Goal: Task Accomplishment & Management: Manage account settings

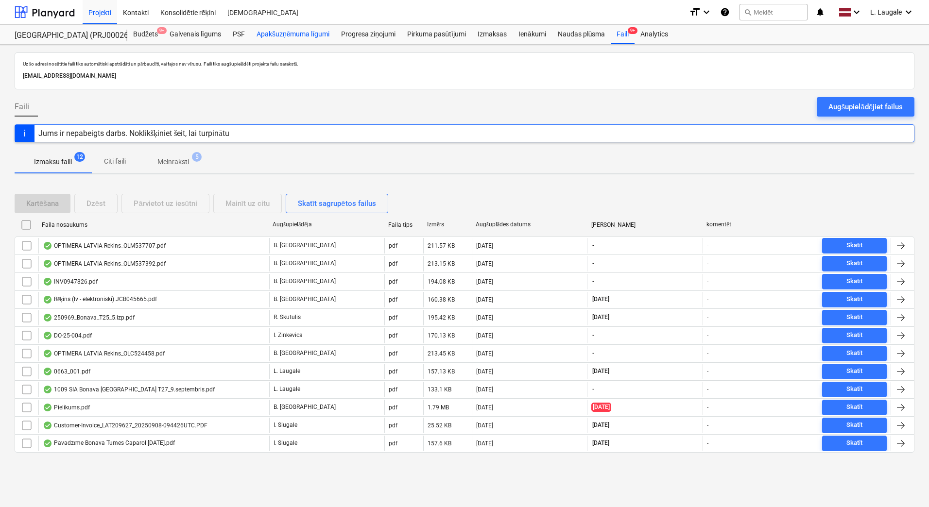
click at [312, 29] on div "Apakšuzņēmuma līgumi" at bounding box center [293, 34] width 85 height 19
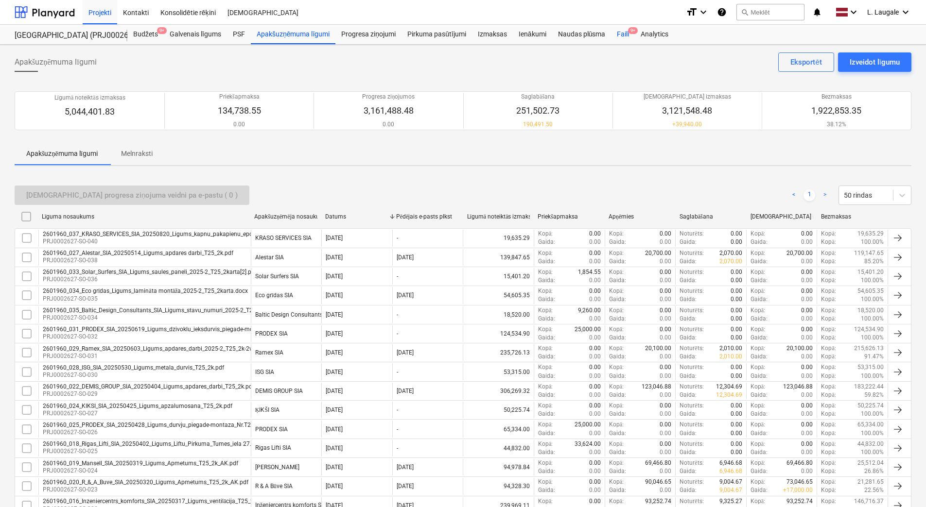
click at [630, 35] on div "Faili 9+" at bounding box center [623, 34] width 24 height 19
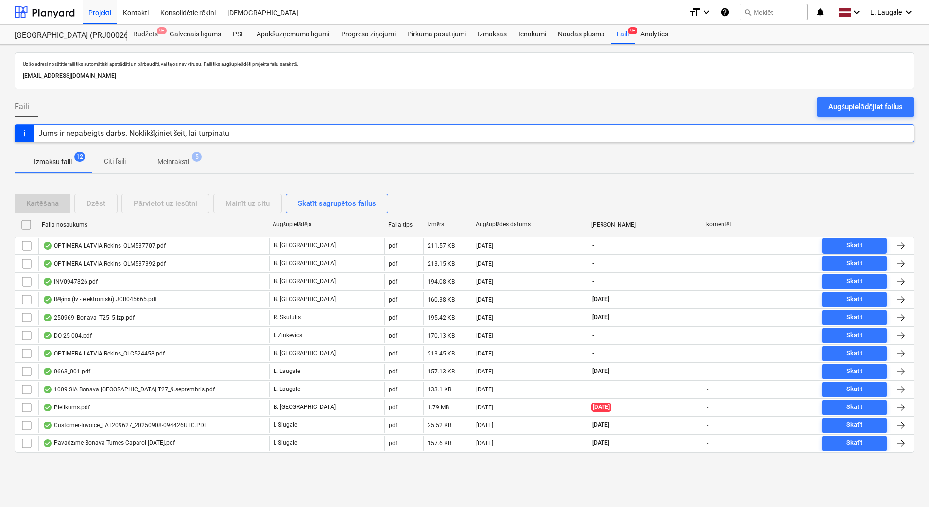
drag, startPoint x: 170, startPoint y: 162, endPoint x: 62, endPoint y: 168, distance: 108.0
click at [170, 162] on p "Melnraksti" at bounding box center [173, 162] width 32 height 10
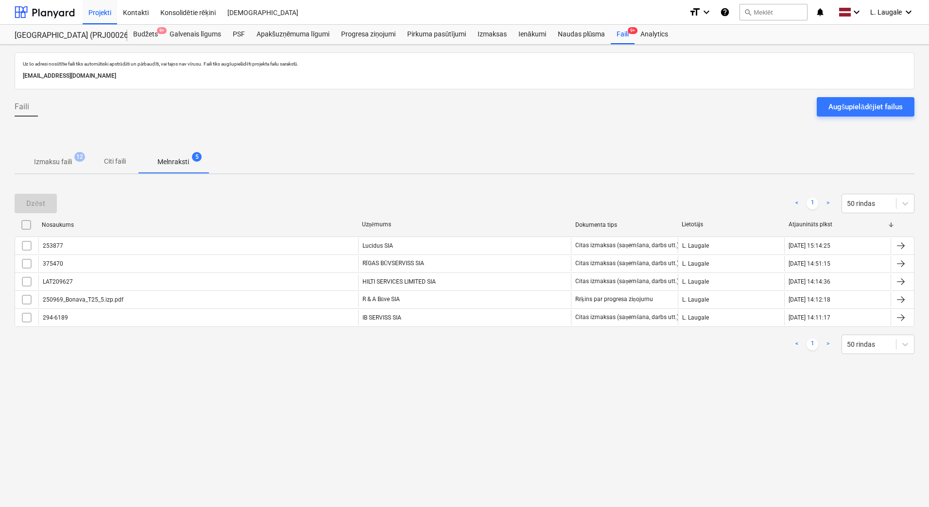
click at [62, 164] on p "Izmaksu faili" at bounding box center [53, 162] width 38 height 10
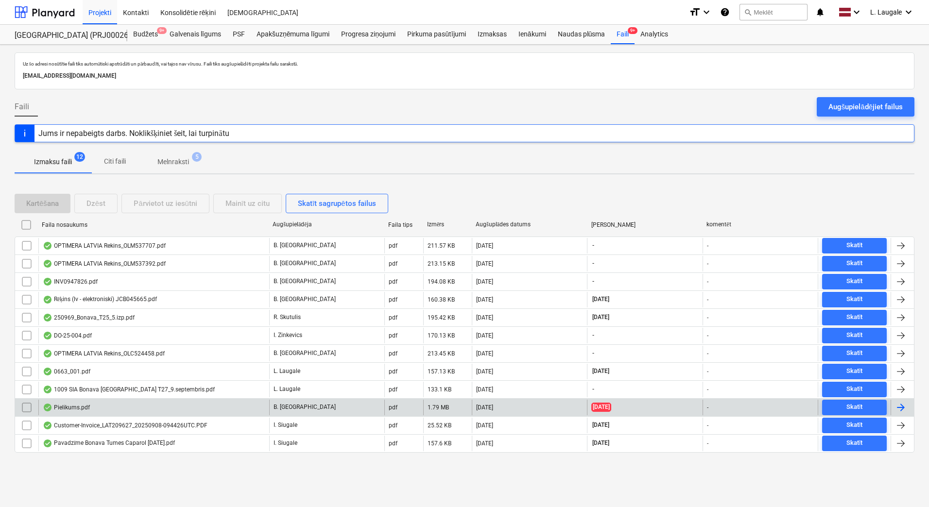
click at [229, 413] on div "Pielikums.pdf" at bounding box center [153, 408] width 231 height 16
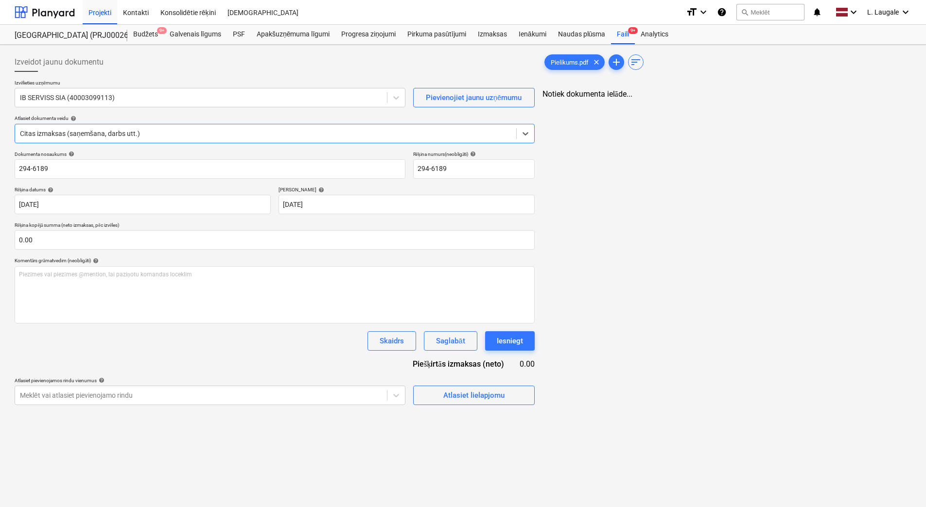
type input "294-6189"
type input "[DATE]"
click at [445, 395] on div "Atlasiet lielapjomu" at bounding box center [473, 395] width 61 height 13
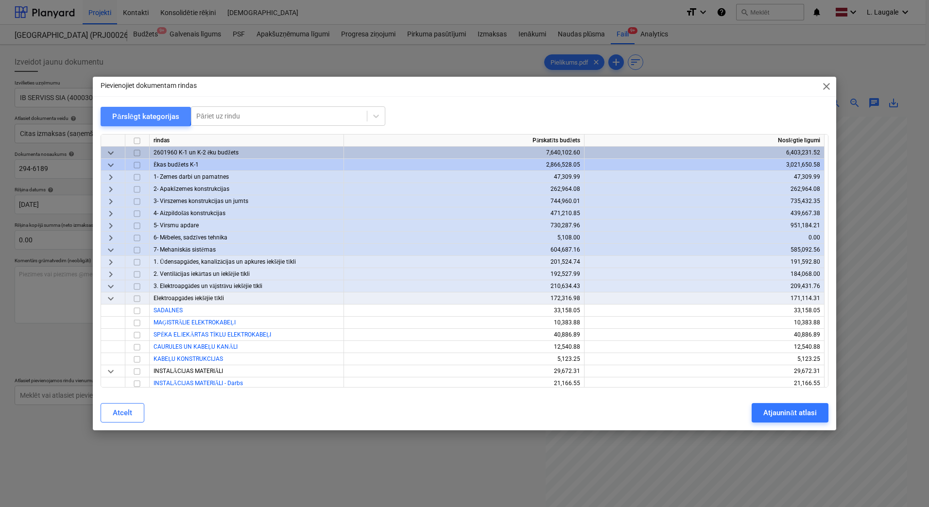
click at [138, 114] on div "Pārslēgt kategorijas" at bounding box center [145, 116] width 67 height 13
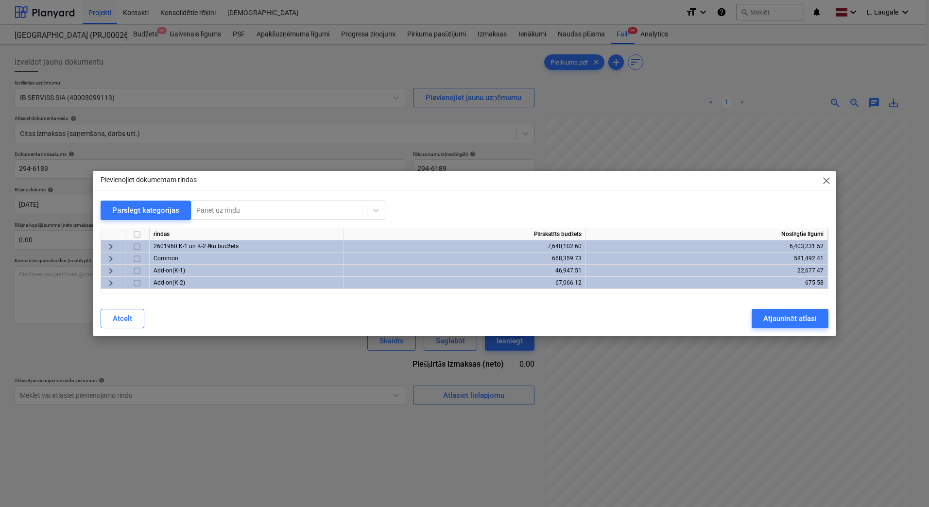
click at [115, 242] on span "keyboard_arrow_right" at bounding box center [111, 247] width 12 height 12
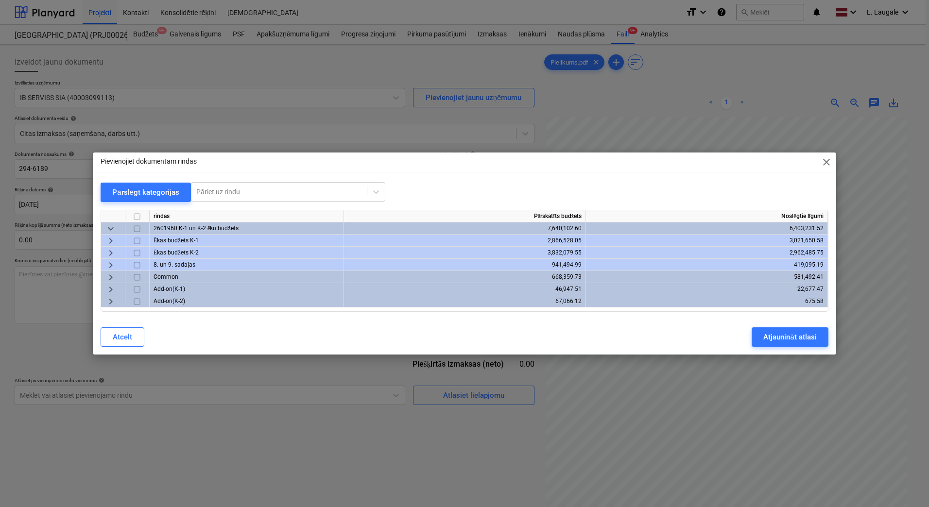
drag, startPoint x: 115, startPoint y: 264, endPoint x: 118, endPoint y: 245, distance: 18.7
click at [115, 263] on span "keyboard_arrow_right" at bounding box center [111, 266] width 12 height 12
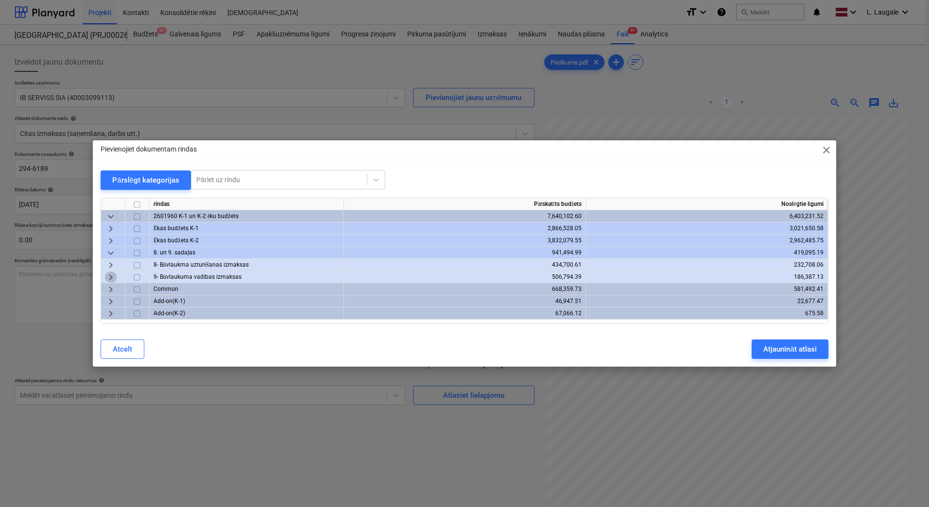
click at [113, 278] on span "keyboard_arrow_right" at bounding box center [111, 278] width 12 height 12
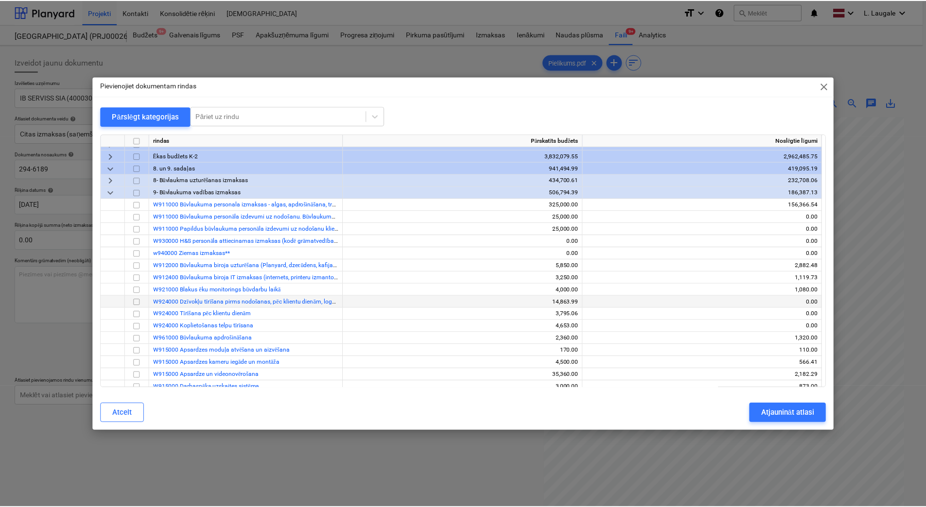
scroll to position [33, 0]
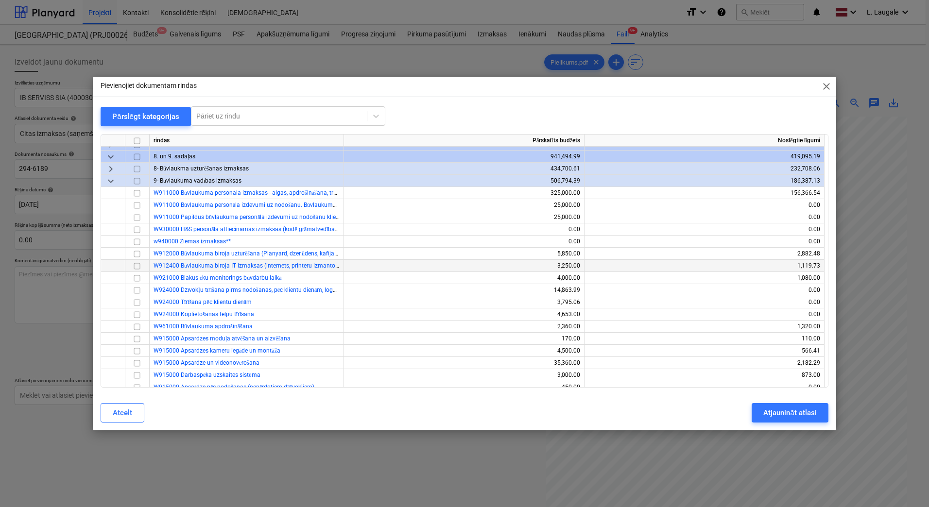
click at [136, 267] on input "checkbox" at bounding box center [137, 266] width 12 height 12
click at [774, 420] on button "Atjaunināt atlasi" at bounding box center [790, 412] width 76 height 19
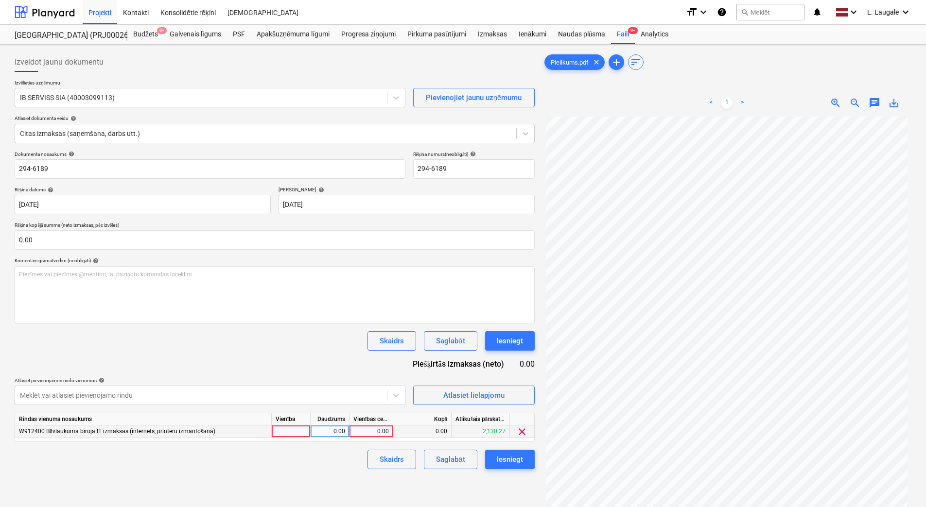
click at [297, 433] on div at bounding box center [291, 432] width 39 height 12
type input "1"
click at [318, 433] on div "0.00" at bounding box center [329, 432] width 31 height 12
click at [375, 431] on div "0.00" at bounding box center [370, 432] width 35 height 12
type input "141.11"
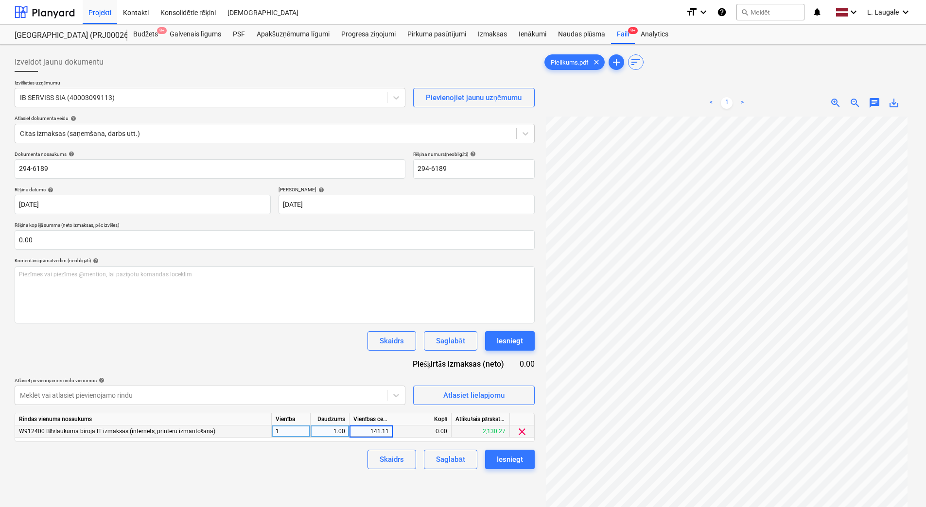
click at [350, 472] on div "Izveidot jaunu dokumentu Izvēlieties uzņēmumu IB SERVISS SIA (40003099113) Piev…" at bounding box center [275, 325] width 528 height 552
click at [431, 458] on button "Saglabāt" at bounding box center [450, 459] width 53 height 19
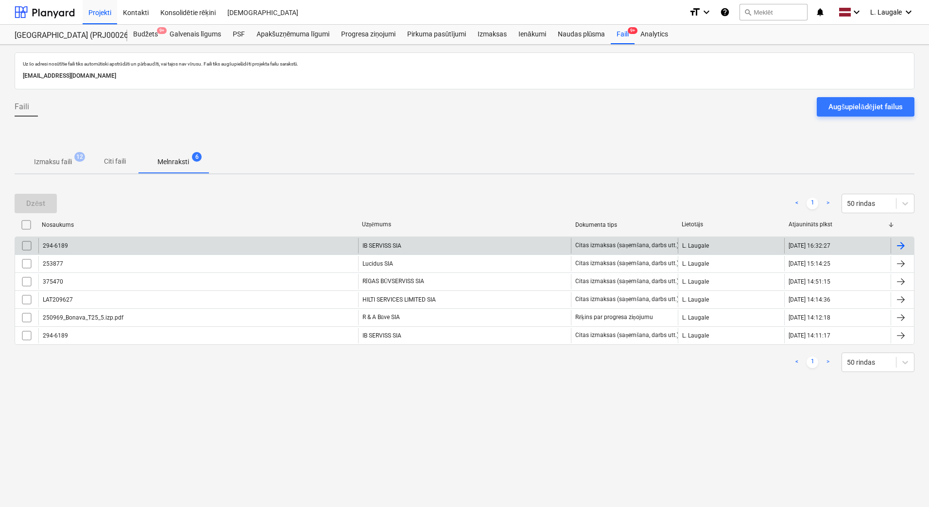
click at [27, 246] on input "checkbox" at bounding box center [27, 246] width 16 height 16
click at [39, 206] on div "Dzēst" at bounding box center [35, 203] width 19 height 13
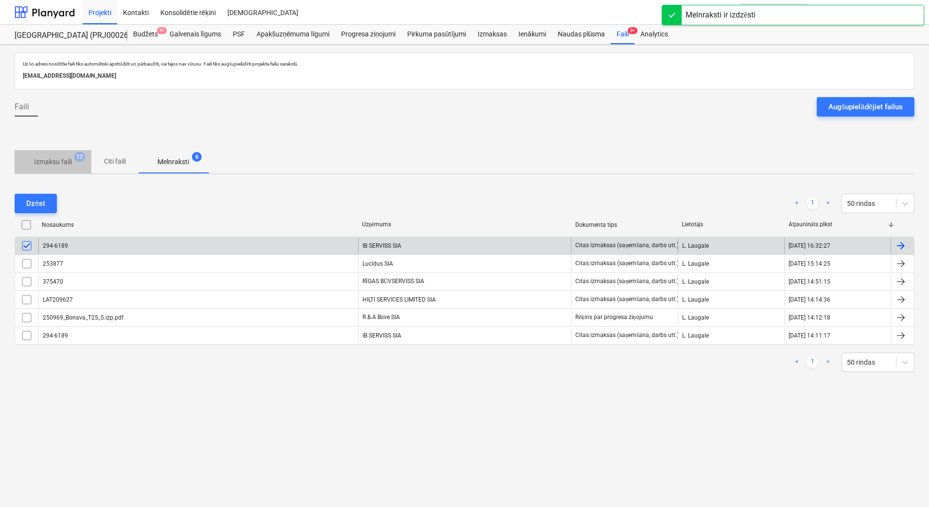
click at [53, 161] on p "Izmaksu faili" at bounding box center [53, 162] width 38 height 10
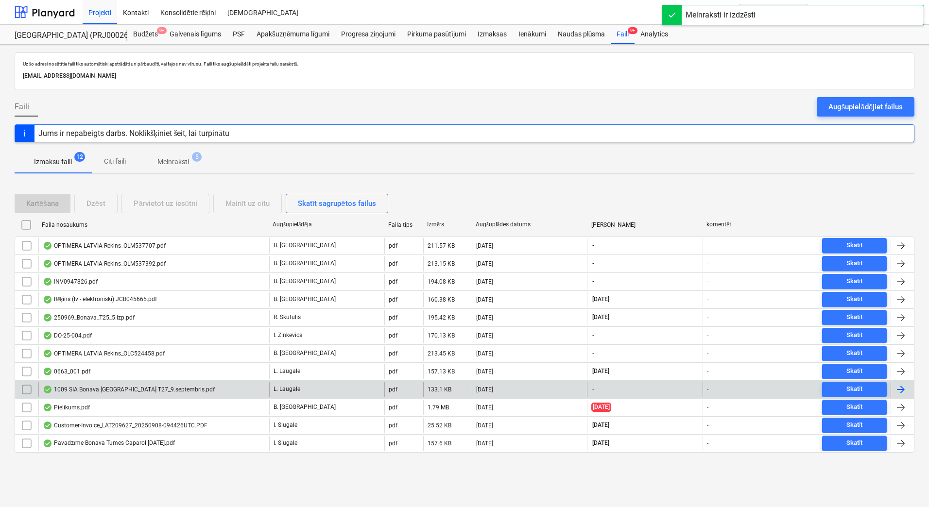
click at [257, 392] on div "1009 SIA Bonava [GEOGRAPHIC_DATA] T27_9.septembris.pdf" at bounding box center [153, 390] width 231 height 16
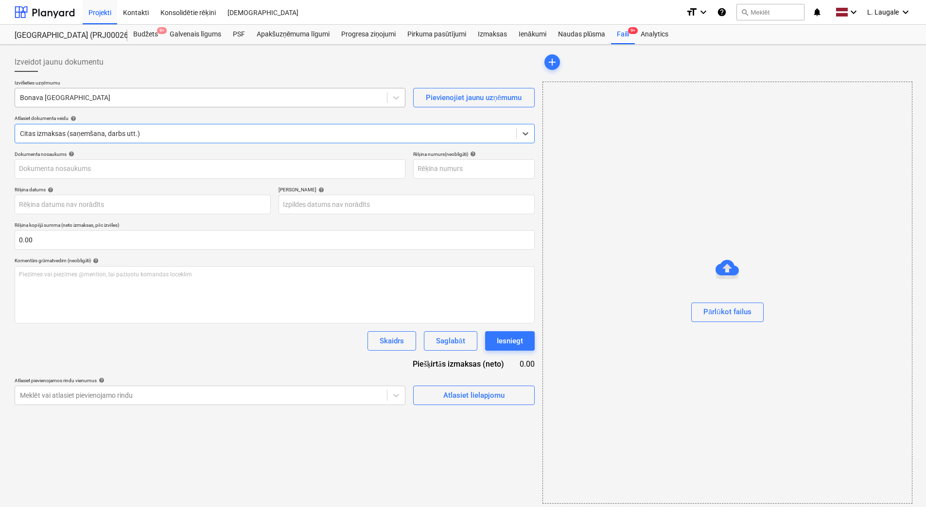
type input "1009 SIA Bonava [GEOGRAPHIC_DATA] T27_9.septembris.pdf"
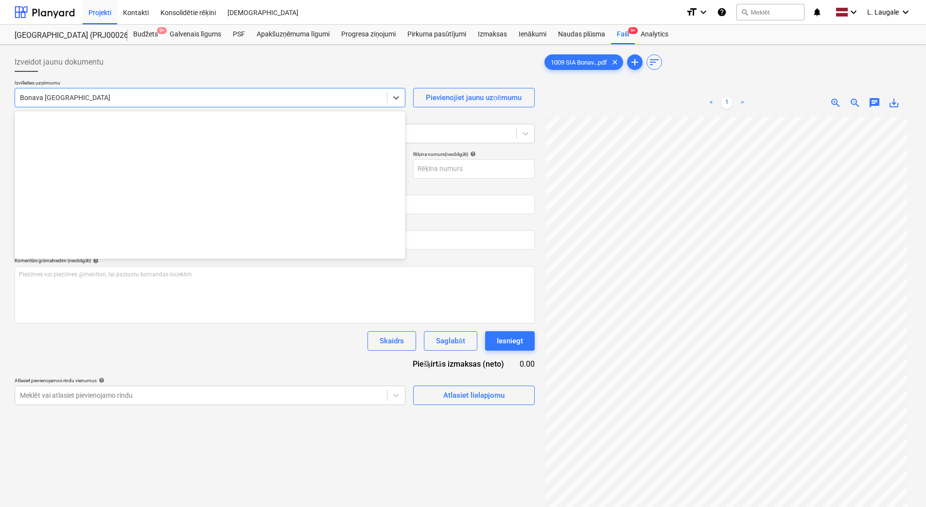
click at [93, 100] on div at bounding box center [201, 98] width 362 height 10
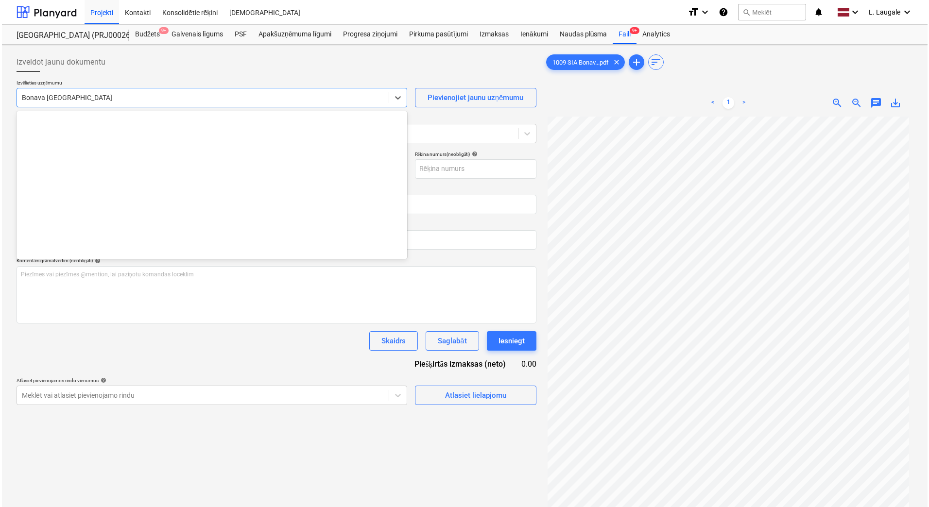
scroll to position [1786, 0]
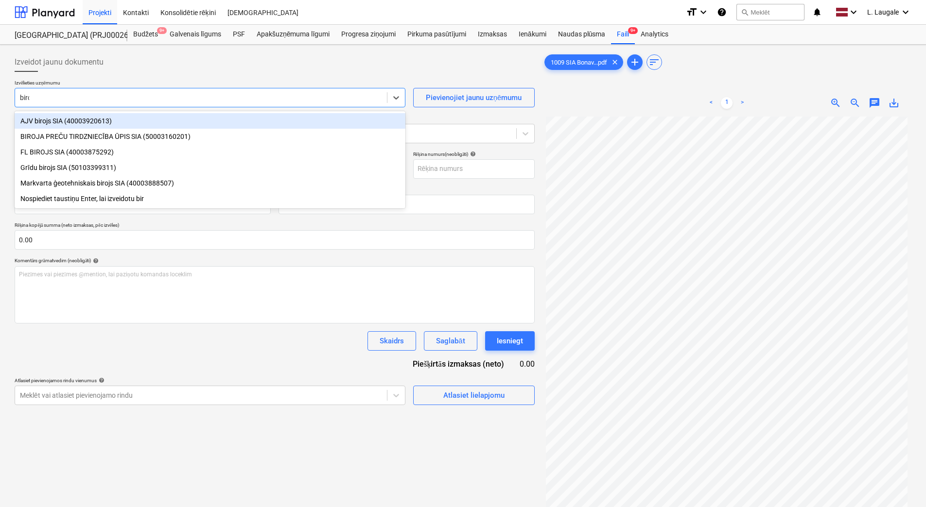
type input "biroj"
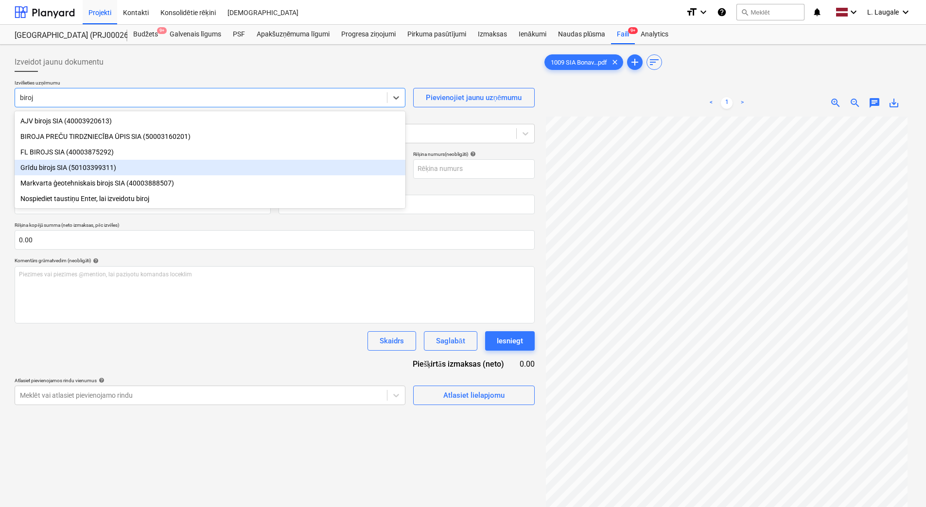
click at [97, 170] on div "Grīdu birojs SIA (50103399311)" at bounding box center [210, 168] width 391 height 16
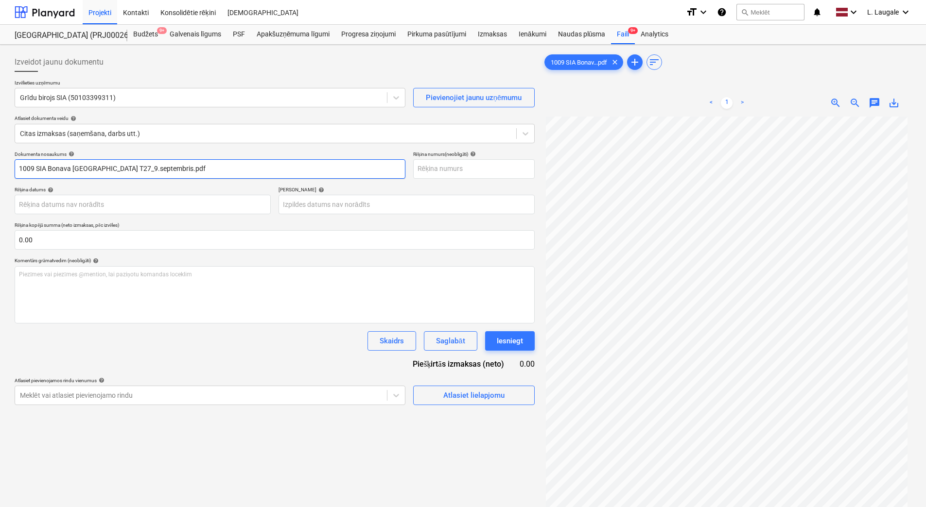
drag, startPoint x: 37, startPoint y: 170, endPoint x: 452, endPoint y: 187, distance: 415.4
click at [452, 187] on div "Dokumenta nosaukums help 1009 SIA Bonava [GEOGRAPHIC_DATA] T27_9.septembris.pdf…" at bounding box center [275, 278] width 520 height 254
type input "1009"
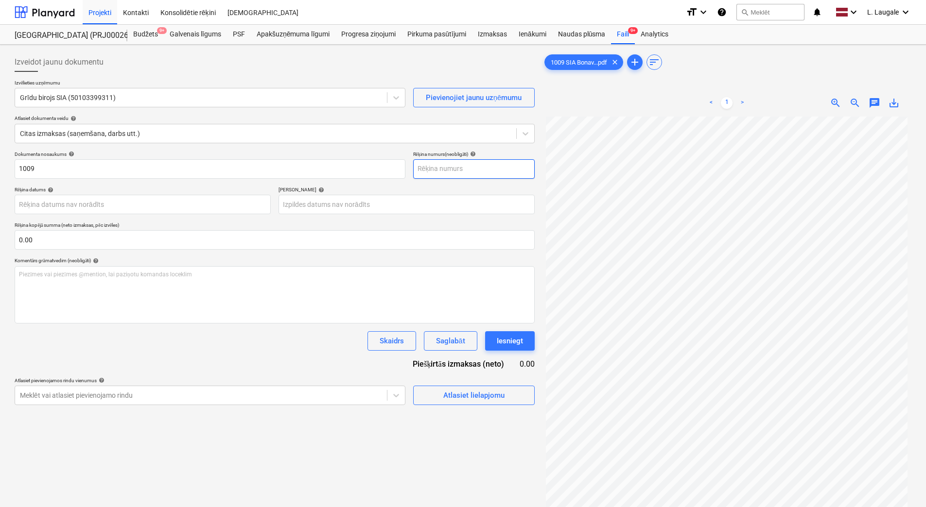
click at [457, 168] on input "text" at bounding box center [473, 168] width 121 height 19
type input "1009"
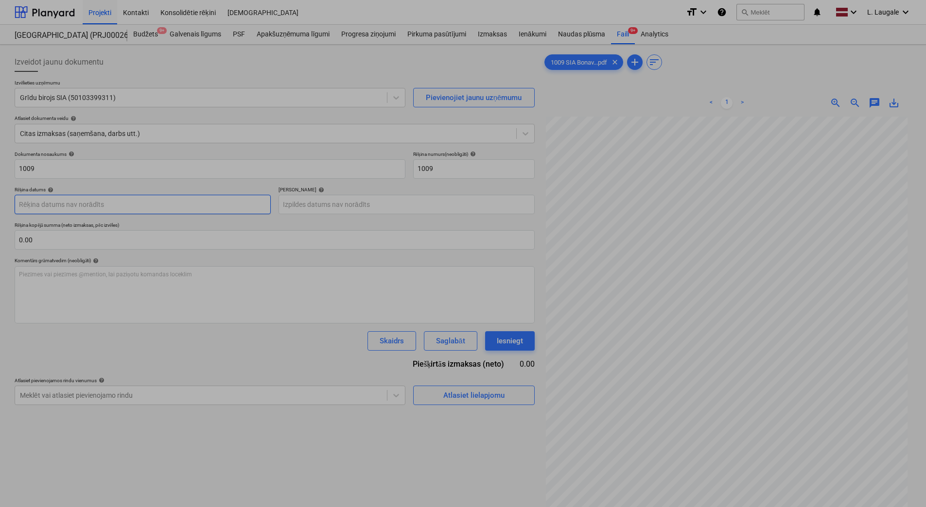
click at [260, 204] on body "Projekti Kontakti Konsolidētie rēķini Iesūtne format_size keyboard_arrow_down h…" at bounding box center [463, 253] width 926 height 507
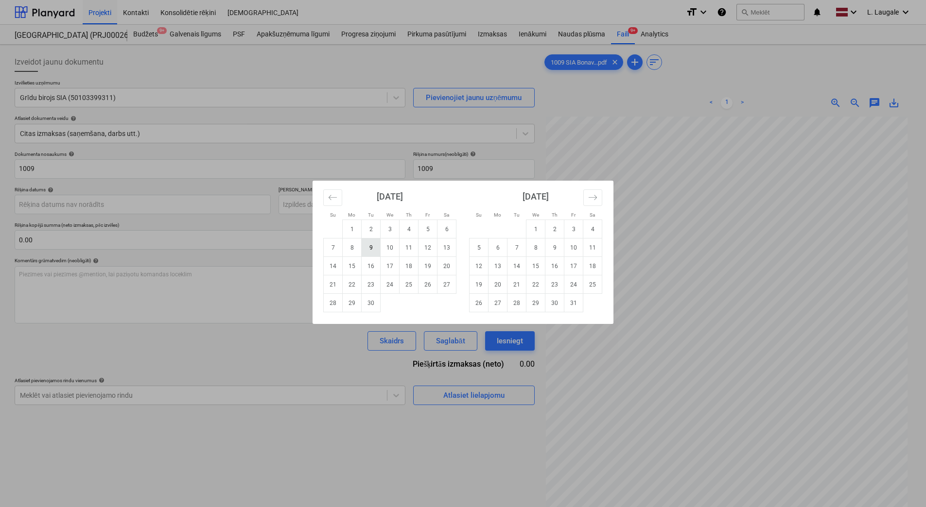
click at [371, 251] on td "9" at bounding box center [371, 248] width 19 height 18
type input "[DATE]"
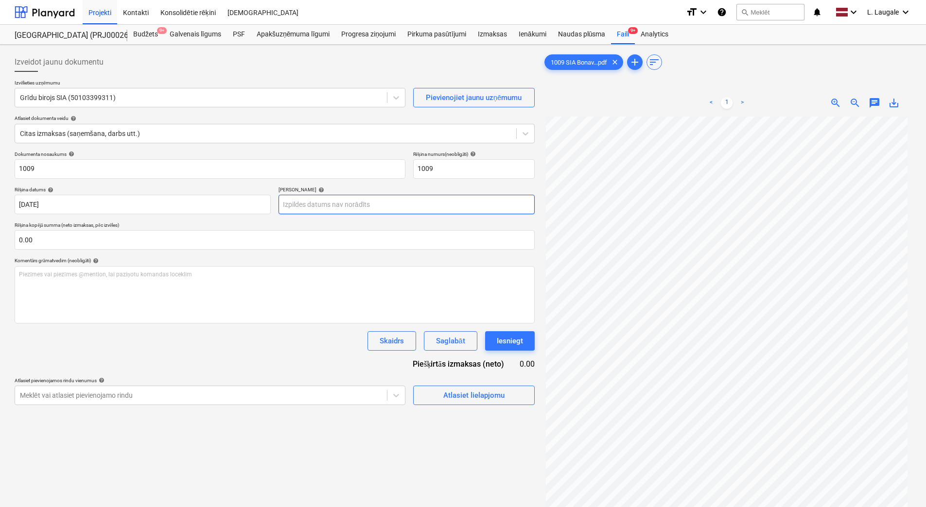
click at [322, 203] on body "Projekti Kontakti Konsolidētie rēķini Iesūtne format_size keyboard_arrow_down h…" at bounding box center [463, 253] width 926 height 507
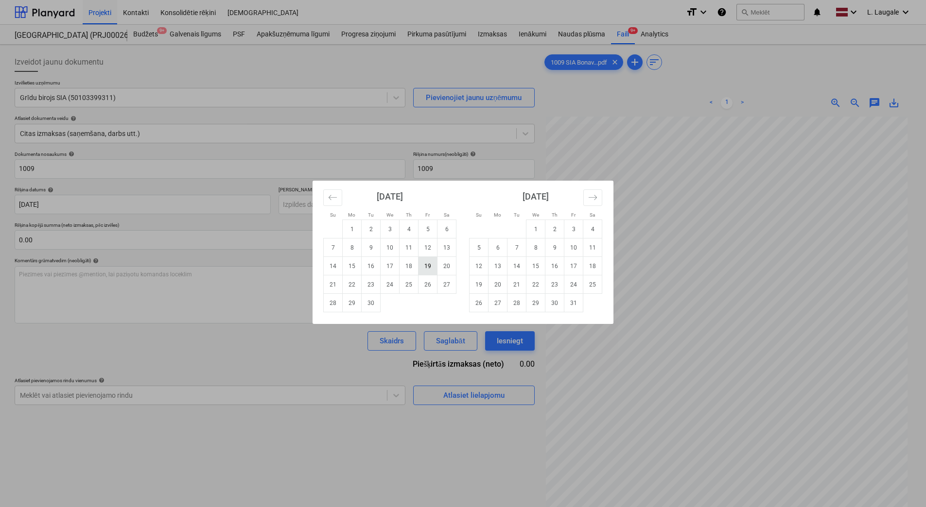
click at [431, 269] on td "19" at bounding box center [427, 266] width 19 height 18
type input "[DATE]"
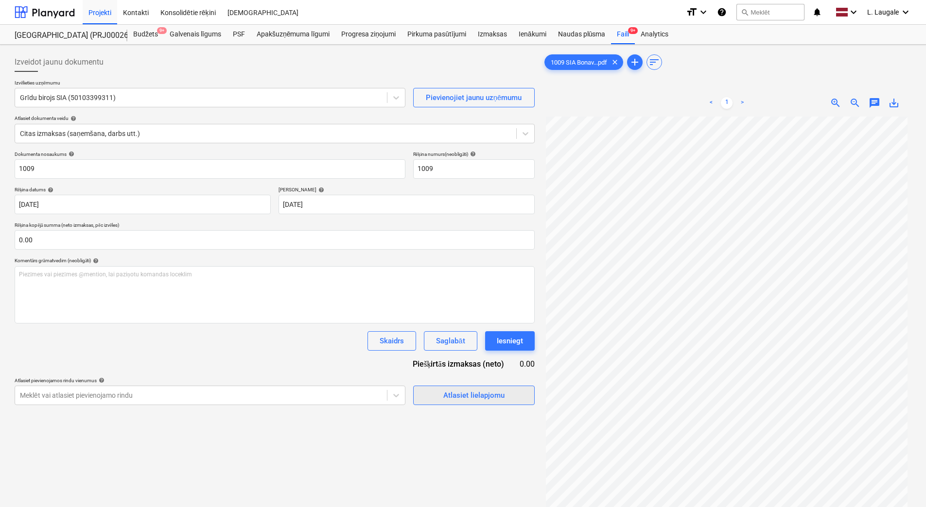
click at [469, 393] on div "Atlasiet lielapjomu" at bounding box center [473, 395] width 61 height 13
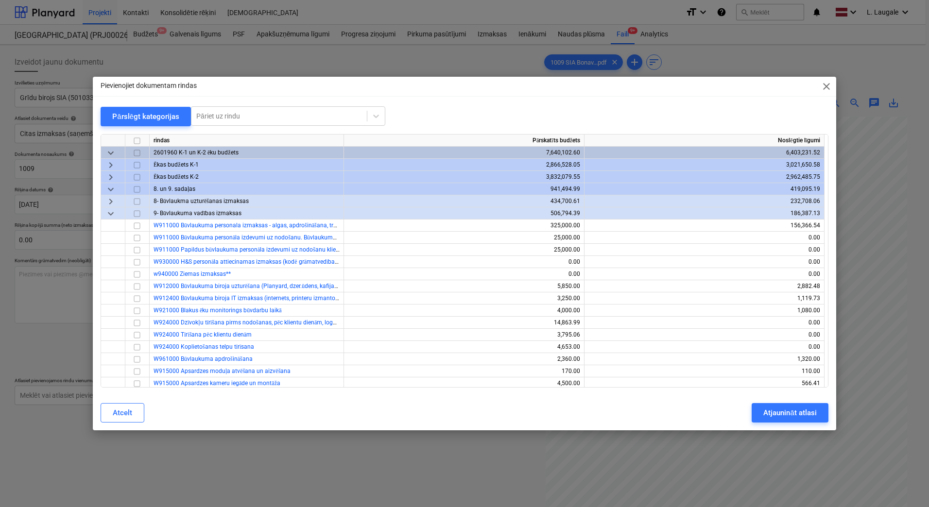
click at [112, 162] on span "keyboard_arrow_right" at bounding box center [111, 165] width 12 height 12
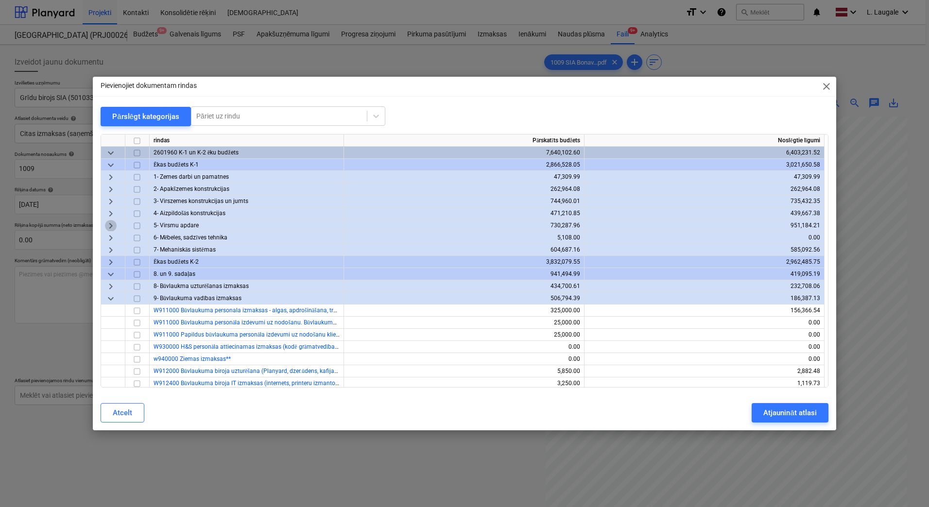
click at [113, 229] on span "keyboard_arrow_right" at bounding box center [111, 226] width 12 height 12
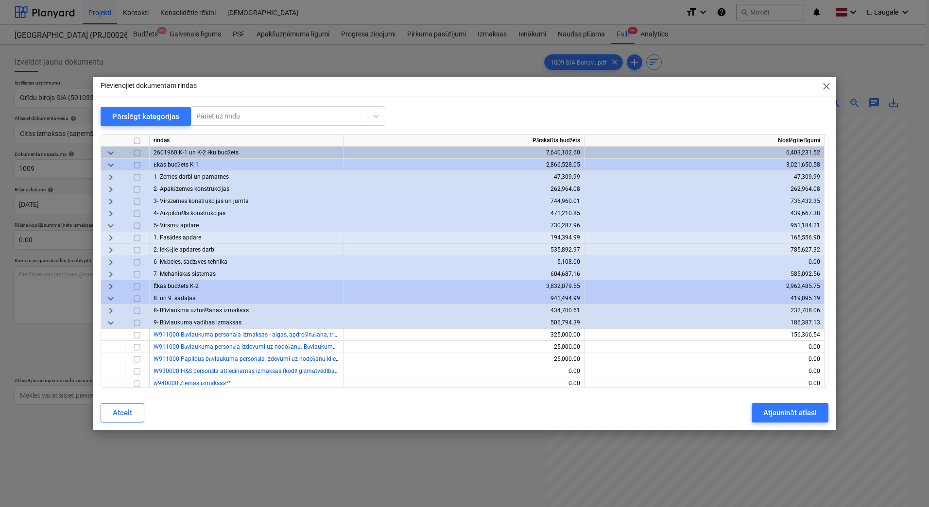
click at [111, 249] on span "keyboard_arrow_right" at bounding box center [111, 250] width 12 height 12
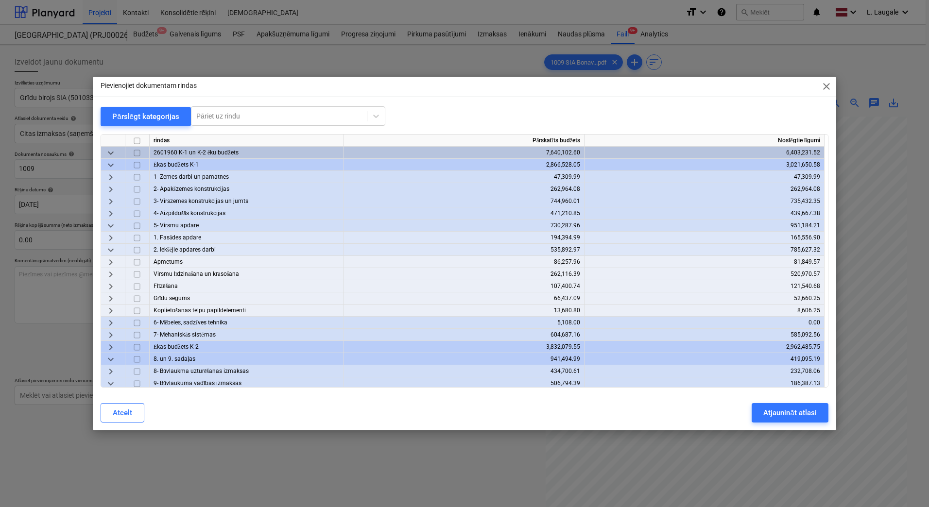
click at [108, 300] on span "keyboard_arrow_right" at bounding box center [111, 299] width 12 height 12
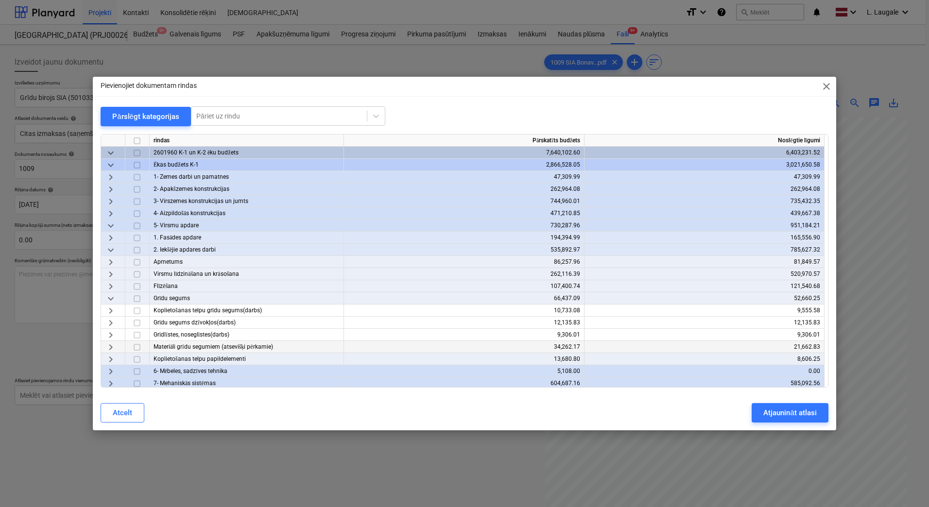
click at [108, 346] on span "keyboard_arrow_right" at bounding box center [111, 348] width 12 height 12
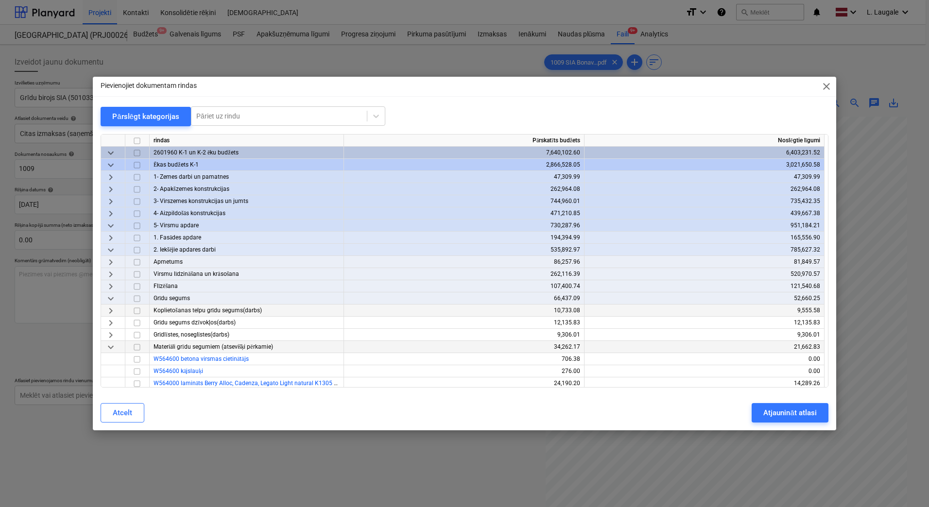
scroll to position [130, 0]
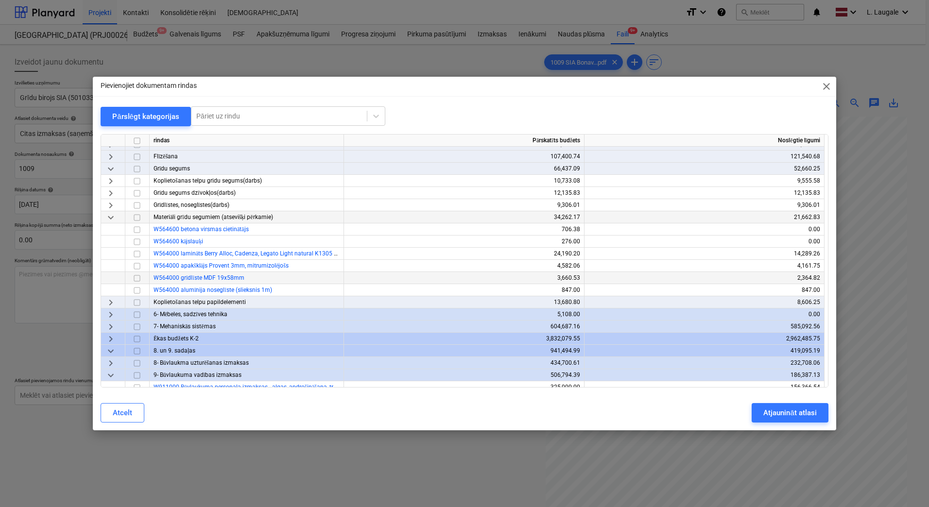
click at [136, 277] on input "checkbox" at bounding box center [137, 279] width 12 height 12
click at [135, 287] on input "checkbox" at bounding box center [137, 291] width 12 height 12
click at [774, 409] on div "Atjaunināt atlasi" at bounding box center [789, 413] width 53 height 13
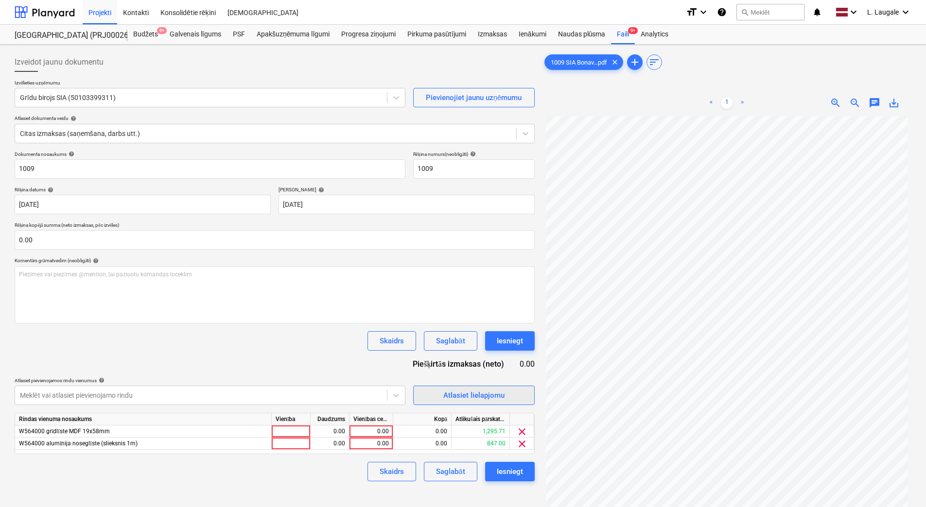
click at [465, 391] on div "Atlasiet lielapjomu" at bounding box center [473, 395] width 61 height 13
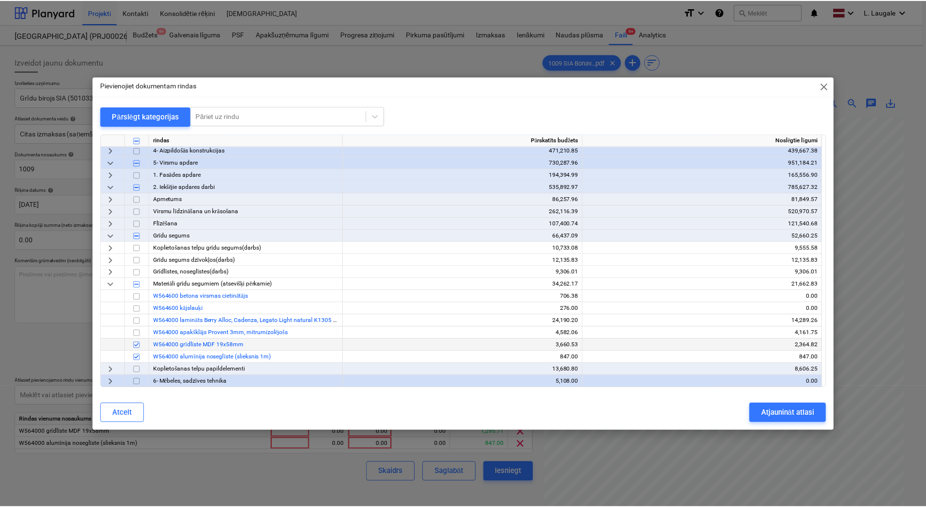
scroll to position [65, 0]
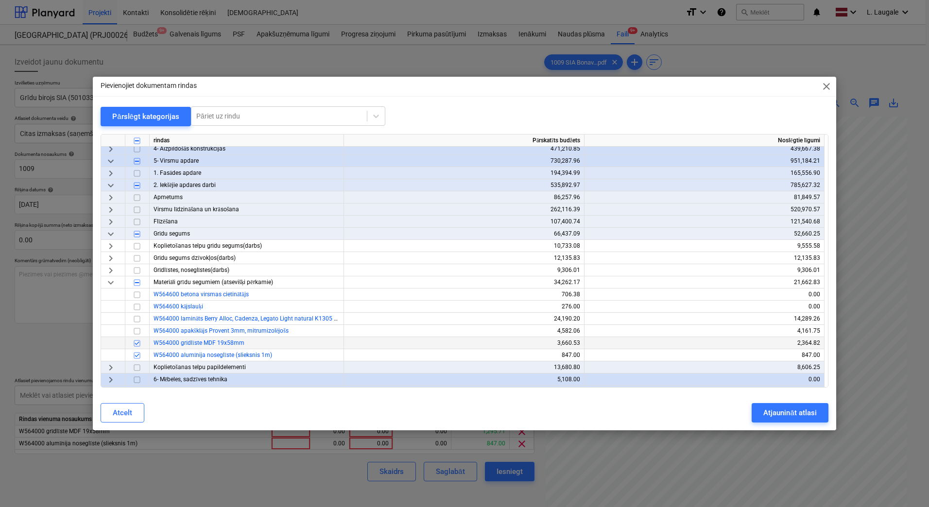
click at [136, 345] on input "checkbox" at bounding box center [137, 344] width 12 height 12
click at [785, 412] on div "Atjaunināt atlasi" at bounding box center [789, 413] width 53 height 13
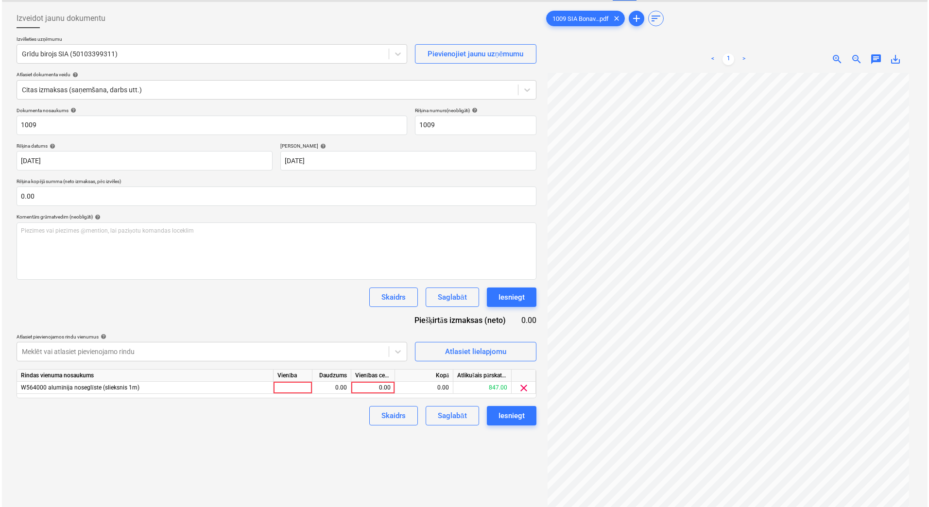
scroll to position [33, 0]
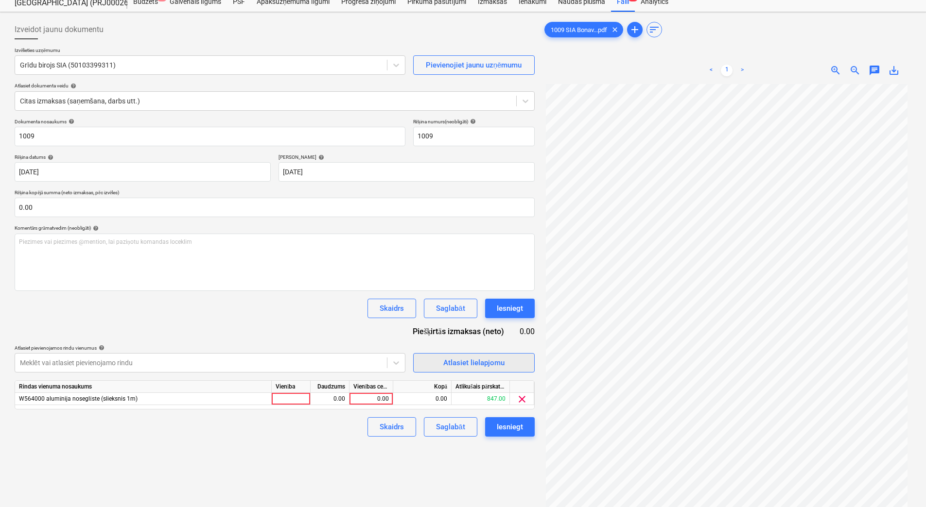
click at [485, 357] on div "Atlasiet lielapjomu" at bounding box center [473, 363] width 61 height 13
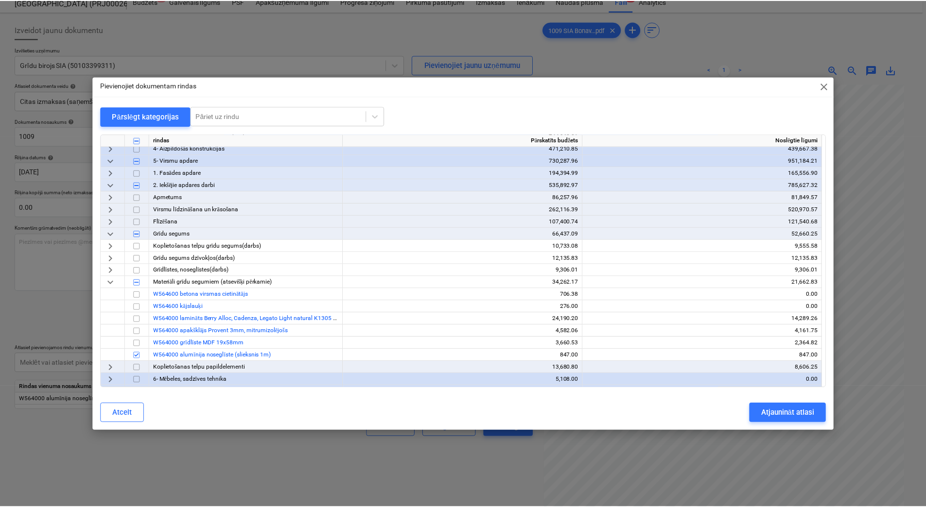
scroll to position [97, 0]
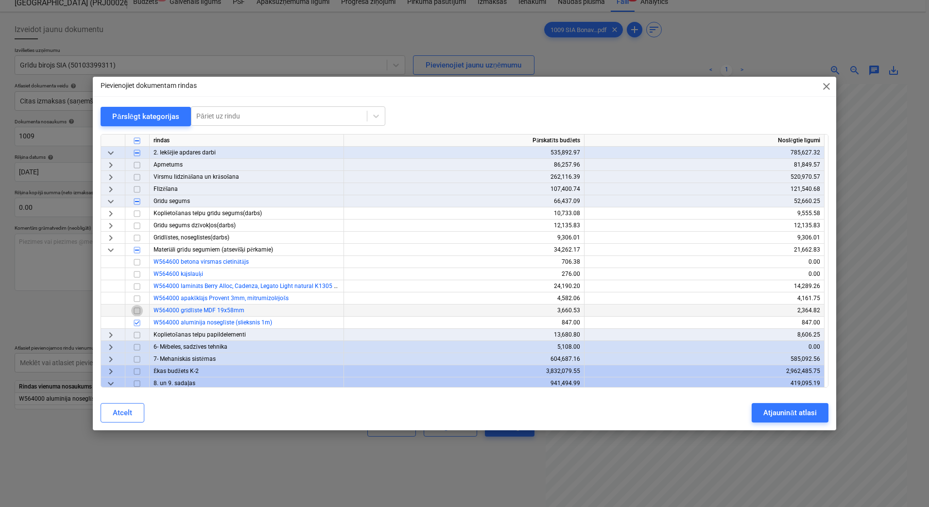
click at [136, 309] on input "checkbox" at bounding box center [137, 311] width 12 height 12
click at [796, 414] on div "Atjaunināt atlasi" at bounding box center [789, 413] width 53 height 13
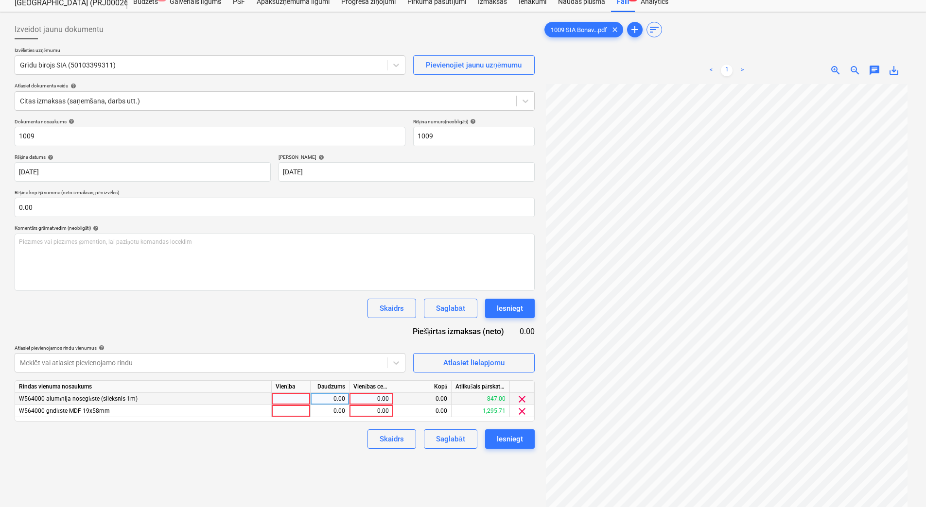
click at [299, 400] on div at bounding box center [291, 399] width 39 height 12
click at [304, 405] on div at bounding box center [291, 411] width 39 height 12
click at [316, 398] on div "0.00" at bounding box center [329, 399] width 31 height 12
click at [327, 409] on div "0.00" at bounding box center [329, 411] width 31 height 12
type input "1"
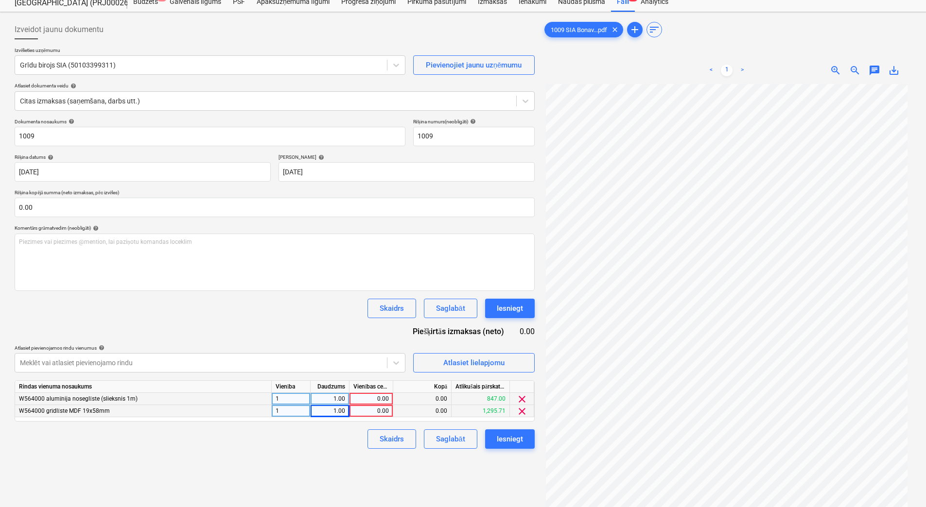
click at [363, 399] on div "0.00" at bounding box center [370, 399] width 35 height 12
type input "826.8"
click at [363, 436] on div "Skaidrs Saglabāt Iesniegt" at bounding box center [447, 439] width 174 height 19
click at [373, 408] on div "0.00" at bounding box center [370, 411] width 35 height 12
type input "414"
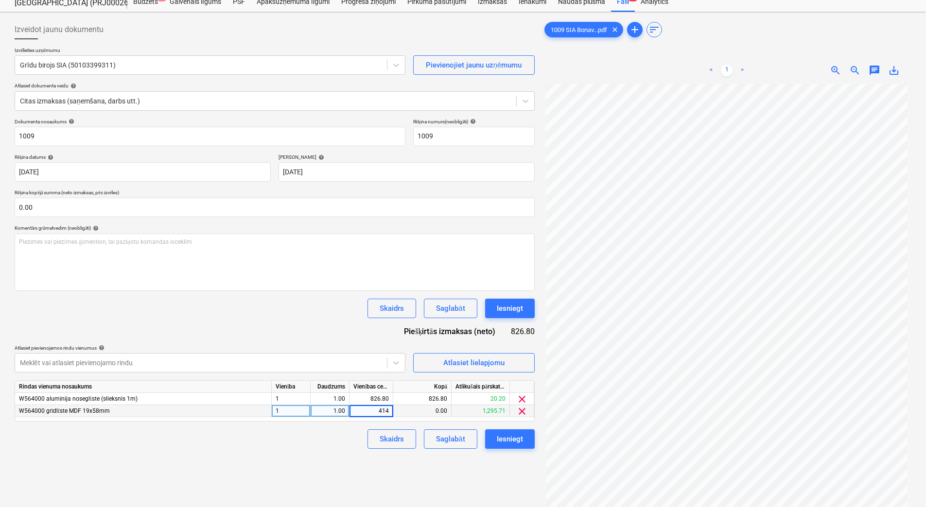
click at [273, 450] on div "Izveidot jaunu dokumentu Izvēlieties uzņēmumu Grīdu birojs SIA (50103399311) Pi…" at bounding box center [275, 292] width 528 height 552
click at [450, 442] on div "Saglabāt" at bounding box center [450, 439] width 29 height 13
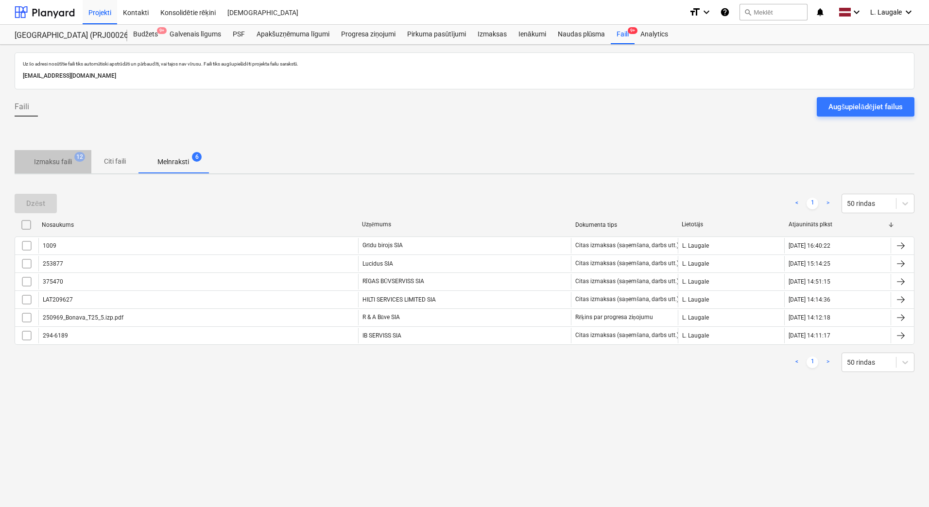
click at [58, 167] on p "Izmaksu faili" at bounding box center [53, 162] width 38 height 10
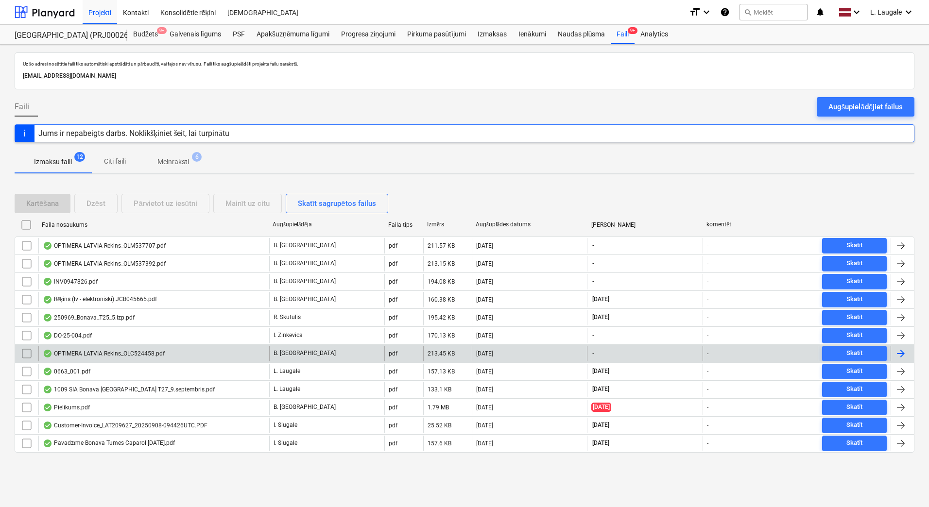
click at [199, 356] on div "OPTIMERA LATVIA Rekins_OLC524458.pdf" at bounding box center [153, 354] width 231 height 16
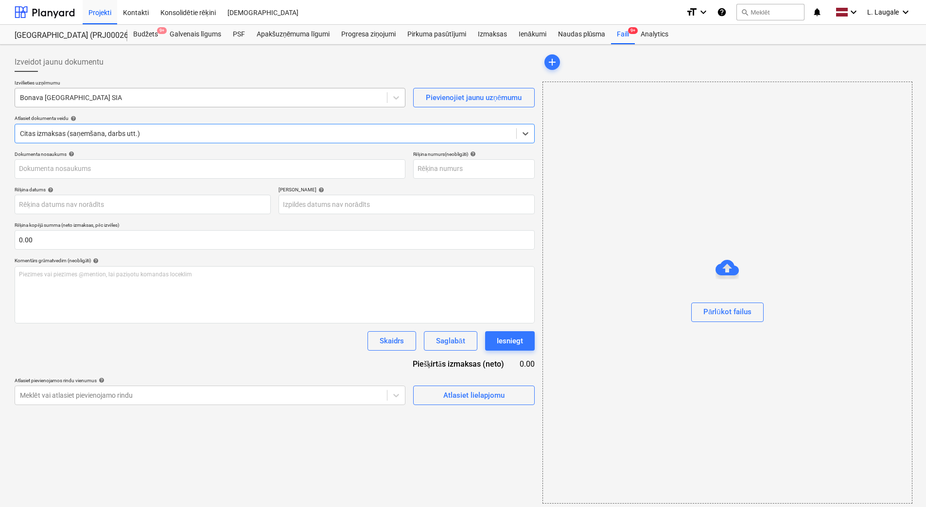
type input "OLC524458"
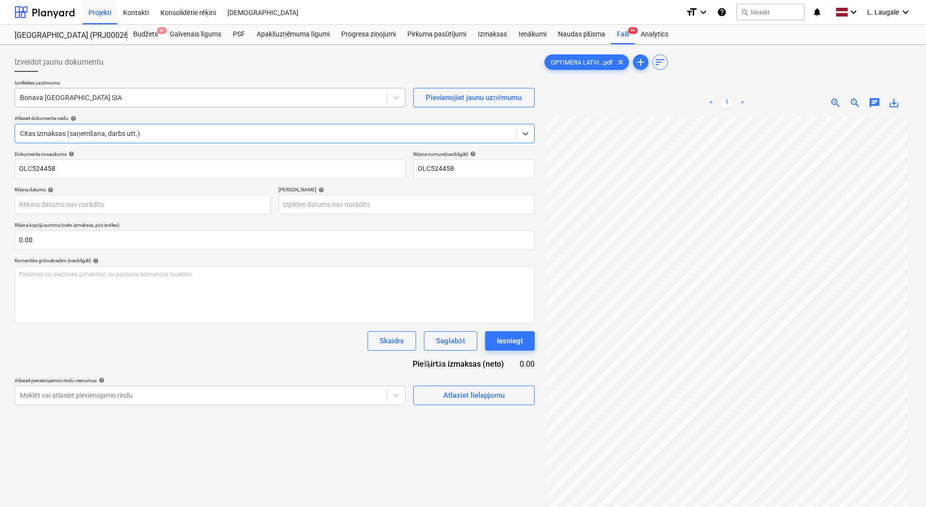
click at [109, 98] on div at bounding box center [201, 98] width 362 height 10
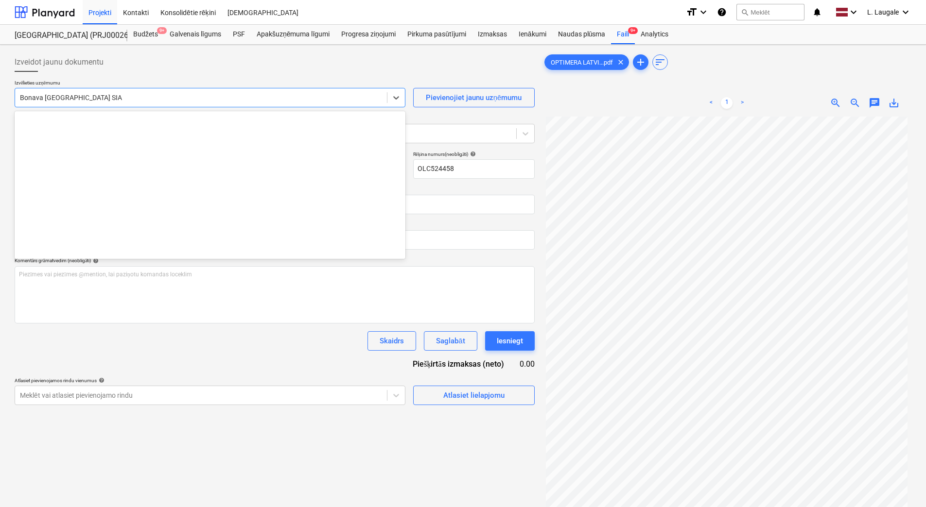
scroll to position [1820, 0]
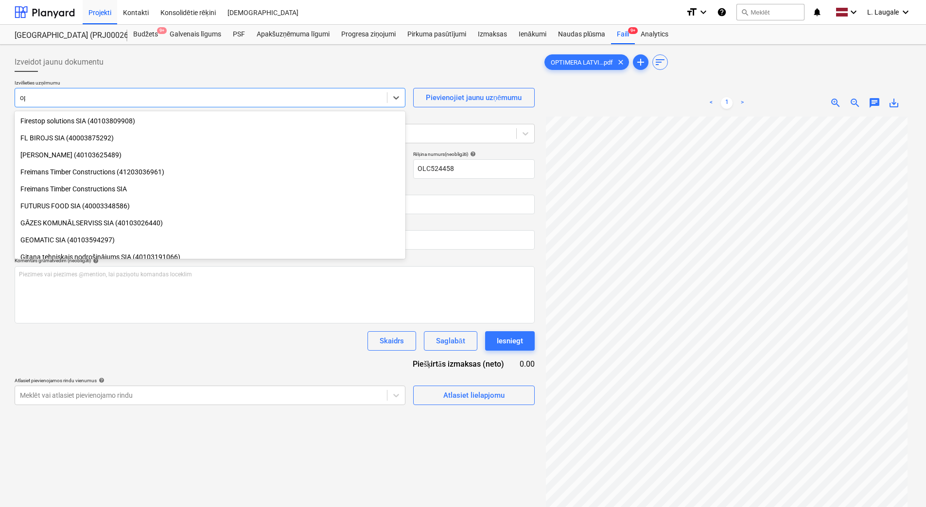
type input "opti"
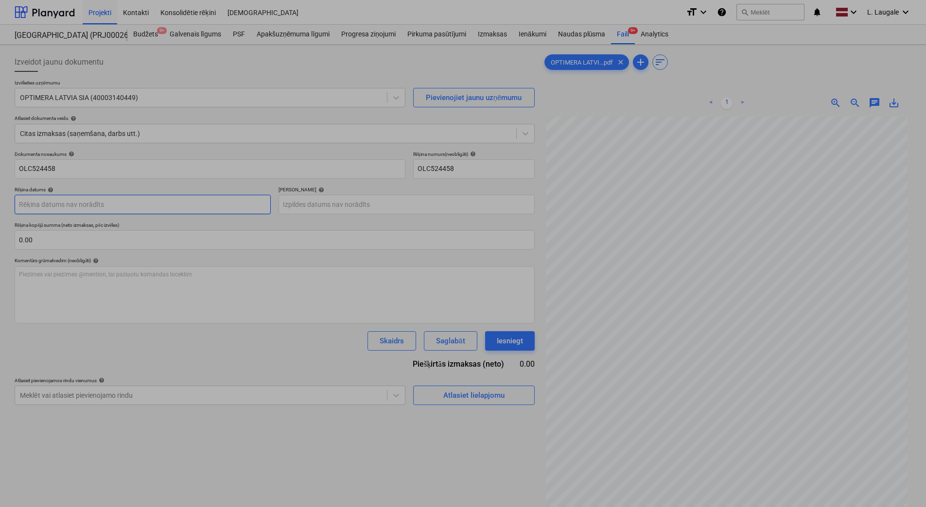
click at [97, 200] on body "Projekti Kontakti Konsolidētie rēķini Iesūtne format_size keyboard_arrow_down h…" at bounding box center [463, 253] width 926 height 507
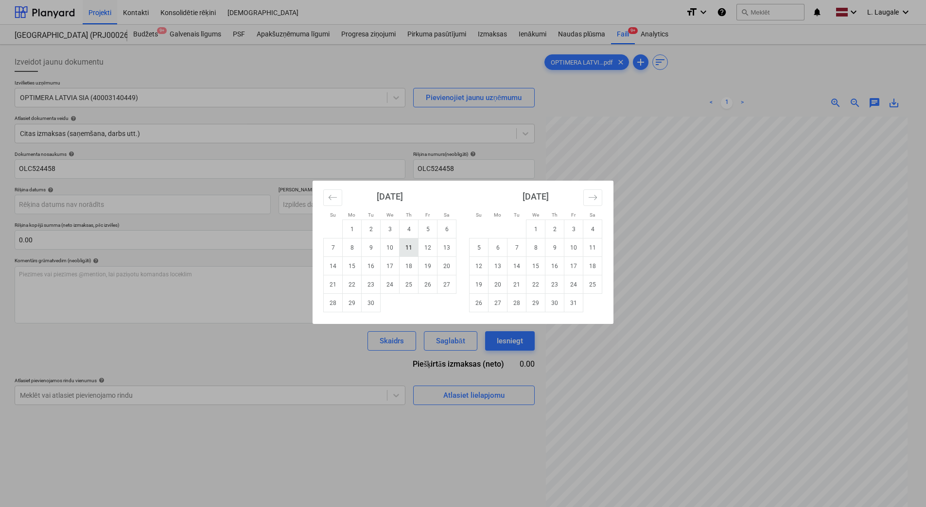
click at [409, 255] on td "11" at bounding box center [408, 248] width 19 height 18
type input "[DATE]"
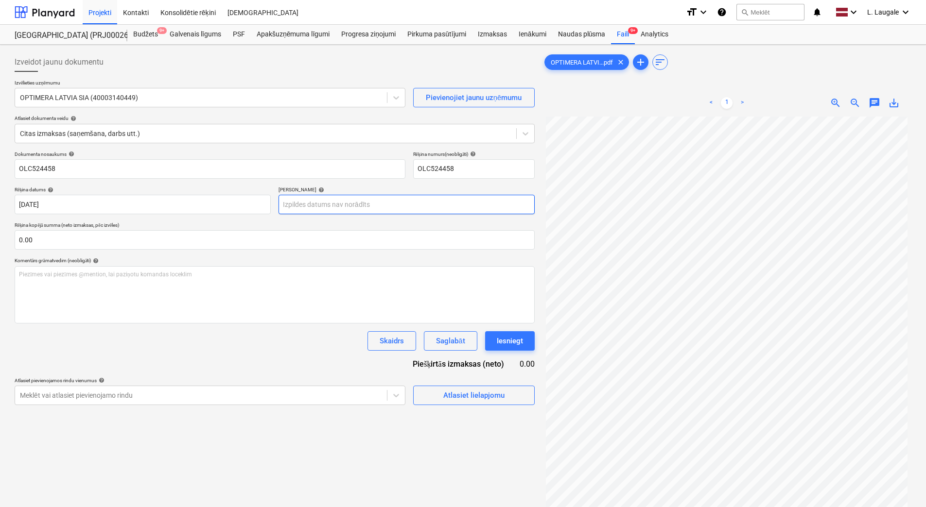
click at [309, 205] on body "Projekti Kontakti Konsolidētie rēķini Iesūtne format_size keyboard_arrow_down h…" at bounding box center [463, 253] width 926 height 507
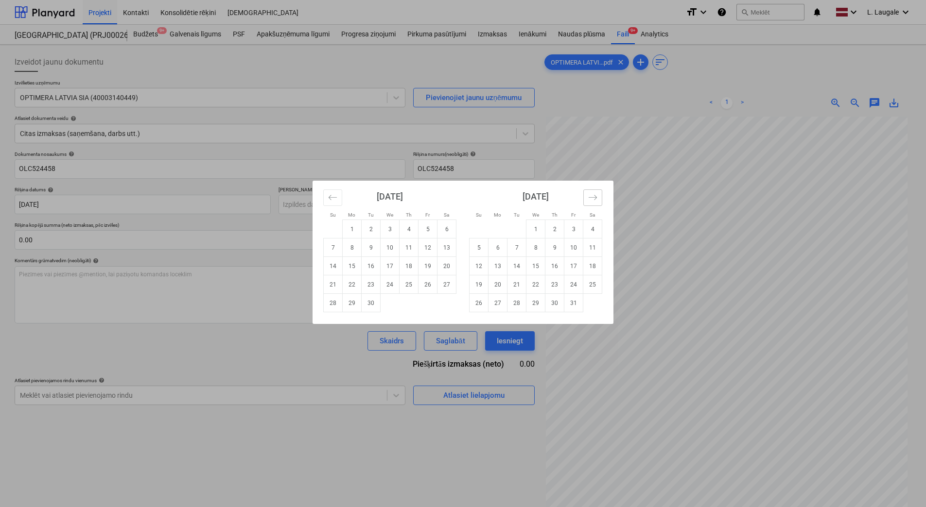
click at [595, 200] on icon "Move forward to switch to the next month." at bounding box center [592, 197] width 9 height 9
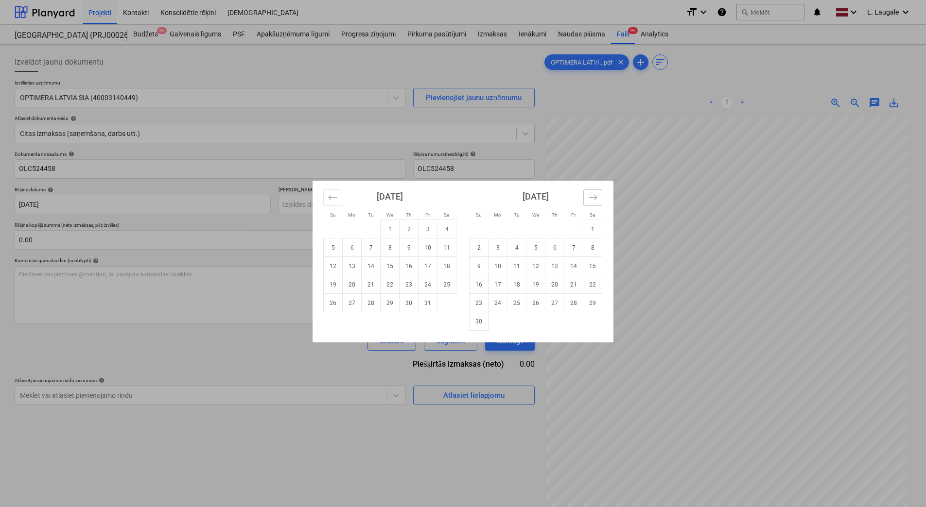
click at [595, 200] on icon "Move forward to switch to the next month." at bounding box center [592, 197] width 9 height 9
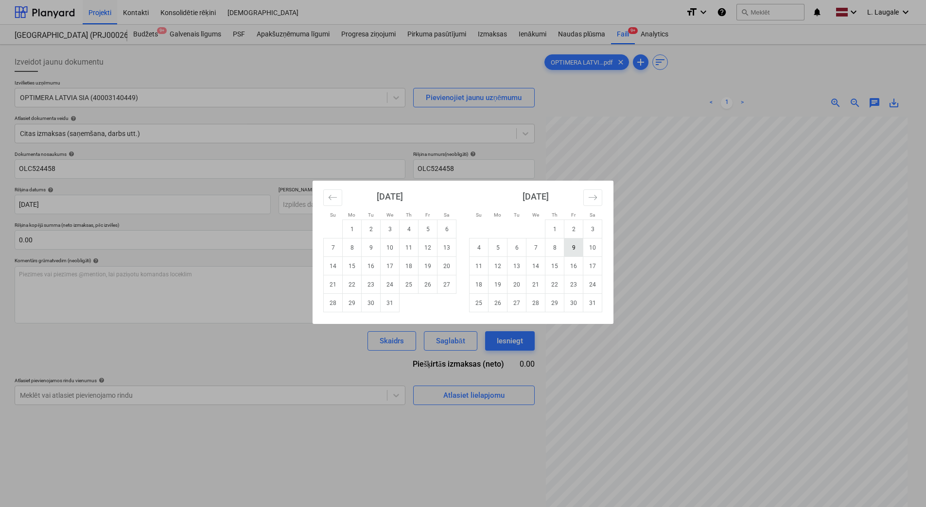
click at [576, 249] on td "9" at bounding box center [573, 248] width 19 height 18
type input "[DATE]"
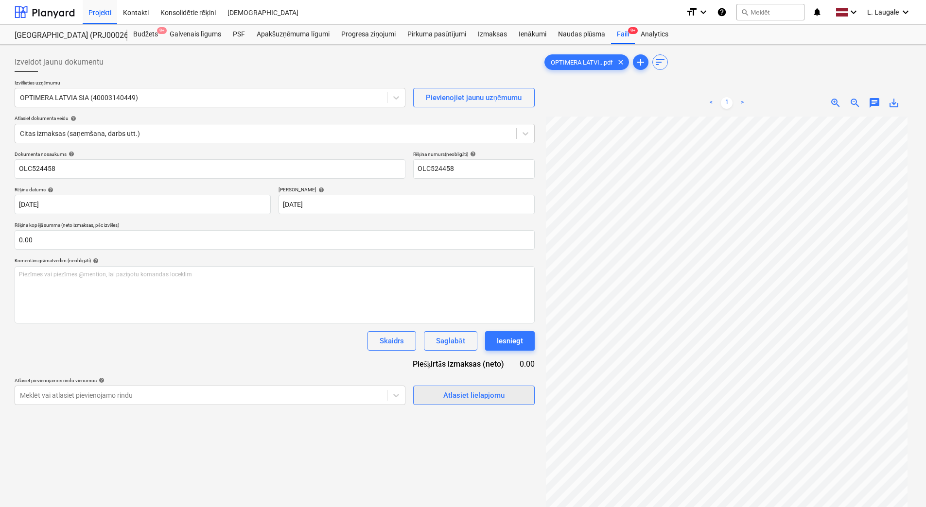
click at [456, 387] on button "Atlasiet lielapjomu" at bounding box center [473, 395] width 121 height 19
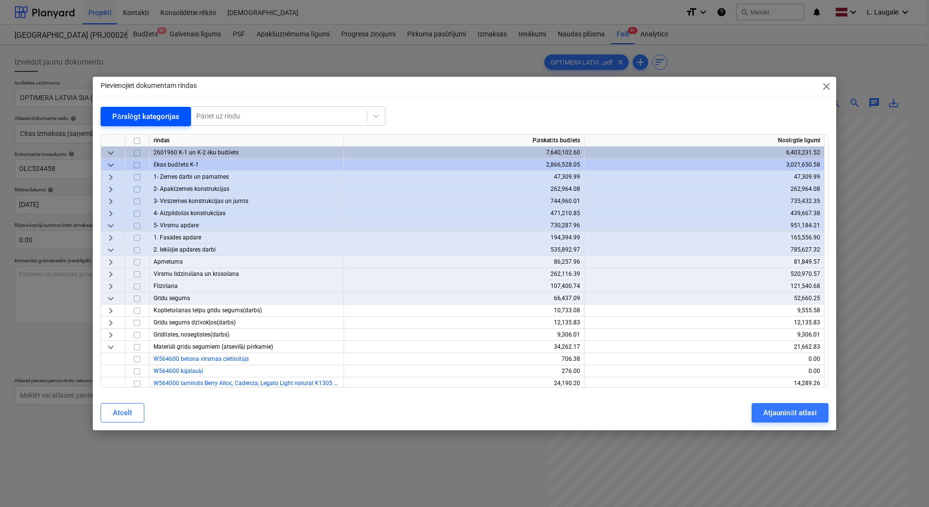
click at [143, 113] on div "Pārslēgt kategorijas" at bounding box center [145, 116] width 67 height 13
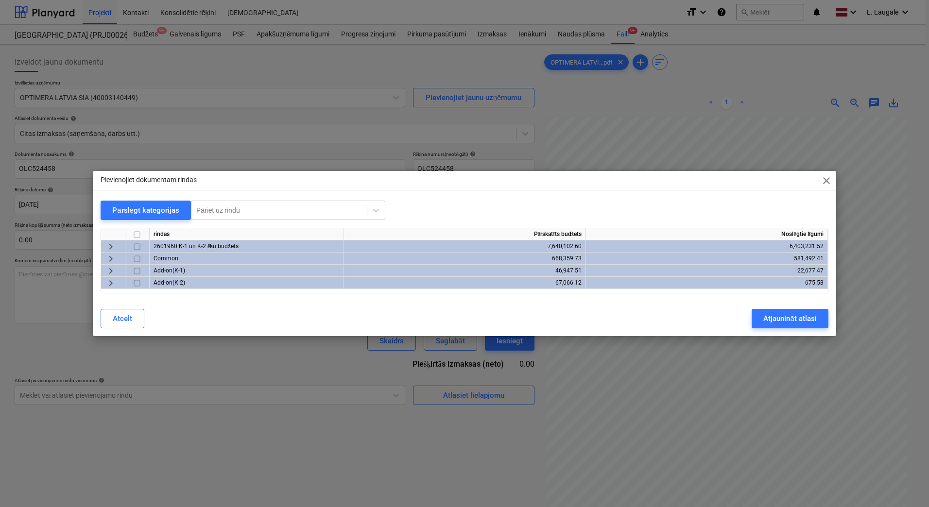
click at [111, 246] on span "keyboard_arrow_right" at bounding box center [111, 247] width 12 height 12
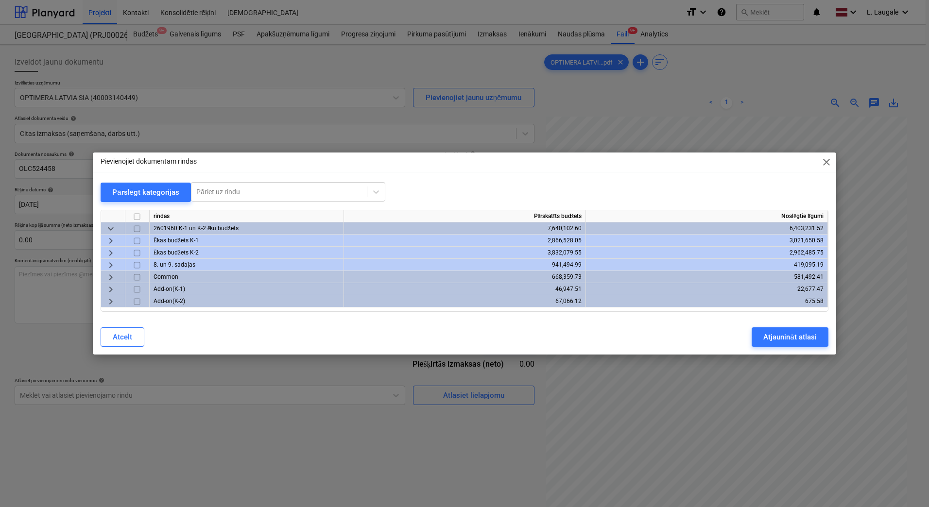
click at [111, 249] on span "keyboard_arrow_right" at bounding box center [111, 253] width 12 height 12
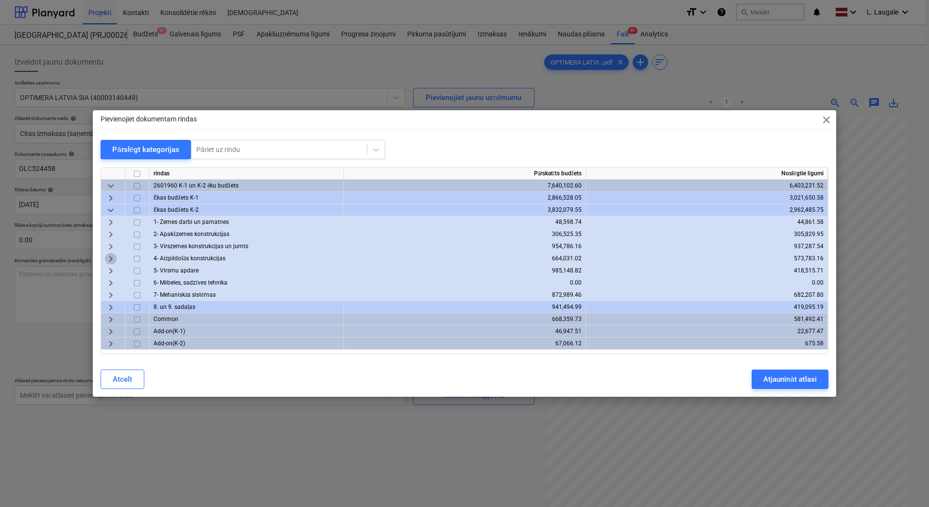
click at [113, 255] on span "keyboard_arrow_right" at bounding box center [111, 259] width 12 height 12
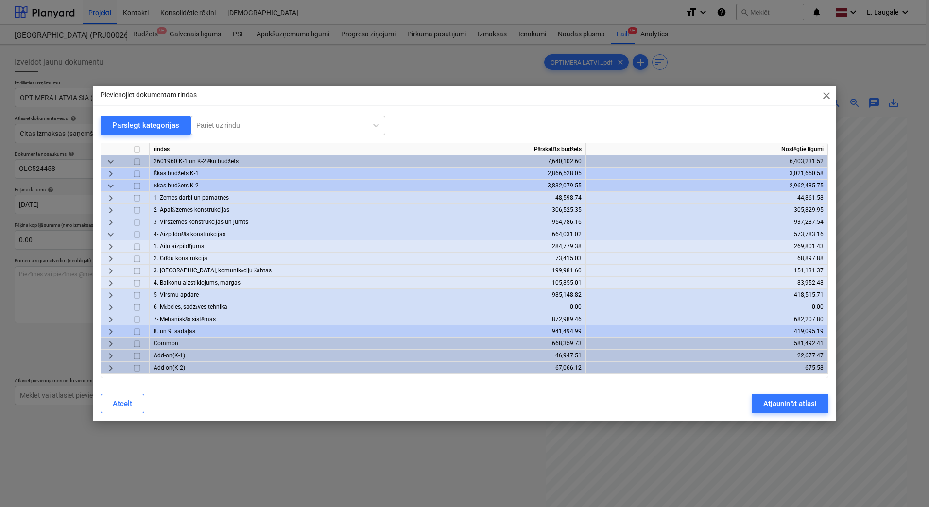
click at [114, 268] on span "keyboard_arrow_right" at bounding box center [111, 271] width 12 height 12
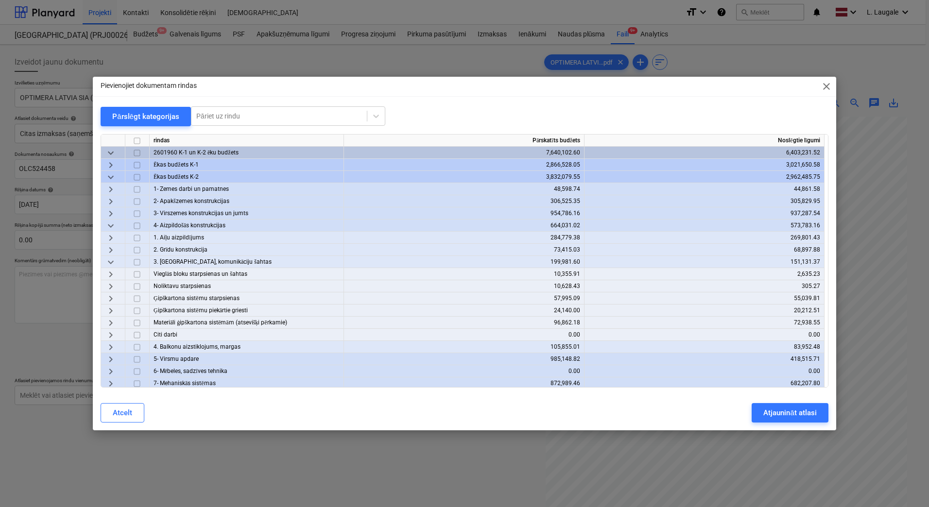
click at [111, 325] on span "keyboard_arrow_right" at bounding box center [111, 323] width 12 height 12
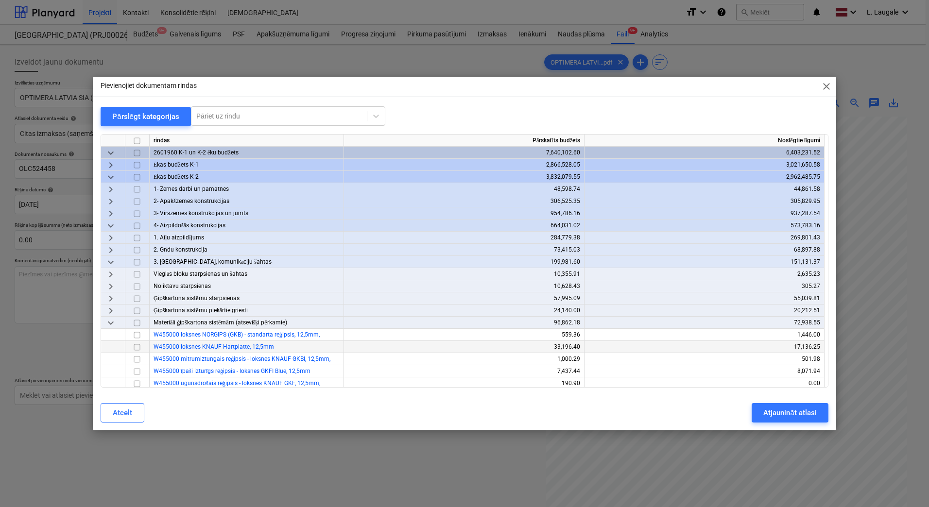
click at [138, 350] on input "checkbox" at bounding box center [137, 348] width 12 height 12
click at [759, 412] on button "Atjaunināt atlasi" at bounding box center [790, 412] width 76 height 19
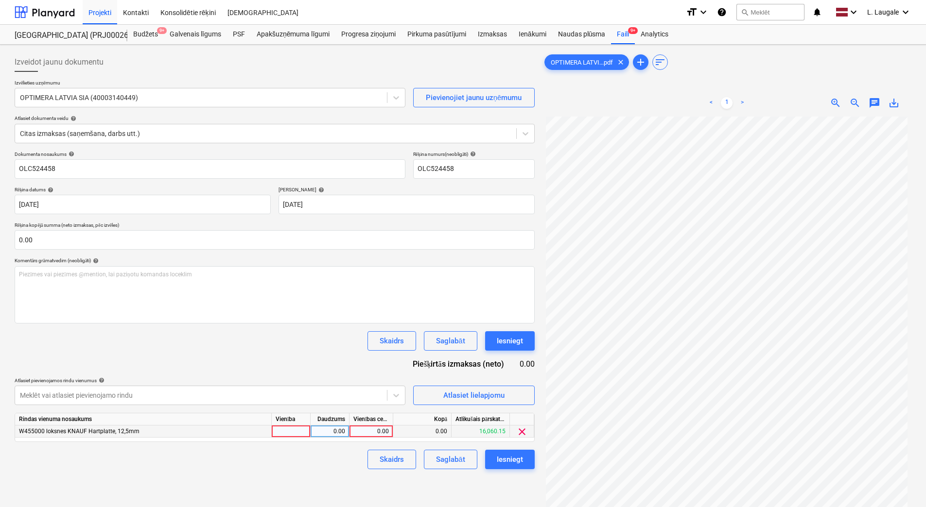
click at [301, 433] on div at bounding box center [291, 432] width 39 height 12
type input "1"
click at [340, 432] on div "0.00" at bounding box center [329, 432] width 31 height 12
type input "1"
click at [363, 427] on div "0.00" at bounding box center [370, 432] width 35 height 12
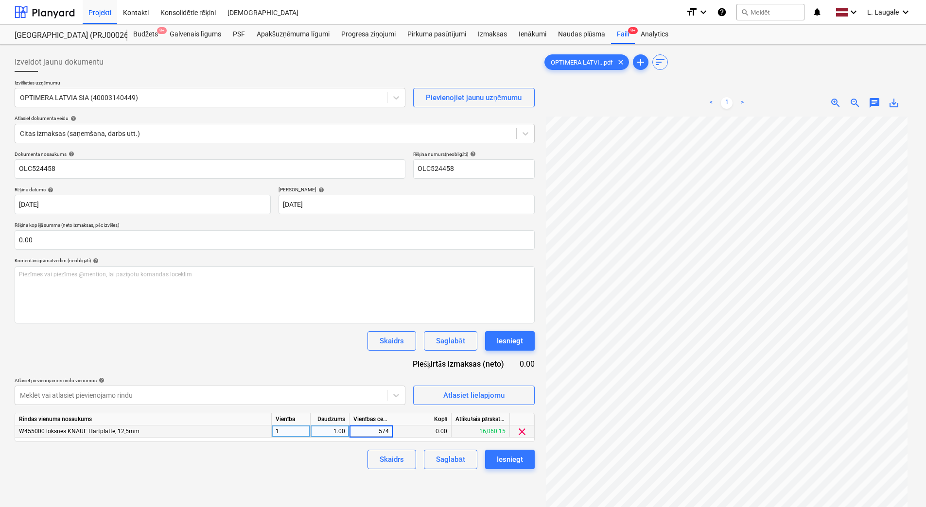
type input "5743"
click at [346, 360] on div "Dokumenta nosaukums help OLC524458 Rēķina numurs (neobligāti) help OLC524458 Rē…" at bounding box center [275, 310] width 520 height 318
click at [426, 460] on button "Saglabāt" at bounding box center [450, 459] width 53 height 19
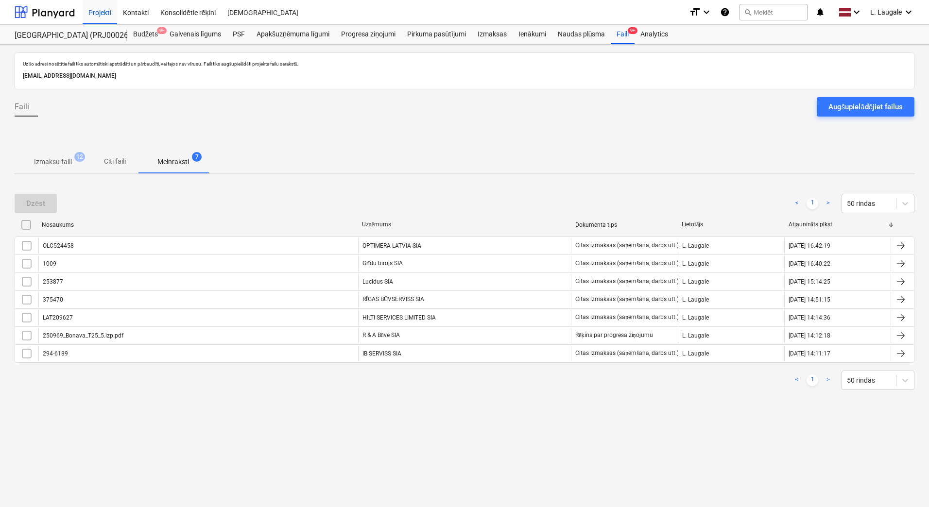
click at [45, 154] on span "Izmaksu faili 12" at bounding box center [53, 161] width 77 height 17
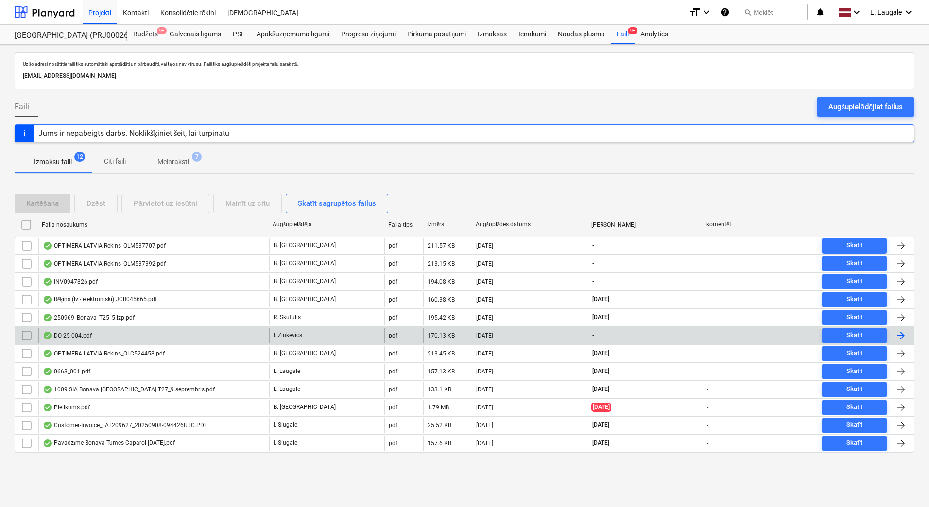
click at [182, 343] on div "DO-25-004.pdf" at bounding box center [153, 336] width 231 height 16
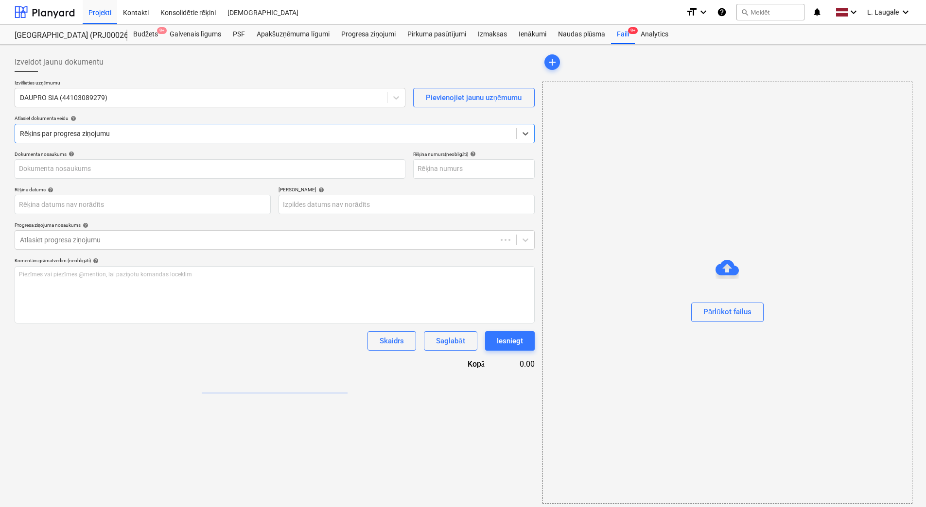
type input "44103089279"
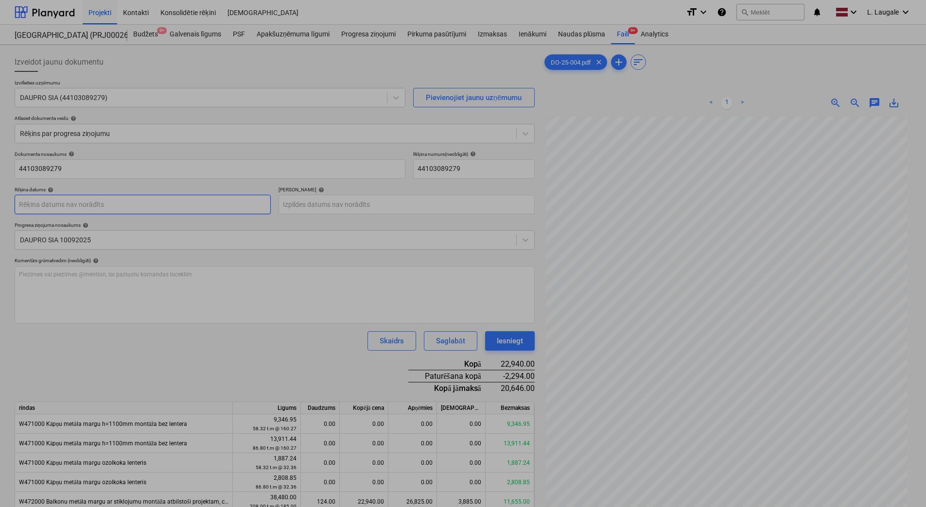
click at [145, 214] on body "Projekti Kontakti Konsolidētie rēķini Iesūtne format_size keyboard_arrow_down h…" at bounding box center [463, 253] width 926 height 507
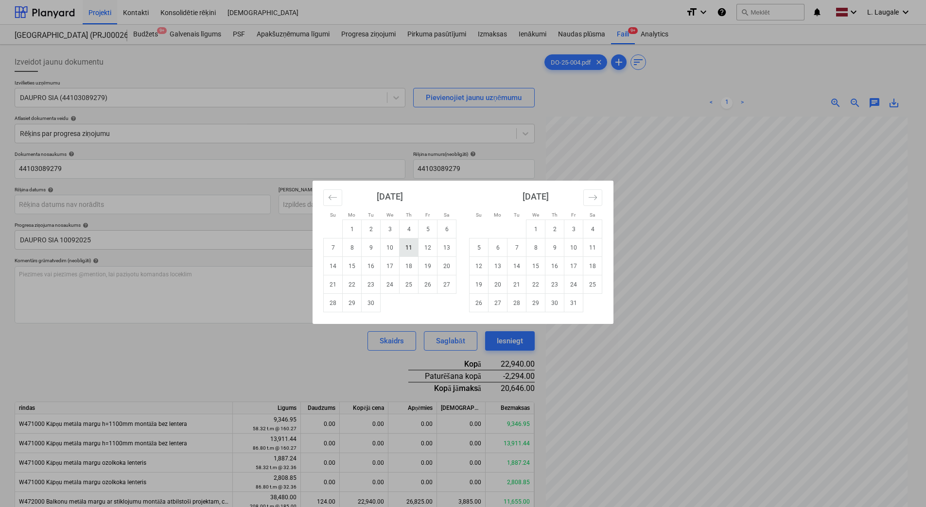
click at [403, 246] on td "11" at bounding box center [408, 248] width 19 height 18
type input "[DATE]"
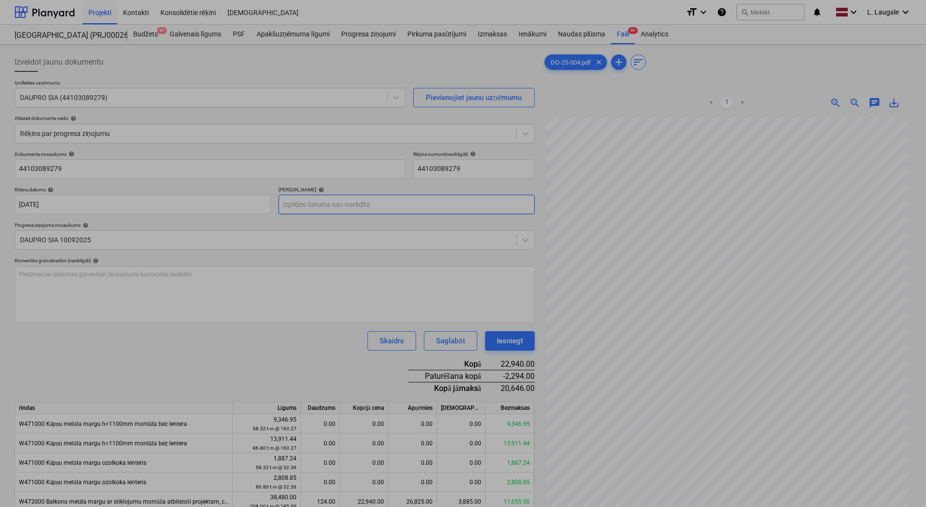
click at [374, 204] on body "Projekti Kontakti Konsolidētie rēķini Iesūtne format_size keyboard_arrow_down h…" at bounding box center [463, 253] width 926 height 507
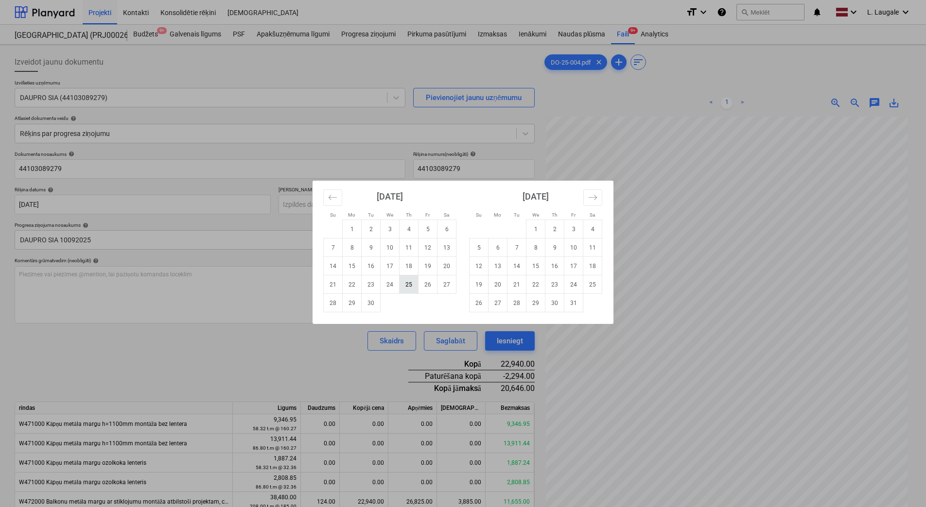
click at [408, 289] on td "25" at bounding box center [408, 285] width 19 height 18
type input "[DATE]"
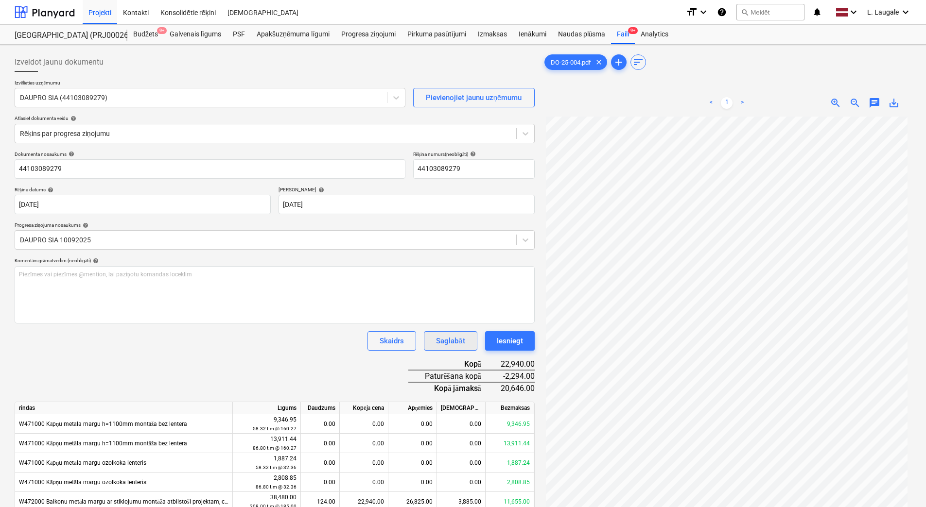
click at [452, 338] on div "Saglabāt" at bounding box center [450, 341] width 29 height 13
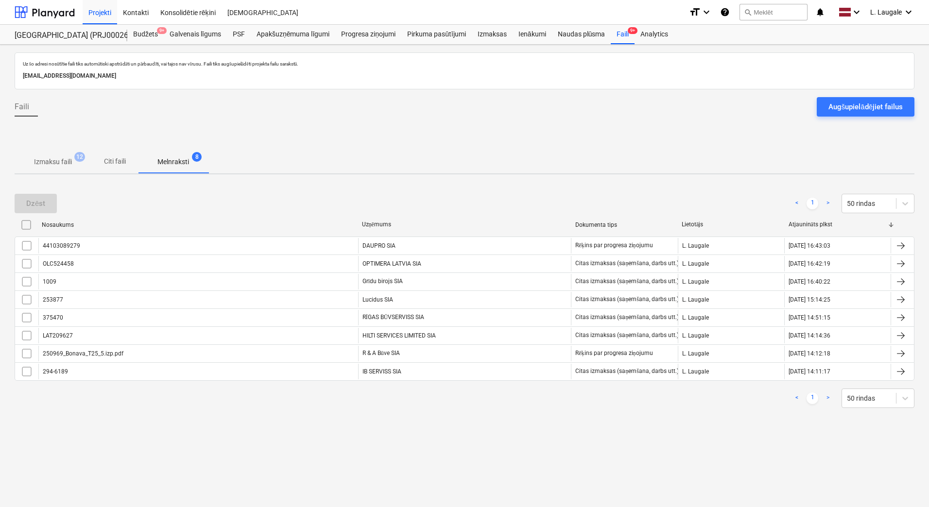
click at [46, 163] on p "Izmaksu faili" at bounding box center [53, 162] width 38 height 10
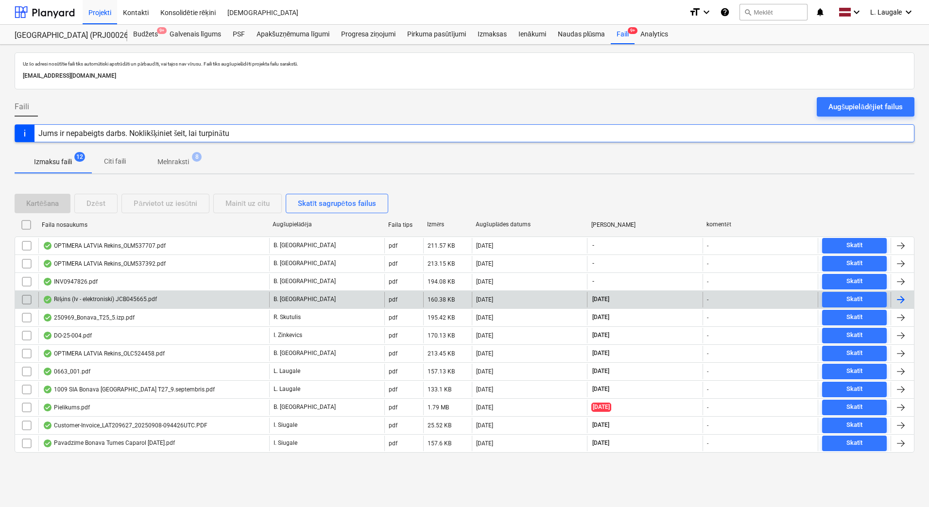
click at [216, 304] on div "Rēķins (lv - elektroniski) JCB045665.pdf" at bounding box center [153, 300] width 231 height 16
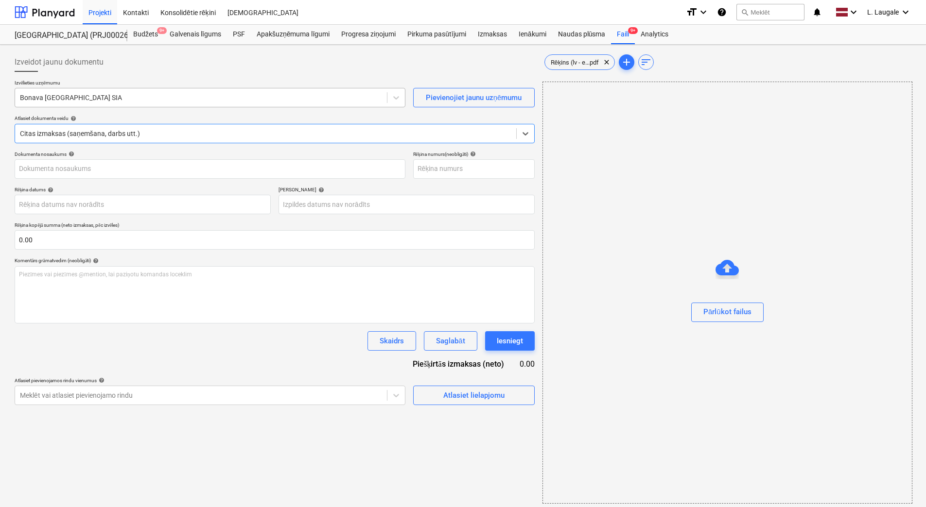
type input "JCB045665"
type input "[DATE]"
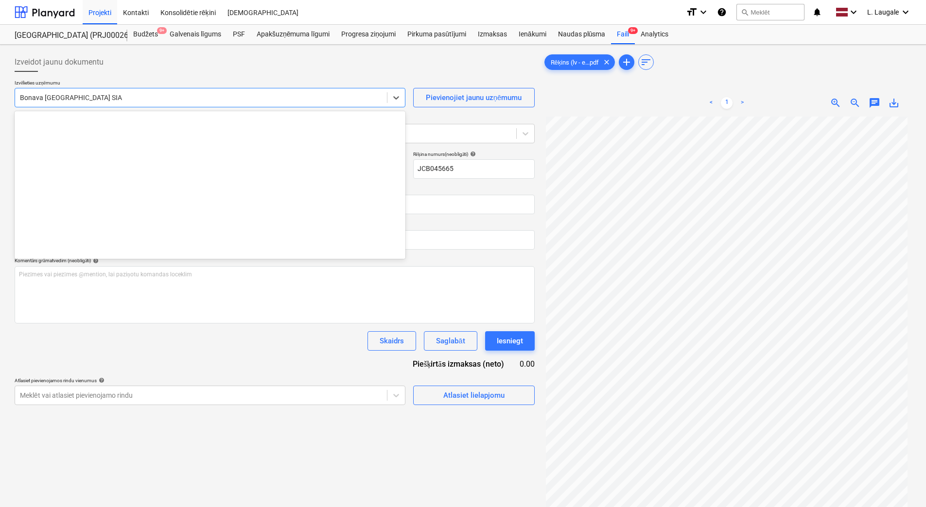
click at [141, 95] on div at bounding box center [201, 98] width 362 height 10
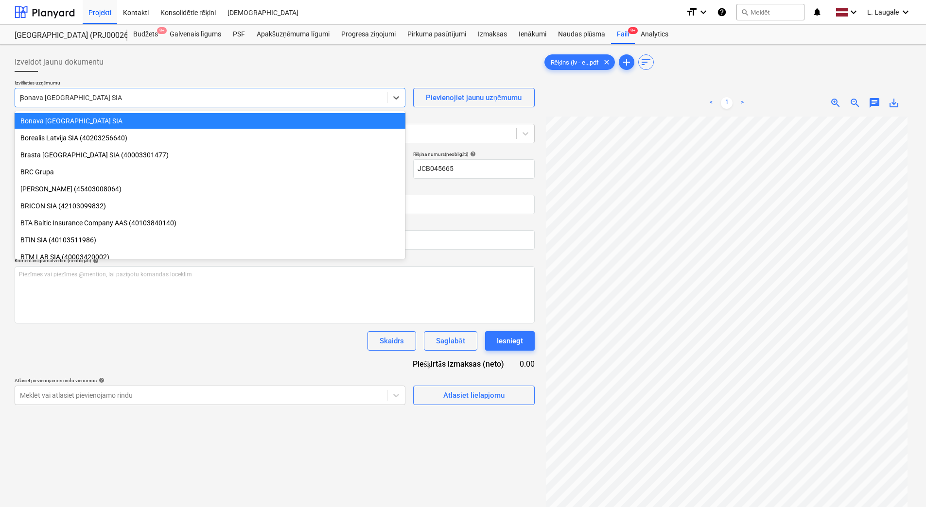
scroll to position [1385, 0]
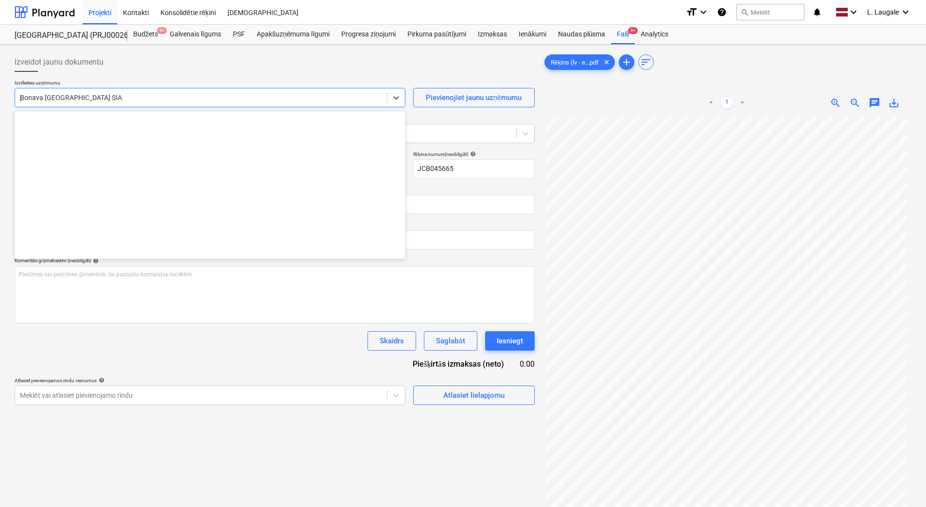
type input "jc"
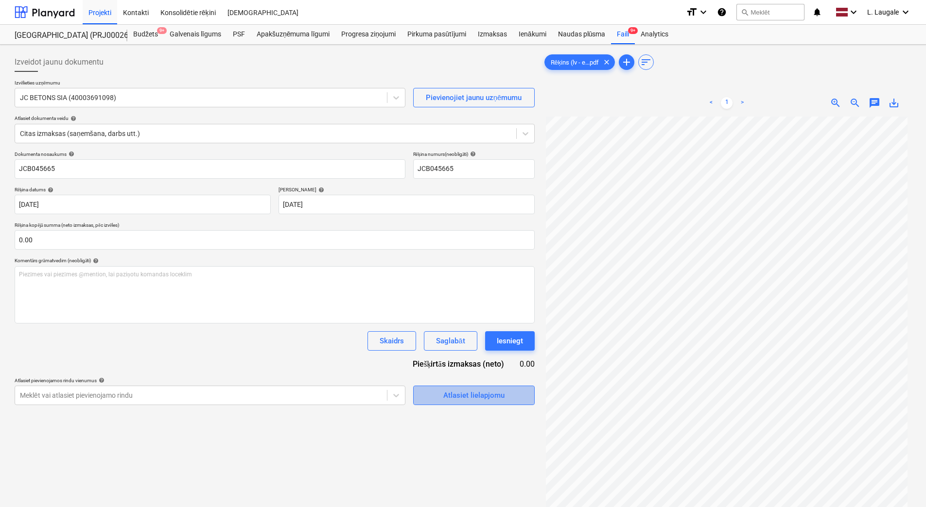
click at [474, 396] on div "Atlasiet lielapjomu" at bounding box center [473, 395] width 61 height 13
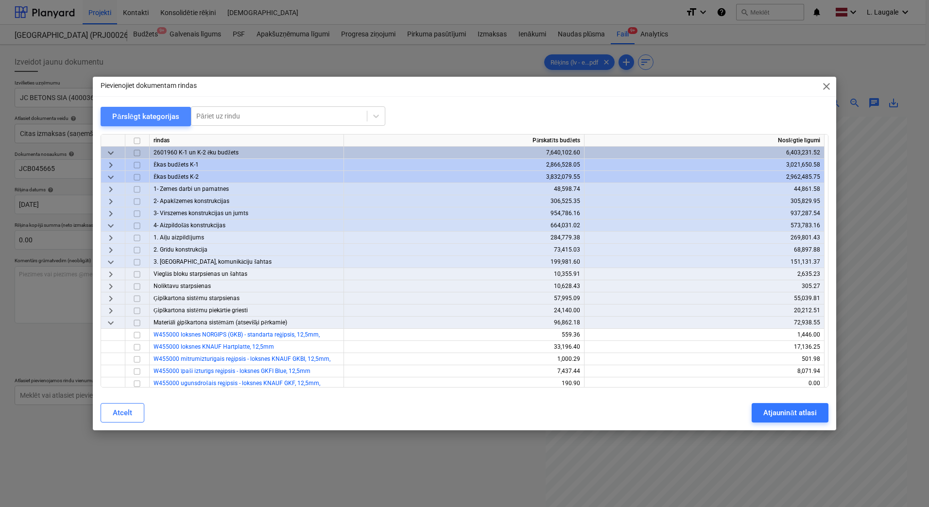
click at [152, 116] on div "Pārslēgt kategorijas" at bounding box center [145, 116] width 67 height 13
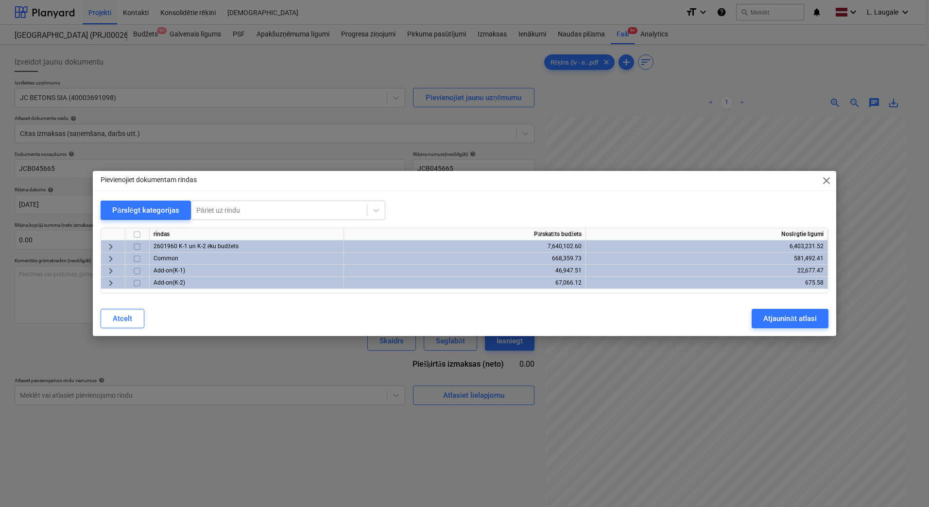
click at [108, 284] on span "keyboard_arrow_right" at bounding box center [111, 283] width 12 height 12
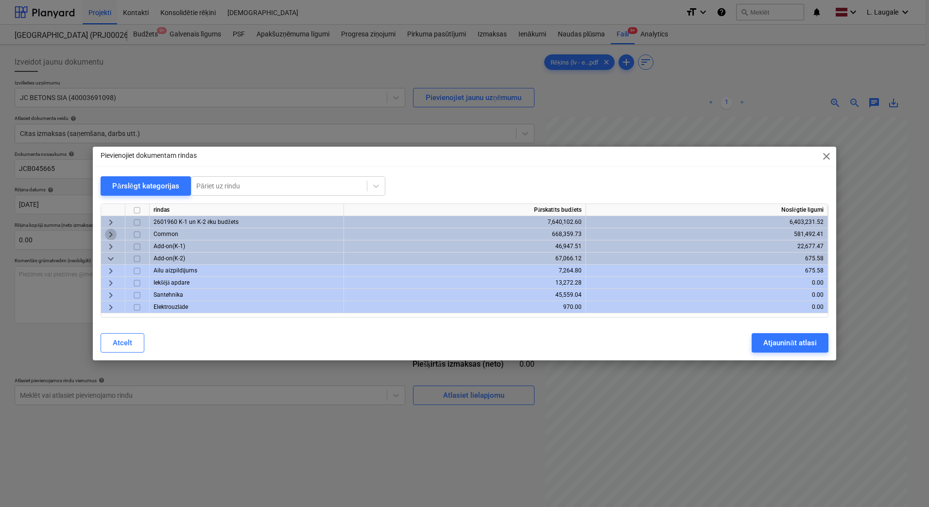
click at [111, 229] on span "keyboard_arrow_right" at bounding box center [111, 235] width 12 height 12
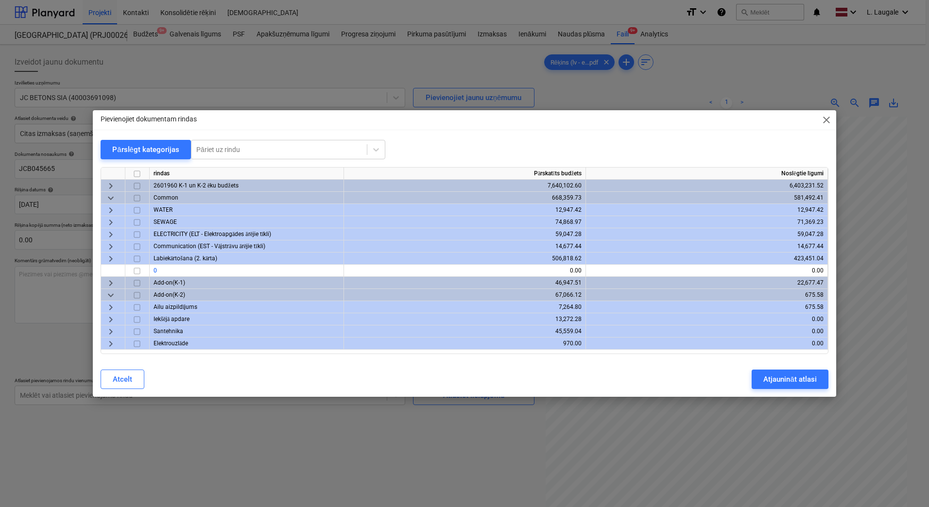
click at [112, 258] on span "keyboard_arrow_right" at bounding box center [111, 259] width 12 height 12
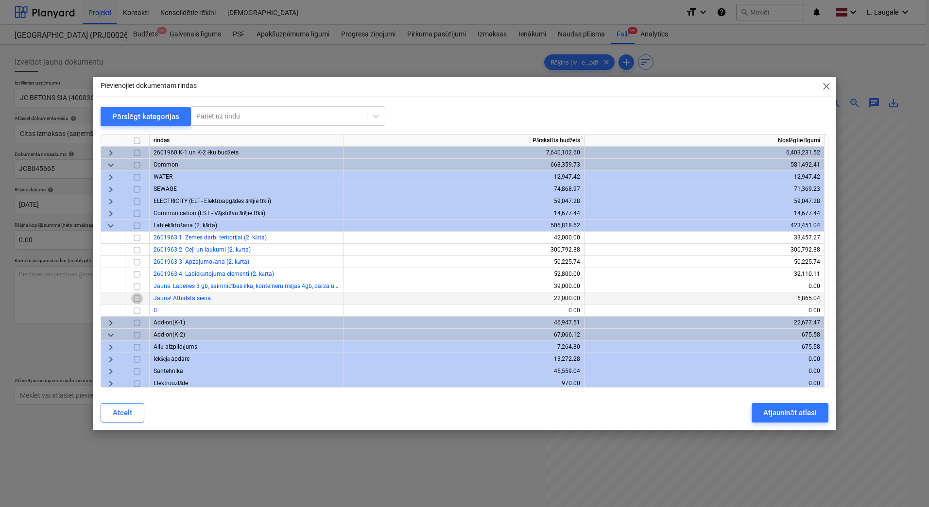
click at [138, 299] on input "checkbox" at bounding box center [137, 299] width 12 height 12
click at [772, 414] on div "Atjaunināt atlasi" at bounding box center [789, 413] width 53 height 13
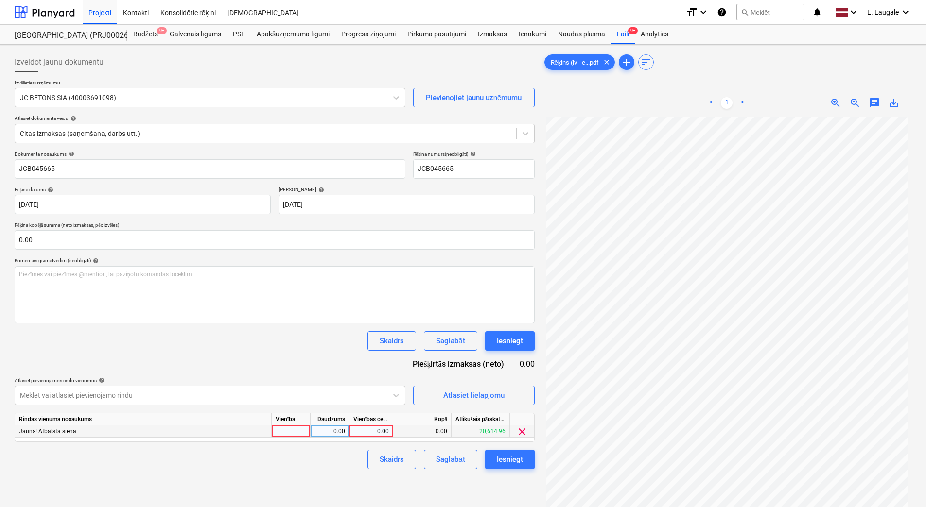
click at [304, 430] on div at bounding box center [291, 432] width 39 height 12
click at [332, 426] on div "Rindas vienuma nosaukums Vienība Daudzums Vienības cena Kopā Atlikušais pārskat…" at bounding box center [275, 427] width 520 height 29
click at [334, 430] on div "0.00" at bounding box center [329, 432] width 31 height 12
type input "1"
click at [383, 432] on div "0.00" at bounding box center [370, 432] width 35 height 12
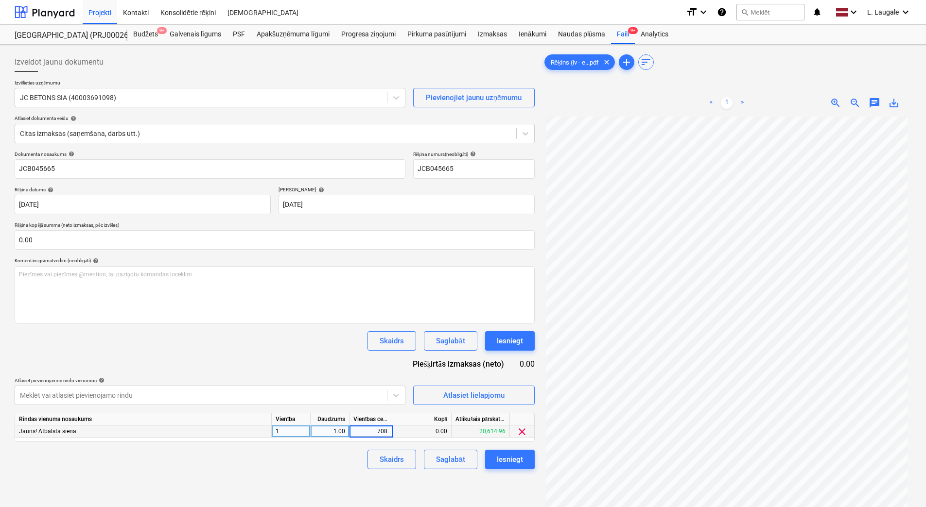
type input "708.5"
click at [327, 471] on div "Izveidot jaunu dokumentu Izvēlieties uzņēmumu JC BETONS SIA (40003691098) Pievi…" at bounding box center [275, 325] width 528 height 552
click at [451, 460] on div "Saglabāt" at bounding box center [450, 459] width 29 height 13
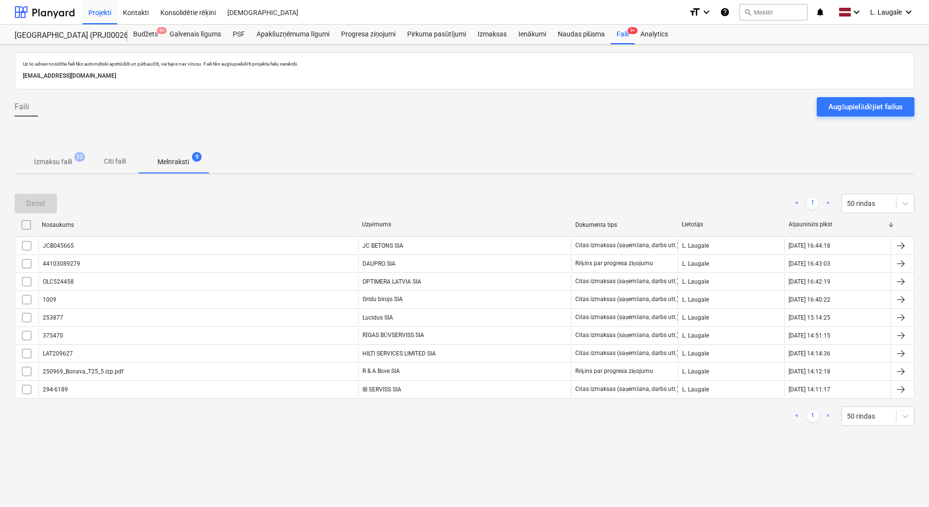
click at [46, 168] on span "Izmaksu faili 12" at bounding box center [53, 161] width 77 height 17
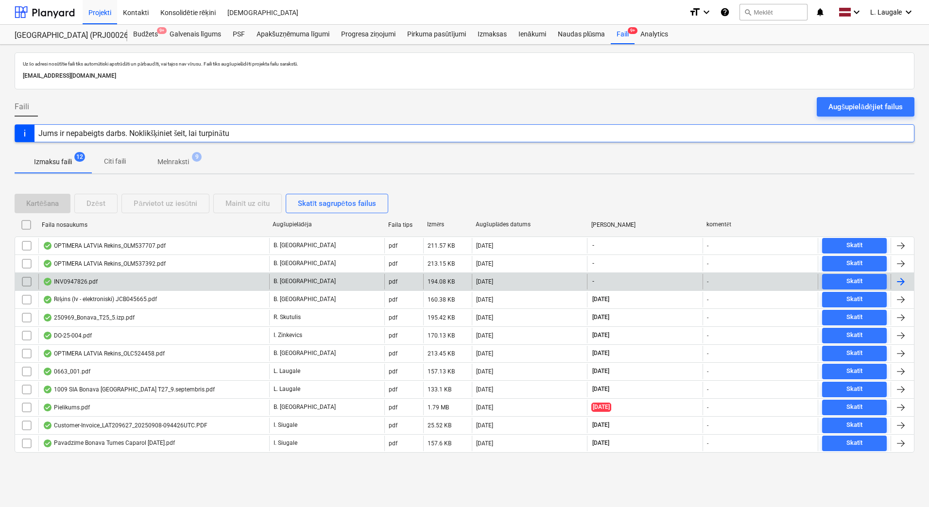
click at [135, 286] on div "INV0947826.pdf" at bounding box center [153, 282] width 231 height 16
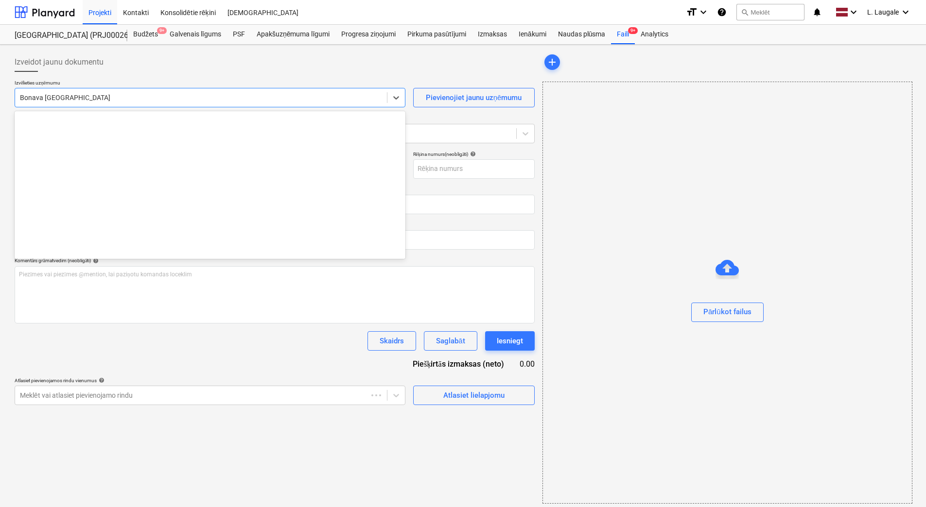
click at [101, 102] on div at bounding box center [201, 98] width 362 height 10
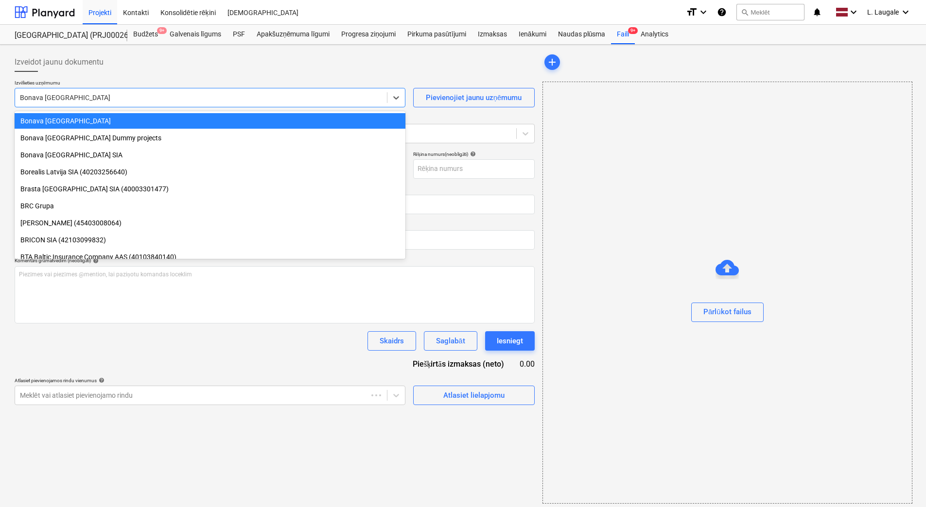
type input "40103164284"
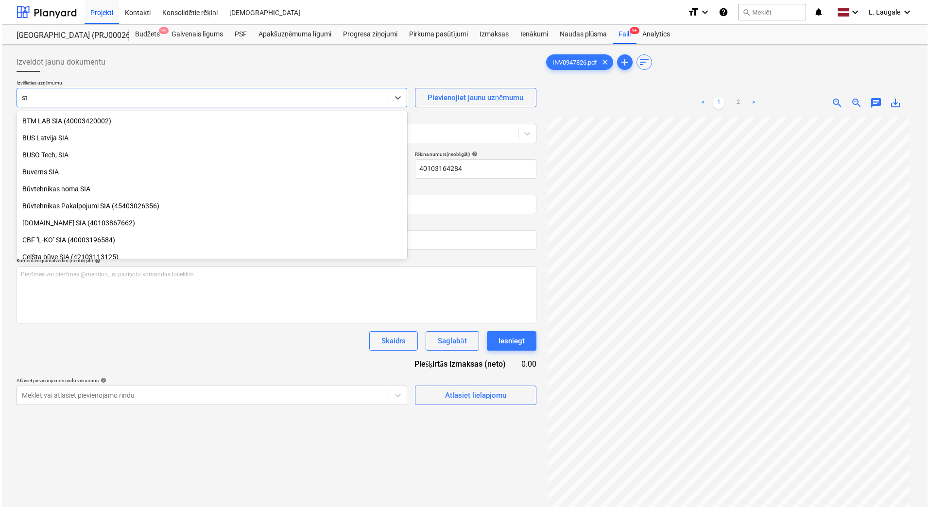
scroll to position [0, 0]
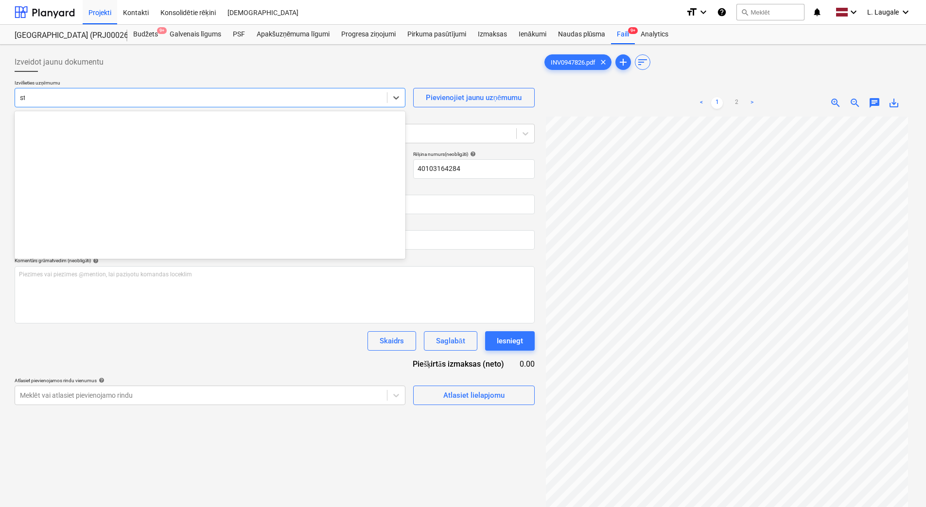
type input "stor"
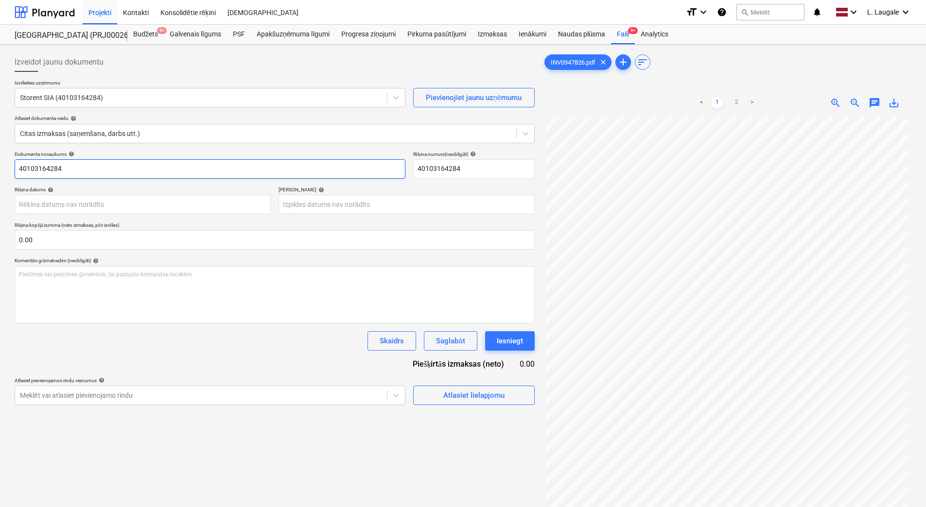
click at [0, 194] on html "Projekti Kontakti Konsolidētie rēķini Iesūtne format_size keyboard_arrow_down h…" at bounding box center [463, 253] width 926 height 507
drag, startPoint x: 2, startPoint y: 178, endPoint x: -2, endPoint y: 171, distance: 8.1
click at [0, 171] on html "Projekti Kontakti Konsolidētie rēķini Iesūtne format_size keyboard_arrow_down h…" at bounding box center [463, 253] width 926 height 507
type input "INV0947826"
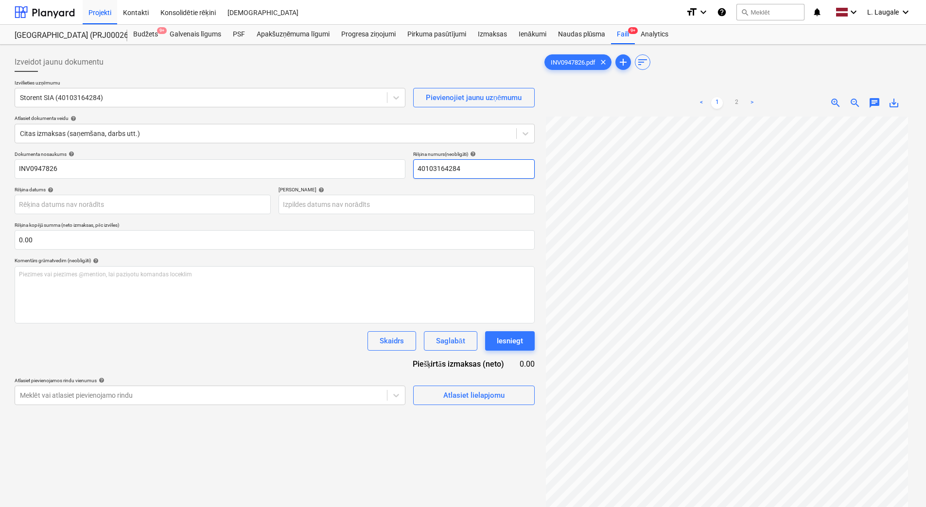
drag, startPoint x: 477, startPoint y: 171, endPoint x: 218, endPoint y: 156, distance: 259.5
click at [224, 156] on div "Dokumenta nosaukums help INV0947826 Rēķina numurs (neobligāti) help 40103164284" at bounding box center [275, 165] width 520 height 28
paste input "INV0947826"
type input "INV0947826"
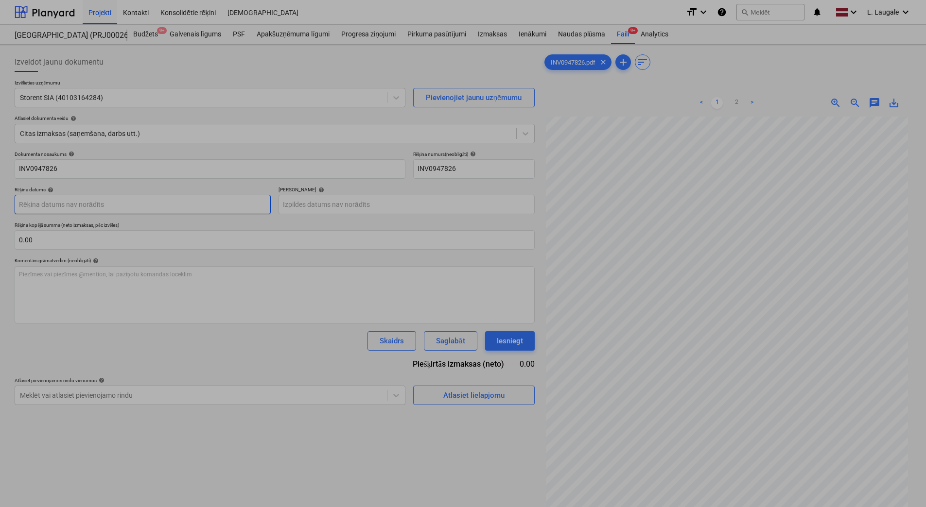
click at [239, 206] on body "Projekti Kontakti Konsolidētie rēķini Iesūtne format_size keyboard_arrow_down h…" at bounding box center [463, 253] width 926 height 507
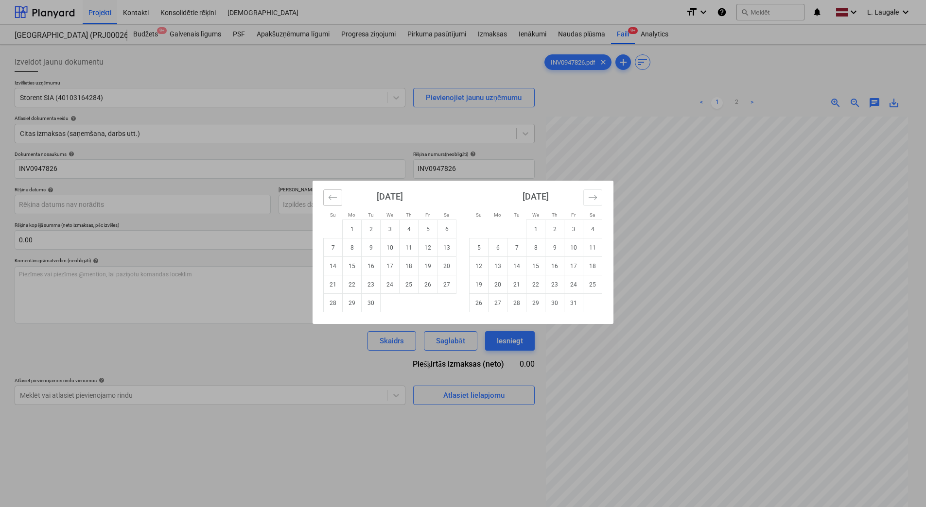
click at [330, 195] on icon "Move backward to switch to the previous month." at bounding box center [332, 197] width 9 height 9
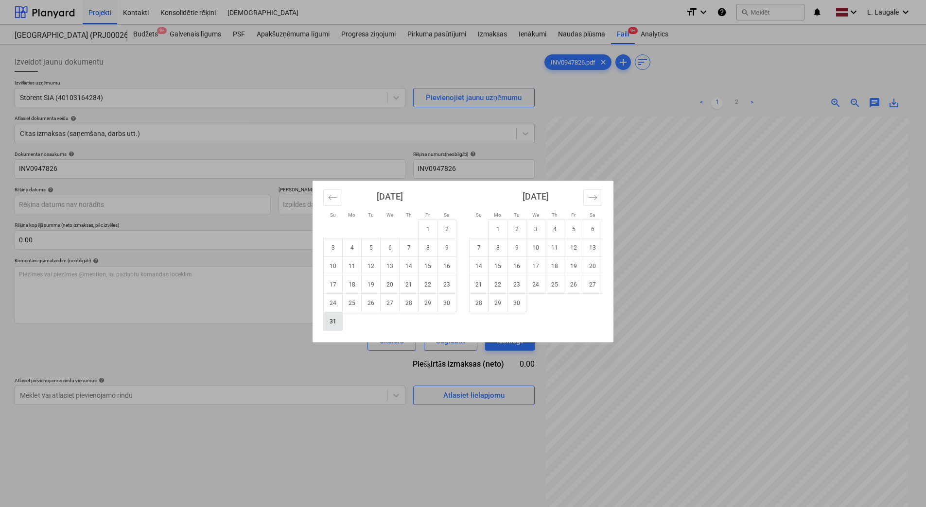
click at [335, 322] on td "31" at bounding box center [333, 321] width 19 height 18
type input "[DATE]"
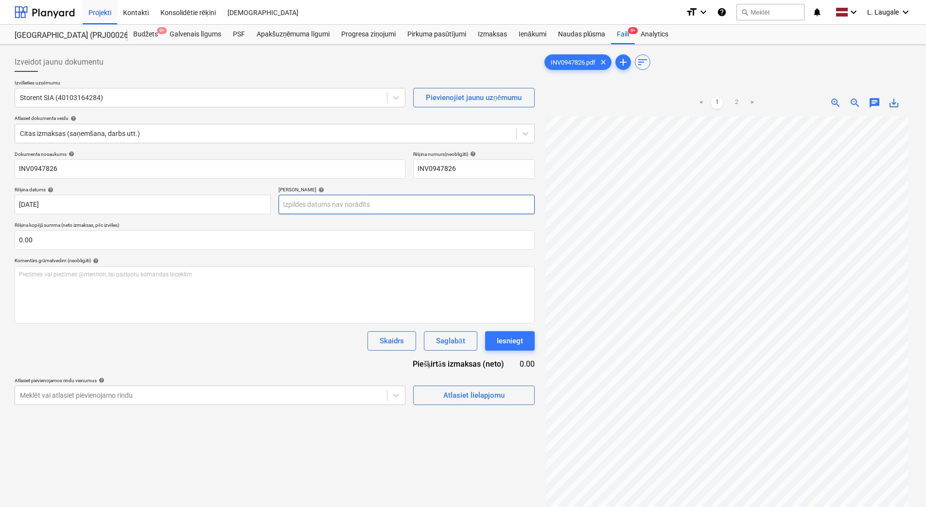
click at [325, 204] on body "Projekti Kontakti Konsolidētie rēķini Iesūtne format_size keyboard_arrow_down h…" at bounding box center [463, 253] width 926 height 507
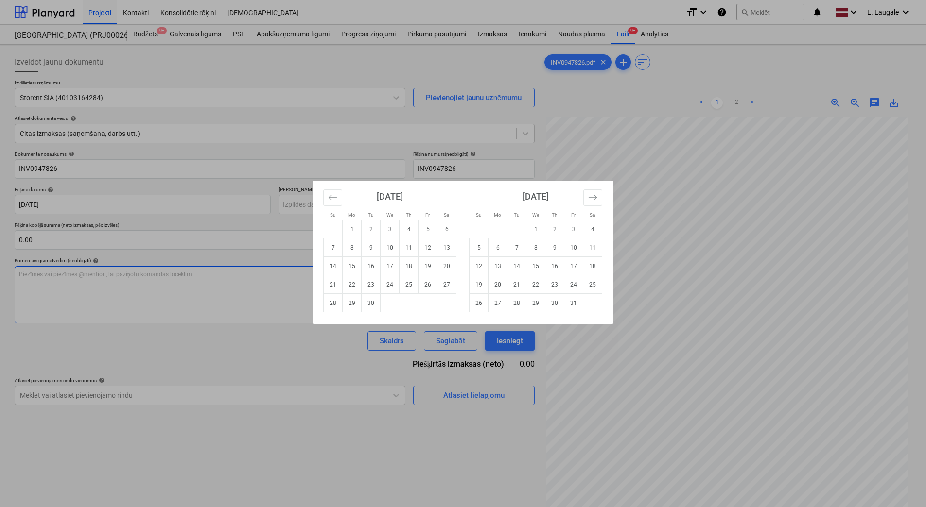
click at [370, 308] on td "30" at bounding box center [371, 303] width 19 height 18
type input "[DATE]"
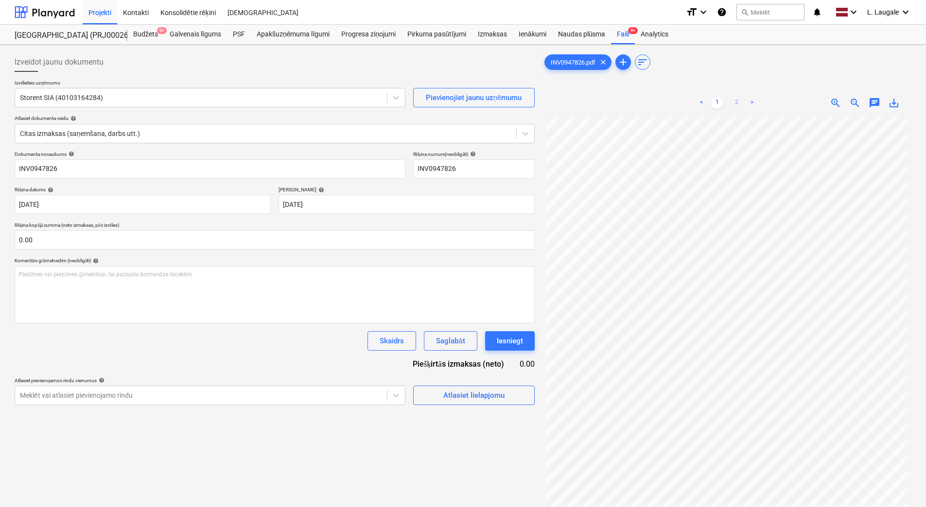
click at [739, 103] on link "2" at bounding box center [736, 103] width 12 height 12
click at [719, 105] on link "1" at bounding box center [717, 103] width 12 height 12
click at [487, 394] on div "Atlasiet lielapjomu" at bounding box center [473, 395] width 61 height 13
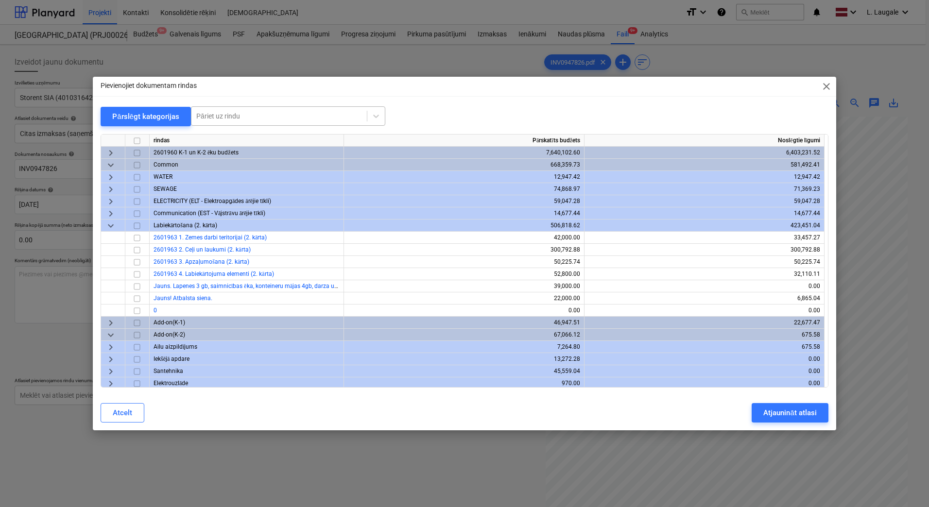
click at [242, 112] on div at bounding box center [279, 116] width 166 height 10
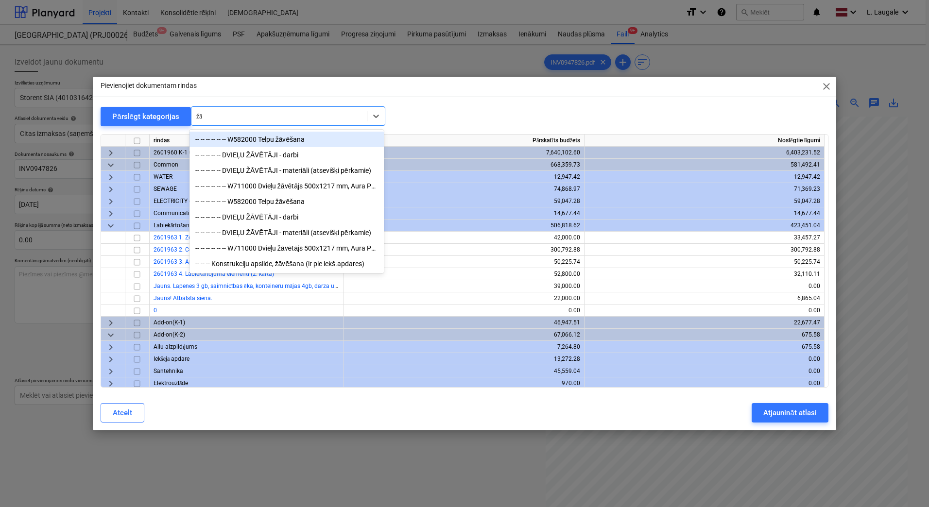
type input "žāv"
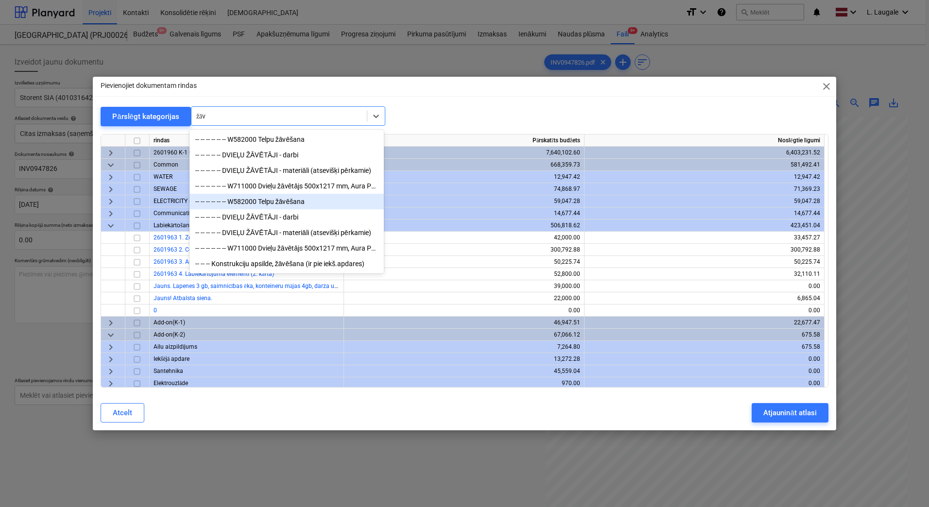
click at [261, 200] on div "-- -- -- -- -- -- W582000 Telpu žāvēšana" at bounding box center [287, 202] width 194 height 16
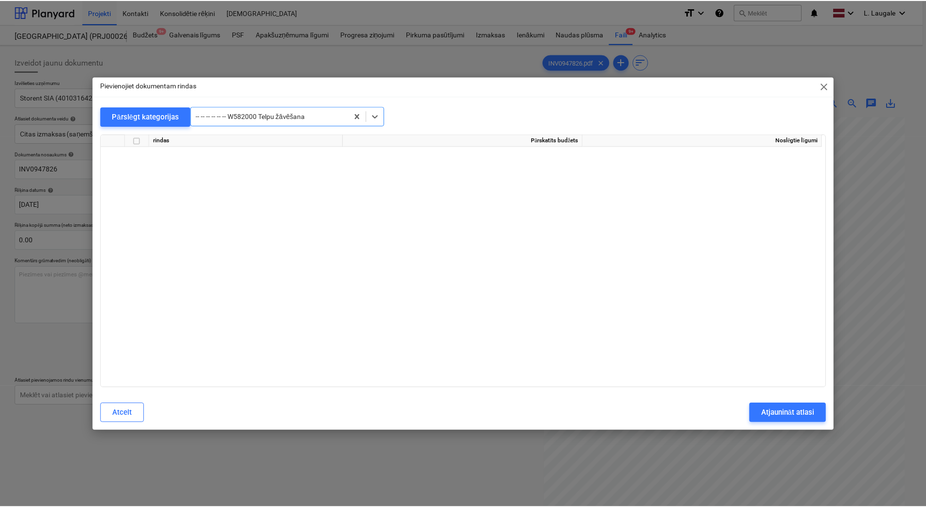
scroll to position [13352, 0]
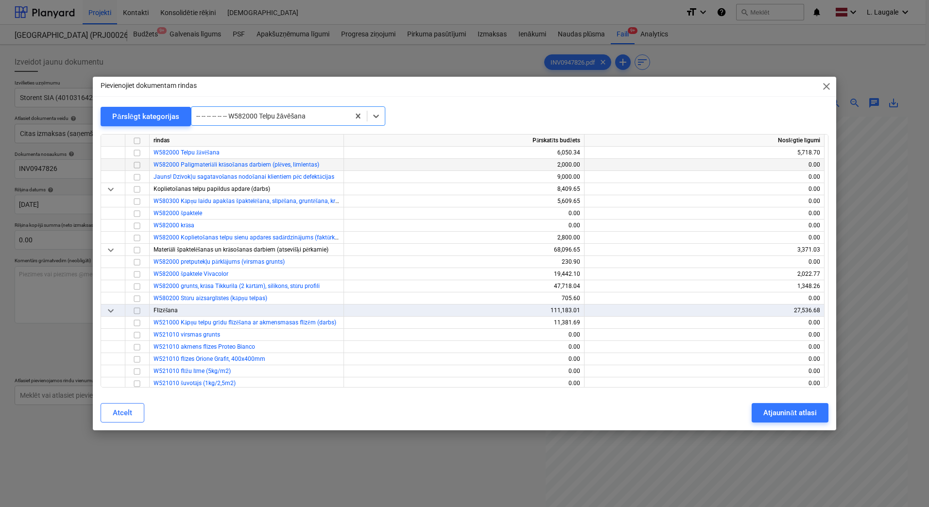
drag, startPoint x: 140, startPoint y: 155, endPoint x: 172, endPoint y: 165, distance: 32.6
click at [140, 155] on input "checkbox" at bounding box center [137, 153] width 12 height 12
click at [772, 416] on div "Atjaunināt atlasi" at bounding box center [789, 413] width 53 height 13
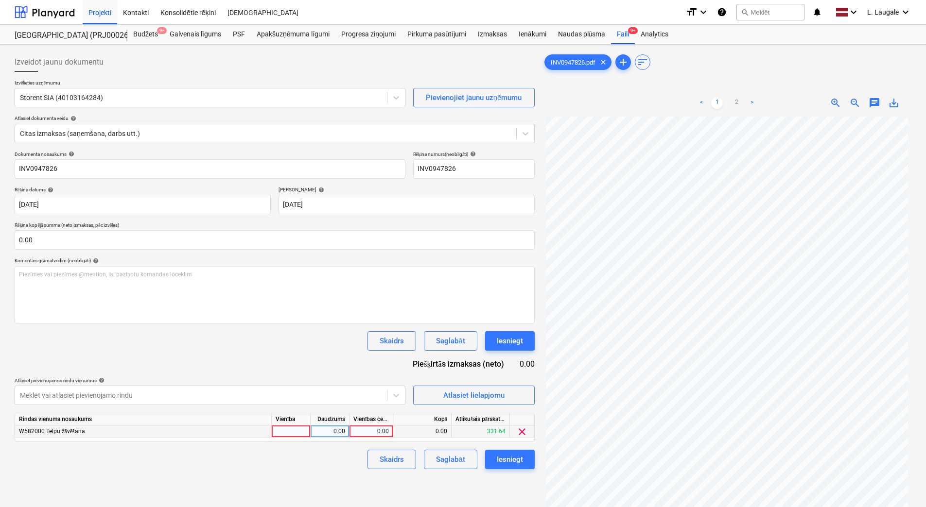
click at [300, 432] on div at bounding box center [291, 432] width 39 height 12
click at [319, 432] on div "0.00" at bounding box center [329, 432] width 31 height 12
click at [380, 434] on div "0.00" at bounding box center [370, 432] width 35 height 12
type input "3.75"
drag, startPoint x: 346, startPoint y: 489, endPoint x: 360, endPoint y: 484, distance: 15.5
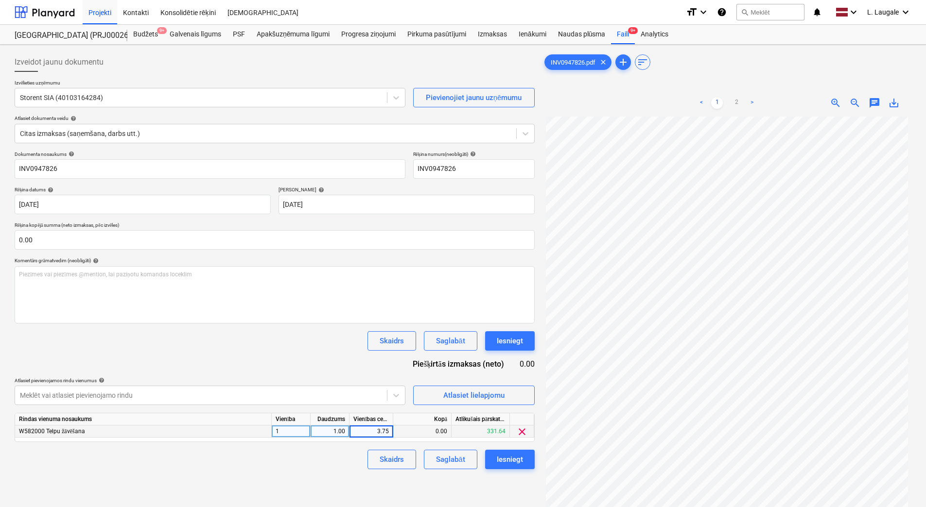
click at [346, 489] on div "Izveidot jaunu dokumentu Izvēlieties uzņēmumu Storent SIA (40103164284) Pievien…" at bounding box center [275, 325] width 528 height 552
click at [363, 430] on div "3.75" at bounding box center [370, 432] width 35 height 12
click at [363, 430] on input "3.75" at bounding box center [370, 432] width 43 height 12
click at [368, 431] on input "3.75" at bounding box center [370, 432] width 43 height 12
click at [377, 431] on input "3.75" at bounding box center [370, 432] width 43 height 12
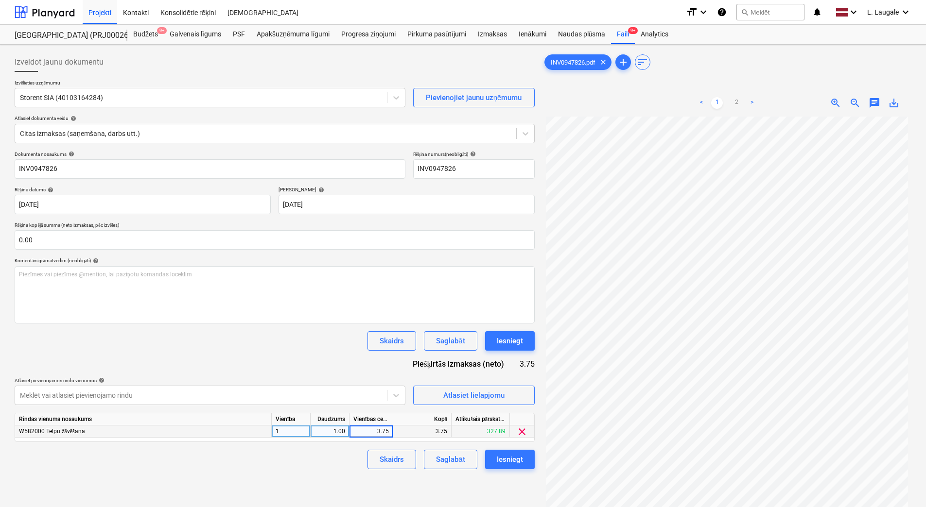
type input "33.75"
click at [351, 458] on div "Skaidrs Saglabāt Iesniegt" at bounding box center [275, 459] width 520 height 19
click at [460, 460] on div "Saglabāt" at bounding box center [450, 459] width 29 height 13
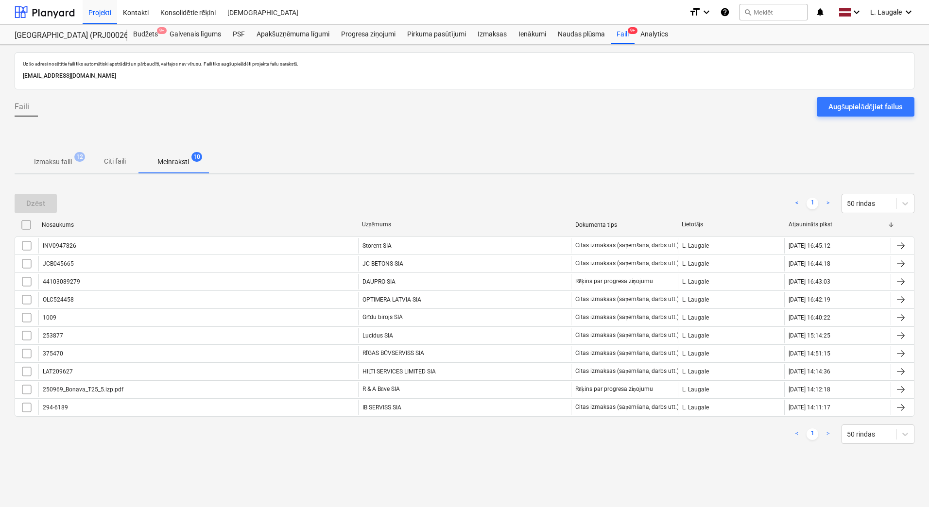
click at [62, 161] on p "Izmaksu faili" at bounding box center [53, 162] width 38 height 10
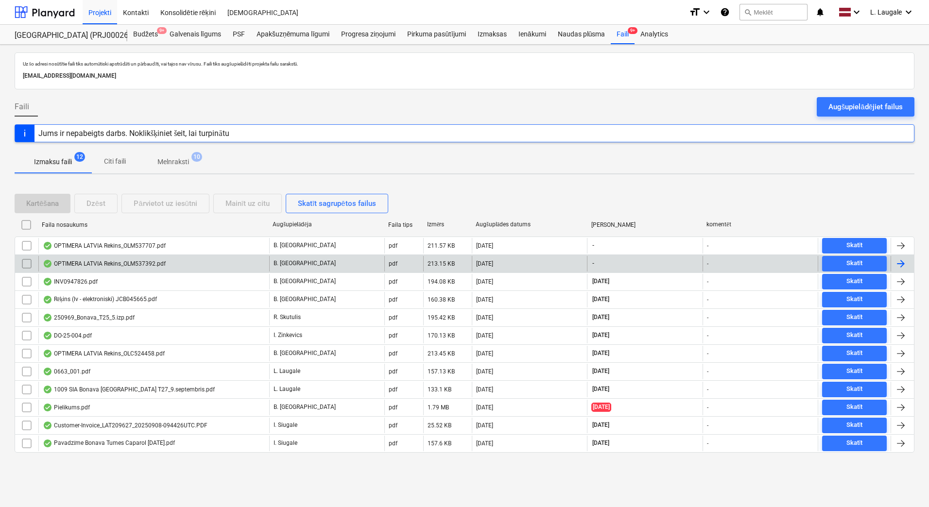
click at [175, 260] on div "OPTIMERA LATVIA Rekins_OLM537392.pdf" at bounding box center [153, 264] width 231 height 16
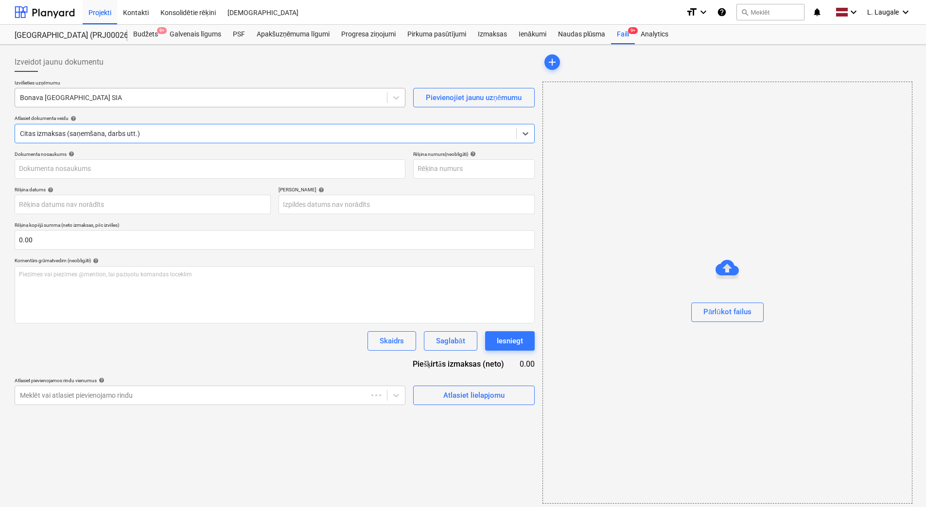
click at [147, 96] on div at bounding box center [201, 98] width 362 height 10
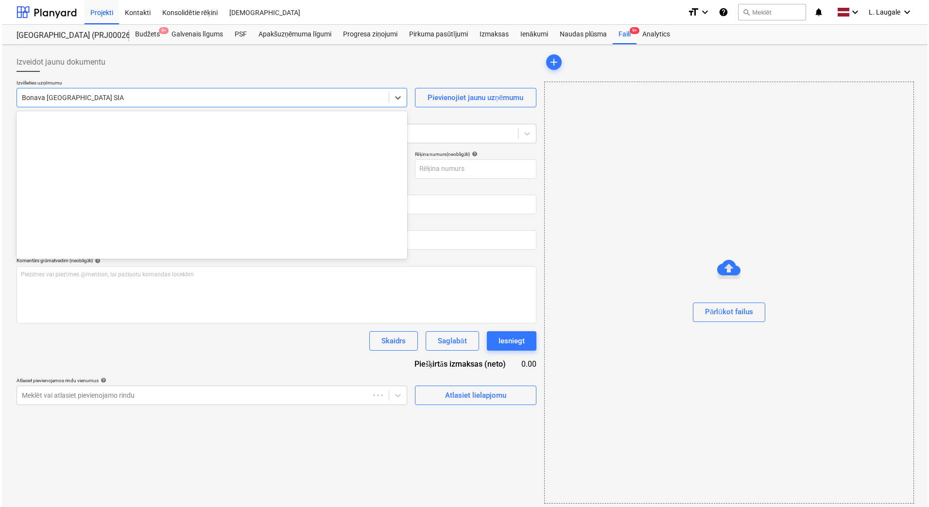
scroll to position [1820, 0]
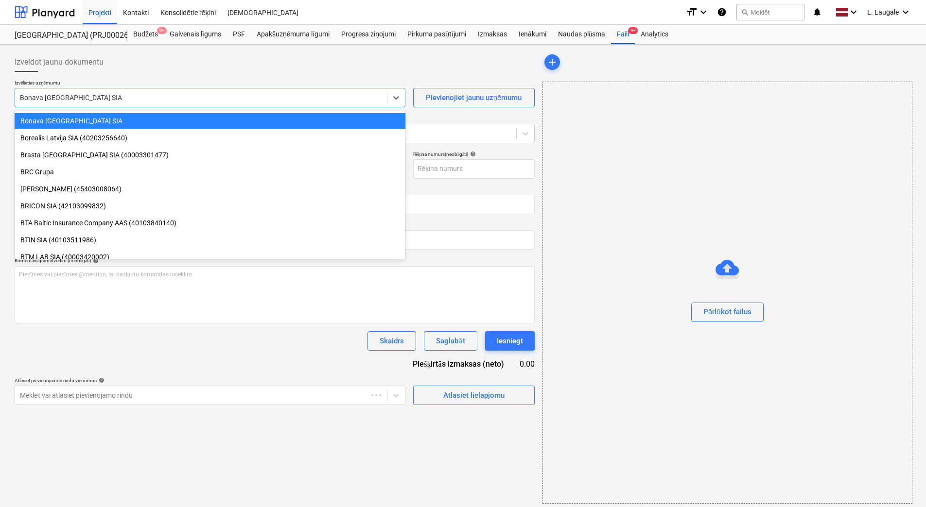
type input "OLM537392"
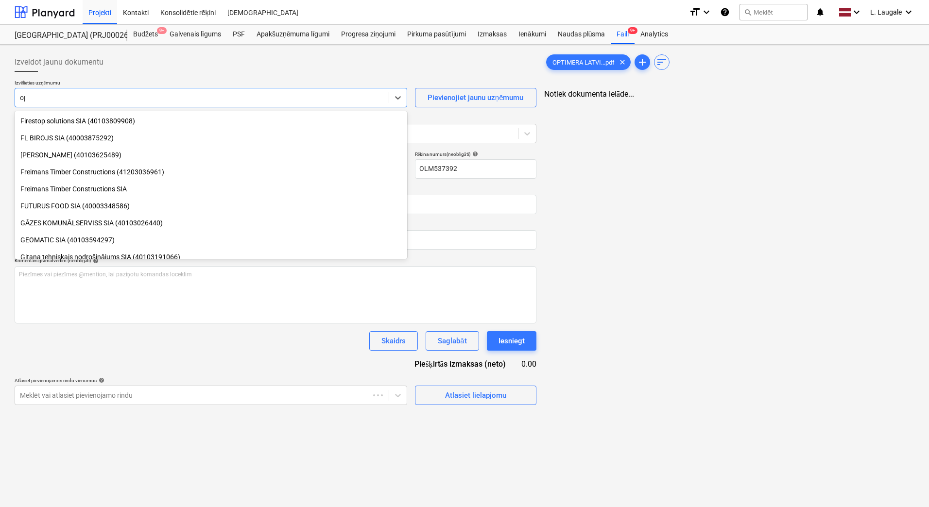
type input "opti"
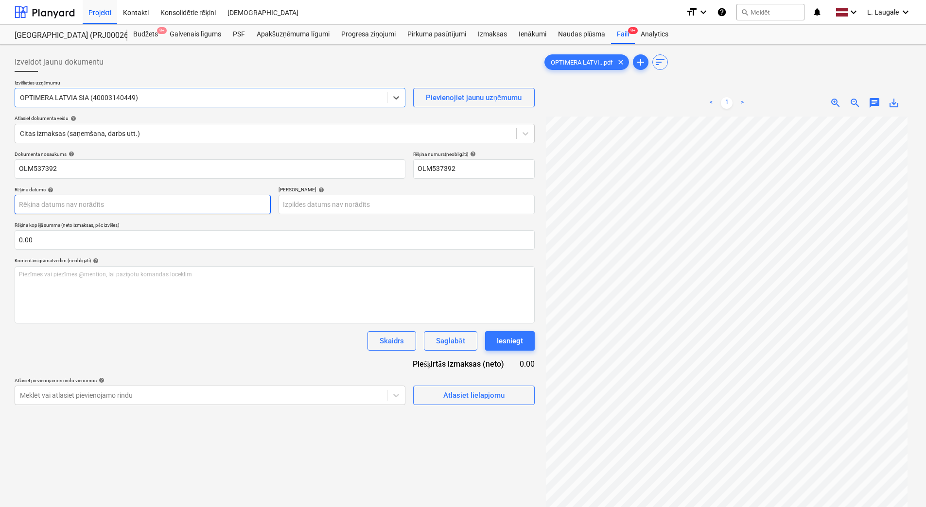
click at [122, 203] on body "Projekti Kontakti Konsolidētie rēķini Iesūtne format_size keyboard_arrow_down h…" at bounding box center [463, 253] width 926 height 507
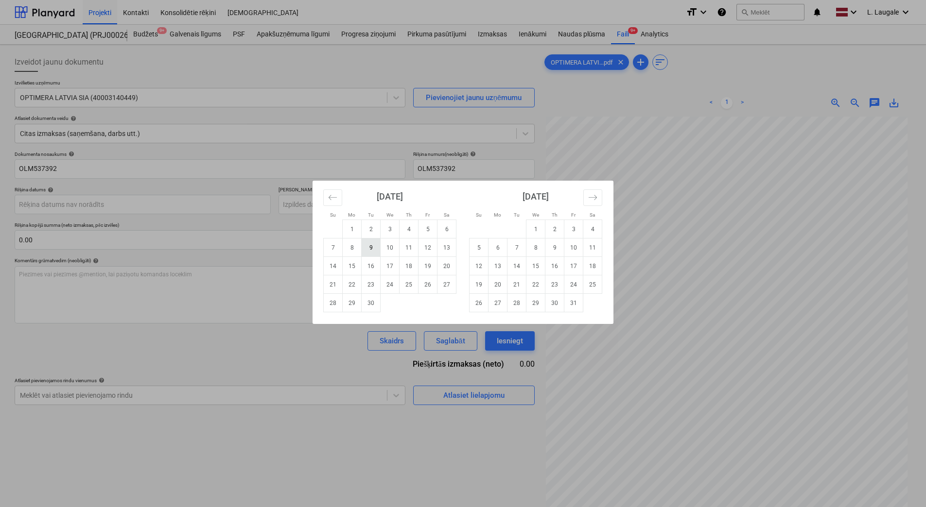
click at [374, 248] on td "9" at bounding box center [371, 248] width 19 height 18
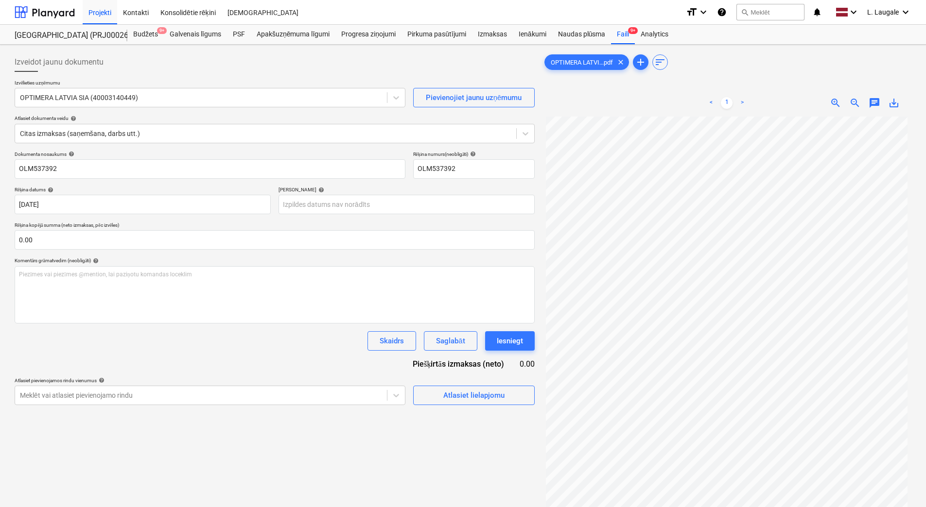
type input "[DATE]"
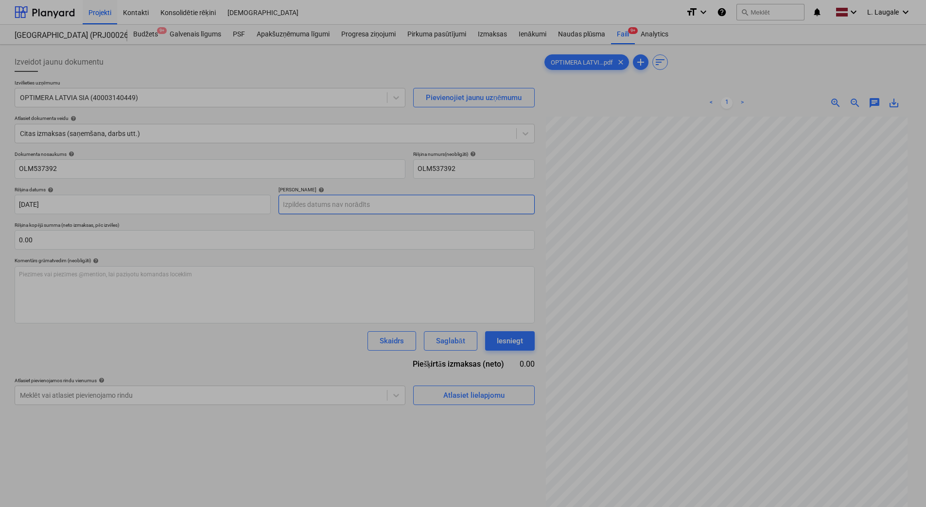
click at [349, 203] on body "Projekti Kontakti Konsolidētie rēķini Iesūtne format_size keyboard_arrow_down h…" at bounding box center [463, 253] width 926 height 507
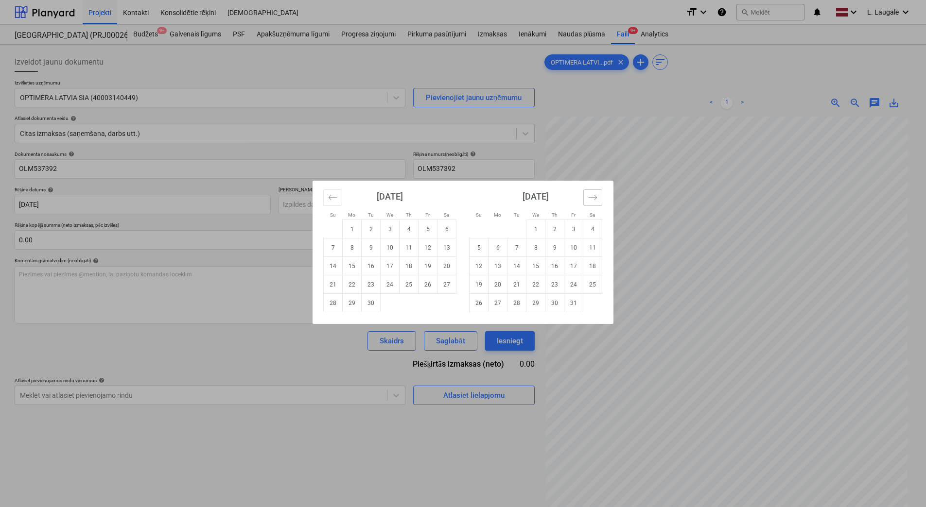
click at [588, 197] on button "Move forward to switch to the next month." at bounding box center [592, 198] width 19 height 17
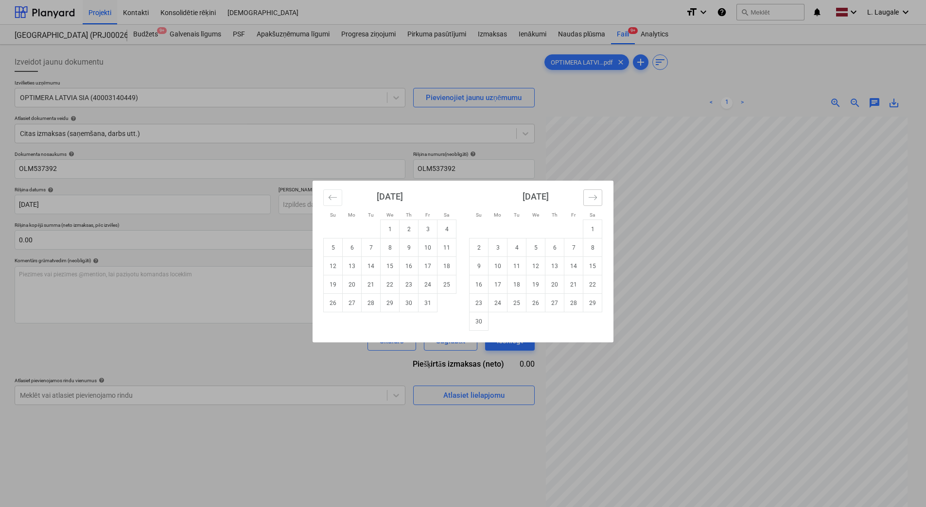
click at [588, 197] on icon "Move forward to switch to the next month." at bounding box center [592, 197] width 9 height 9
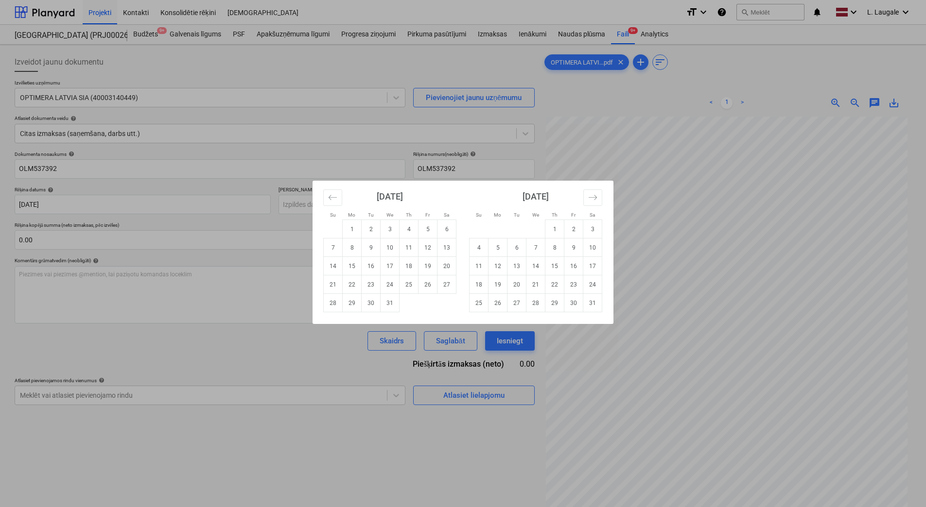
click at [535, 248] on td "7" at bounding box center [535, 248] width 19 height 18
type input "[DATE]"
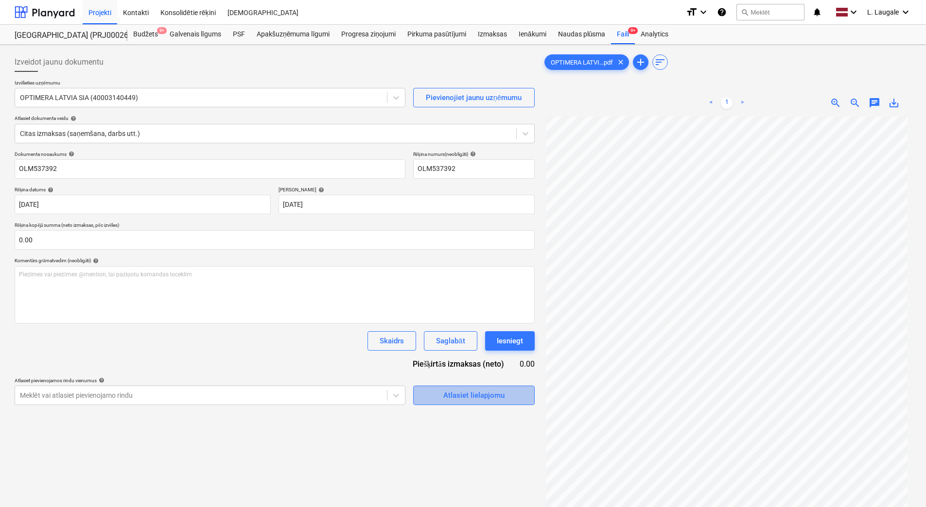
click at [480, 400] on div "Atlasiet lielapjomu" at bounding box center [473, 395] width 61 height 13
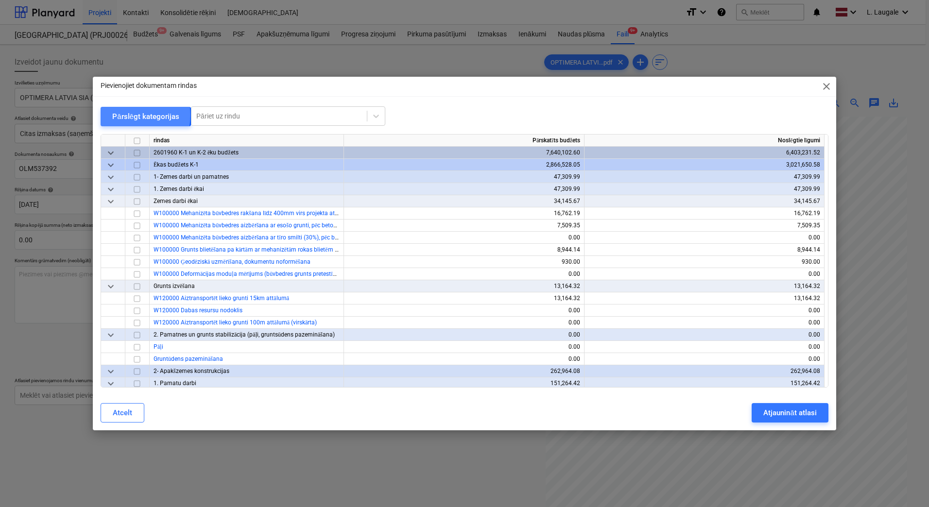
click at [127, 115] on div "Pārslēgt kategorijas" at bounding box center [145, 116] width 67 height 13
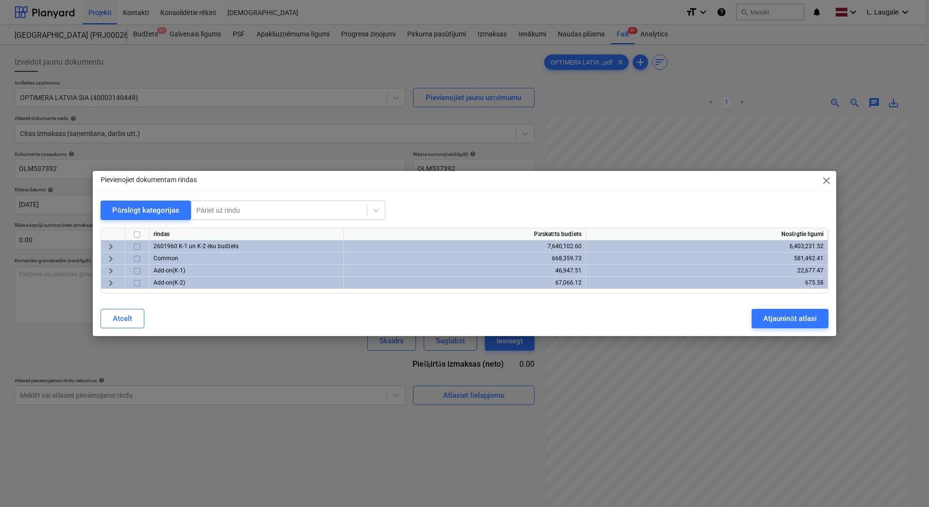
click at [115, 243] on span "keyboard_arrow_right" at bounding box center [111, 247] width 12 height 12
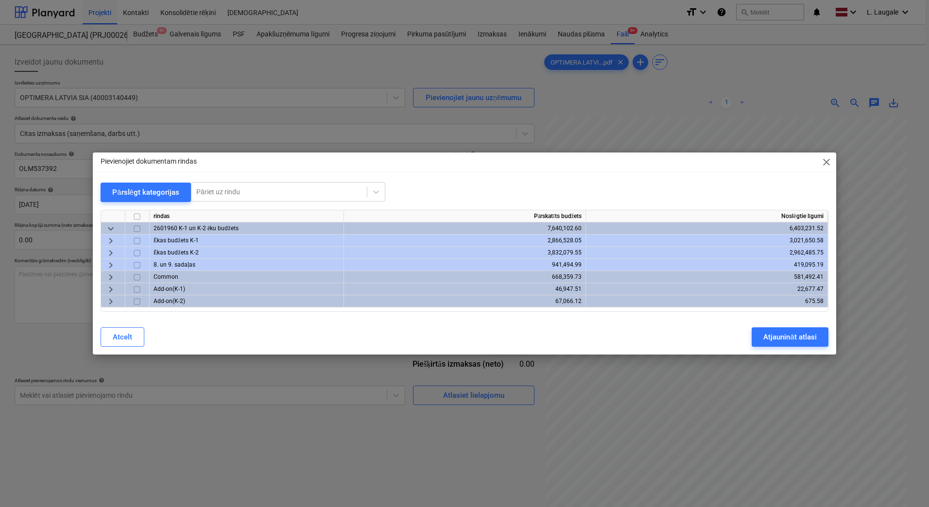
click at [112, 244] on span "keyboard_arrow_right" at bounding box center [111, 241] width 12 height 12
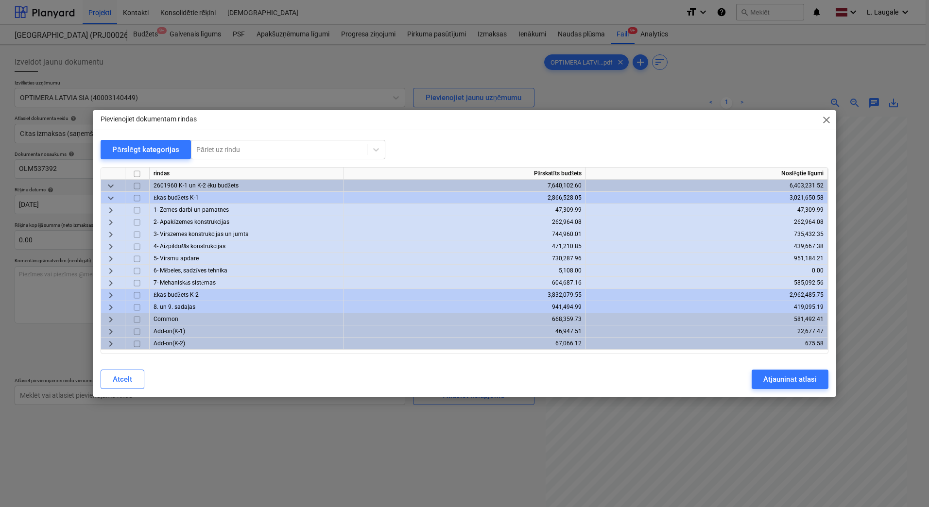
click at [116, 195] on span "keyboard_arrow_down" at bounding box center [111, 198] width 12 height 12
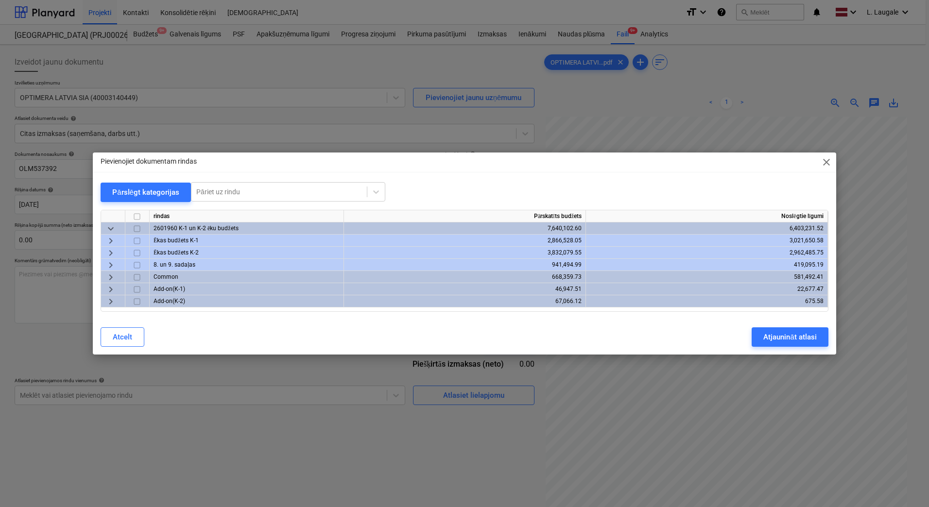
click at [112, 251] on span "keyboard_arrow_right" at bounding box center [111, 253] width 12 height 12
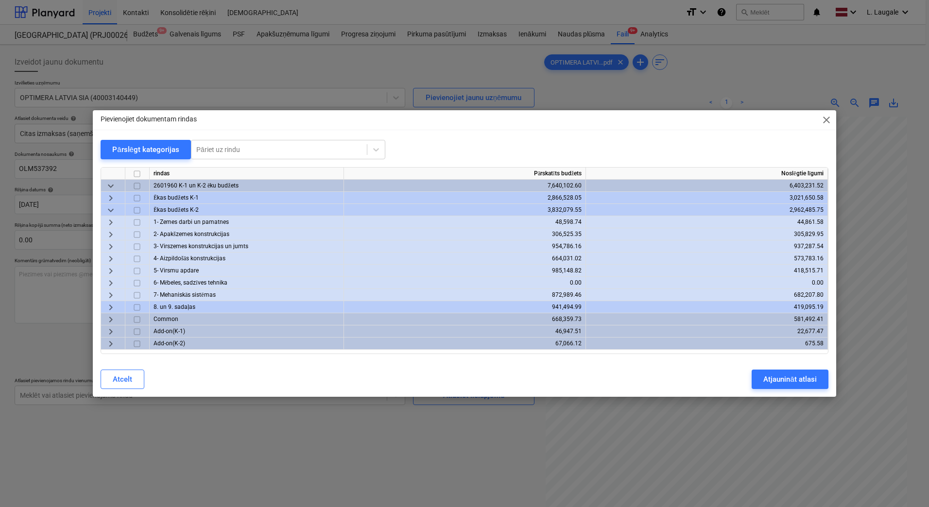
click at [108, 264] on span "keyboard_arrow_right" at bounding box center [111, 259] width 12 height 12
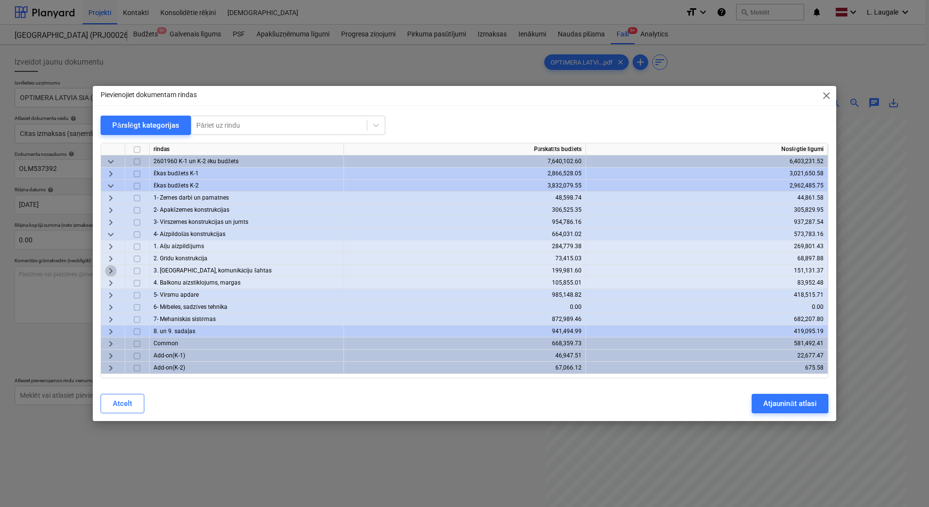
click at [110, 272] on span "keyboard_arrow_right" at bounding box center [111, 271] width 12 height 12
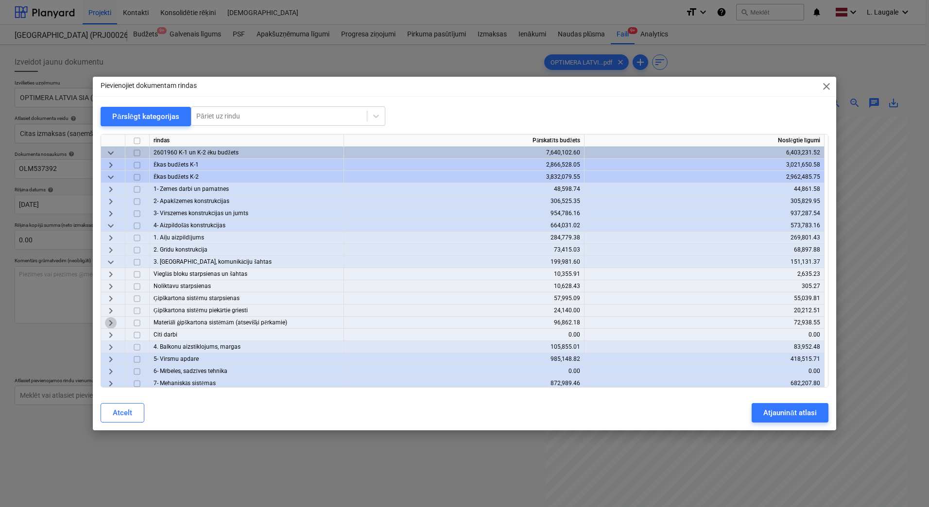
click at [112, 318] on span "keyboard_arrow_right" at bounding box center [111, 323] width 12 height 12
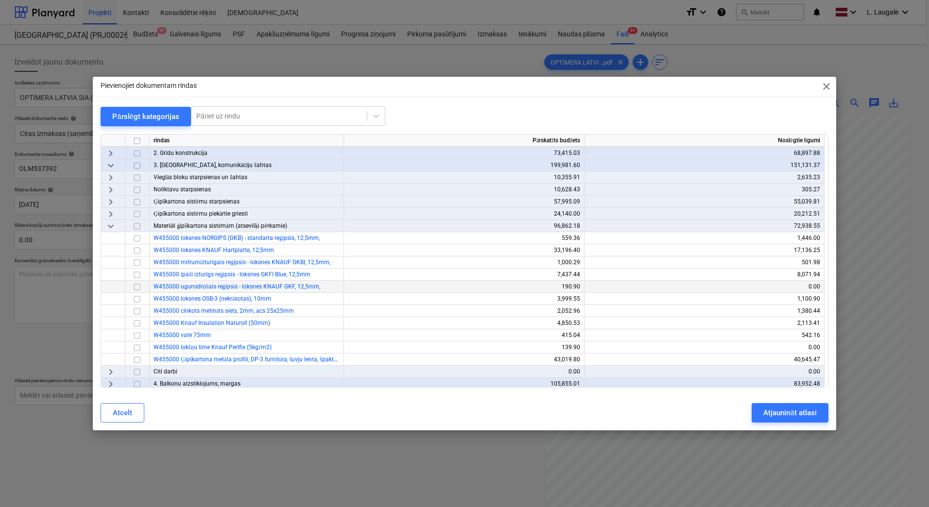
scroll to position [97, 0]
click at [141, 358] on input "checkbox" at bounding box center [137, 360] width 12 height 12
click at [757, 407] on button "Atjaunināt atlasi" at bounding box center [790, 412] width 76 height 19
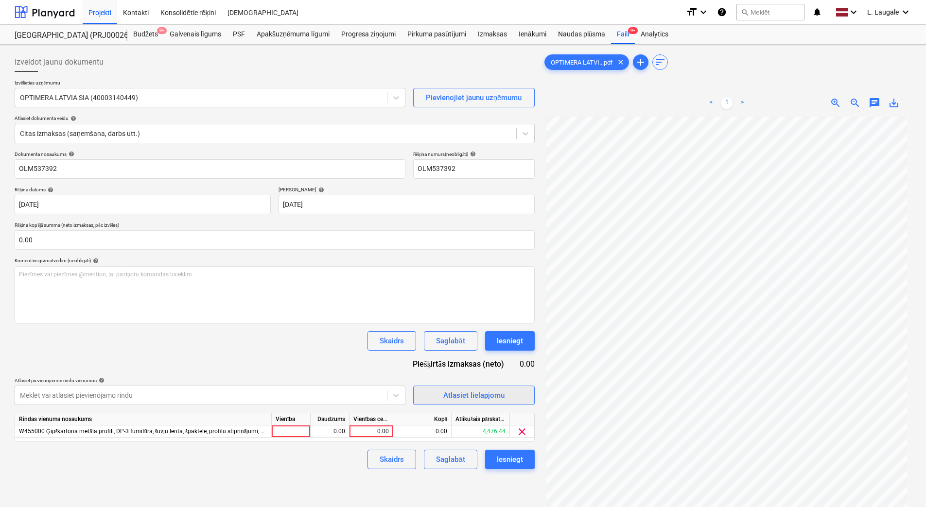
click at [454, 386] on button "Atlasiet lielapjomu" at bounding box center [473, 395] width 121 height 19
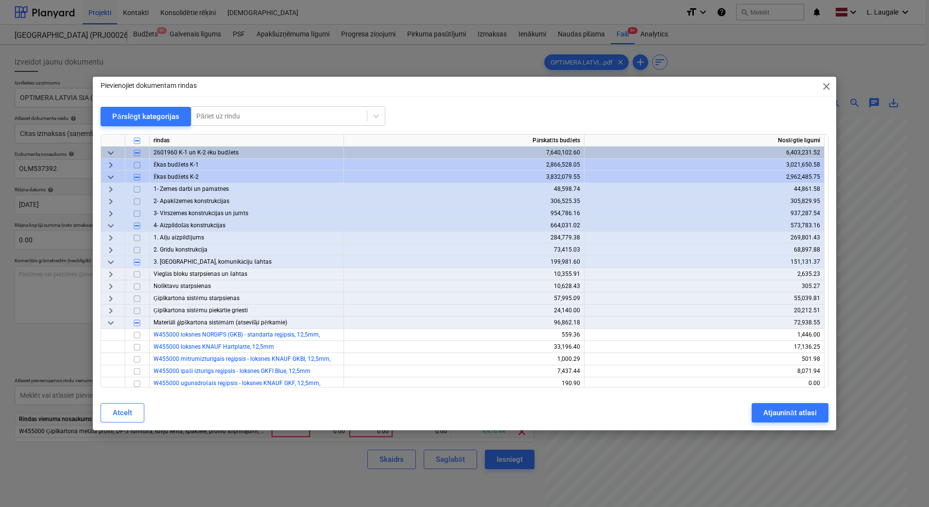
click at [112, 225] on span "keyboard_arrow_down" at bounding box center [111, 226] width 12 height 12
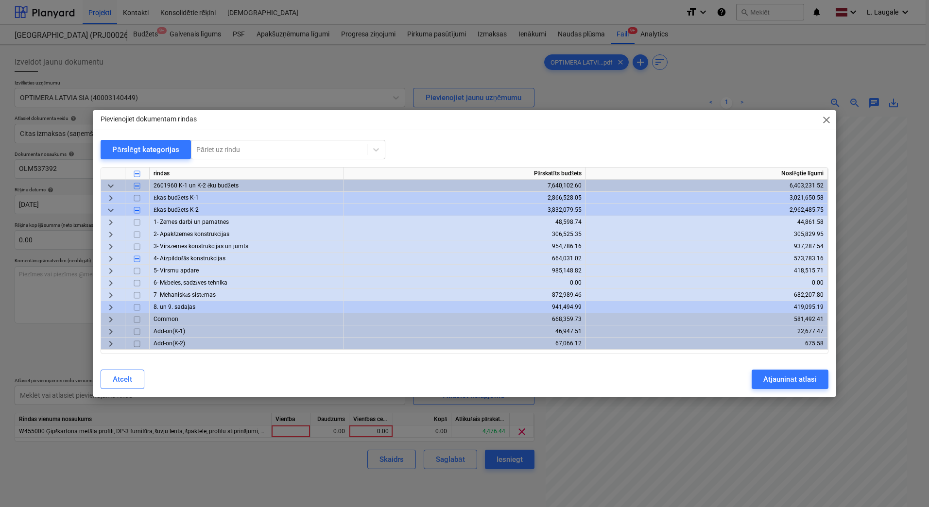
click at [113, 268] on span "keyboard_arrow_right" at bounding box center [111, 271] width 12 height 12
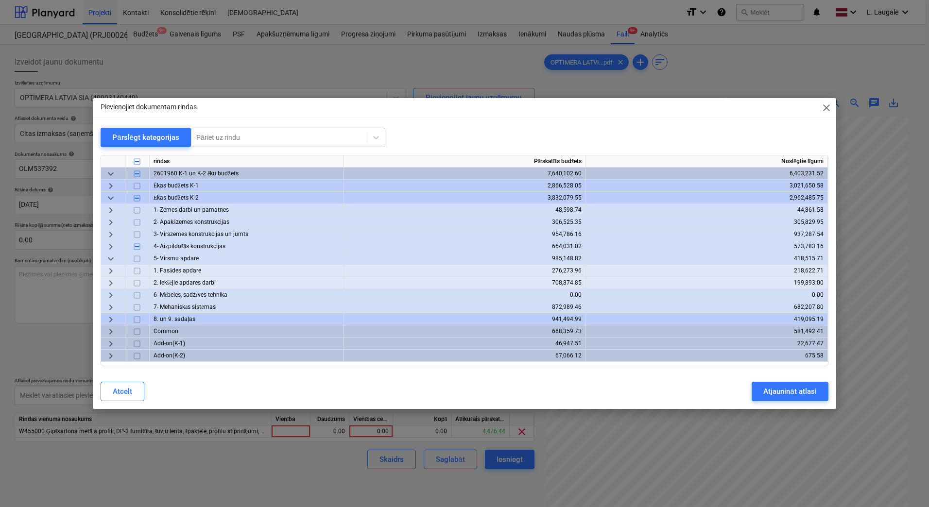
click at [114, 271] on span "keyboard_arrow_right" at bounding box center [111, 271] width 12 height 12
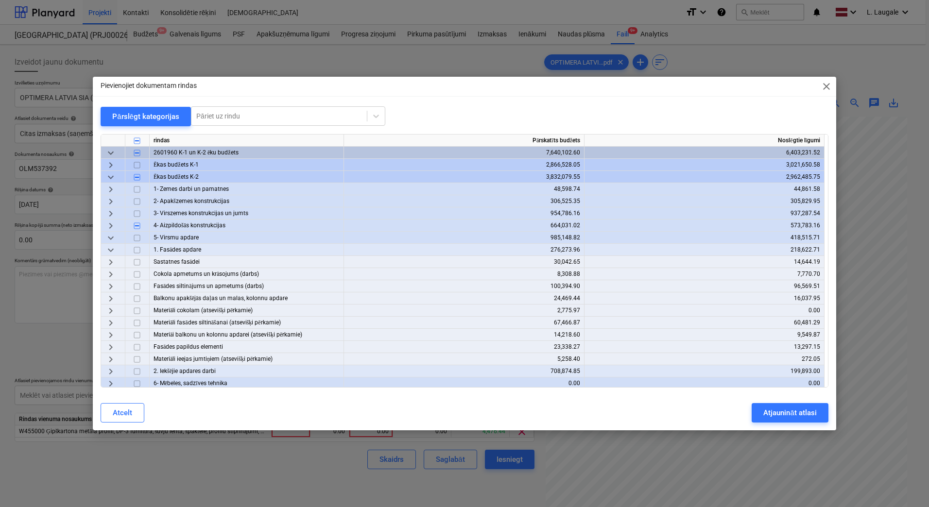
click at [111, 328] on span "keyboard_arrow_right" at bounding box center [111, 323] width 12 height 12
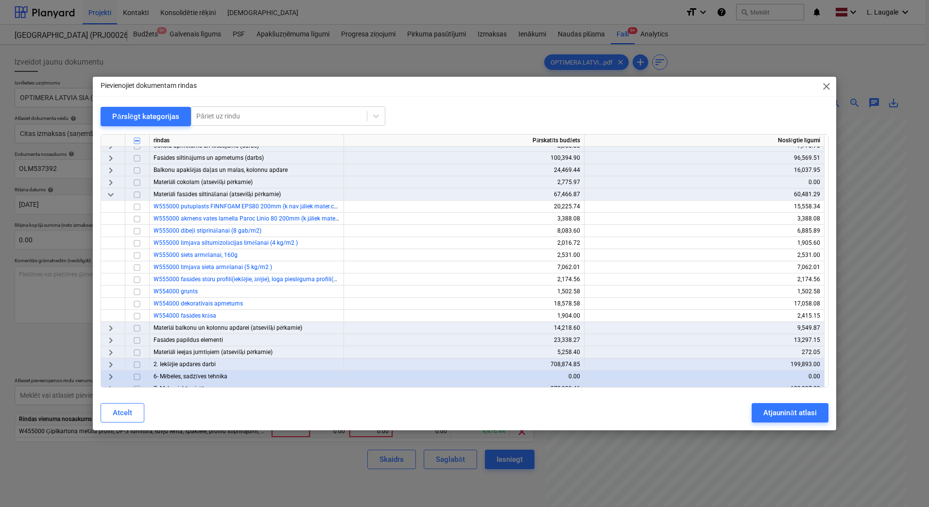
scroll to position [130, 0]
click at [136, 300] on input "checkbox" at bounding box center [137, 303] width 12 height 12
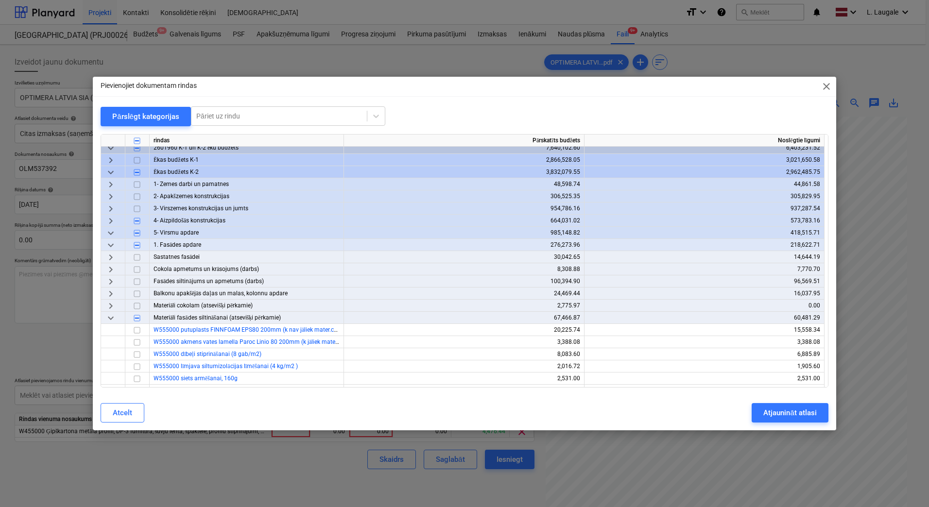
scroll to position [0, 0]
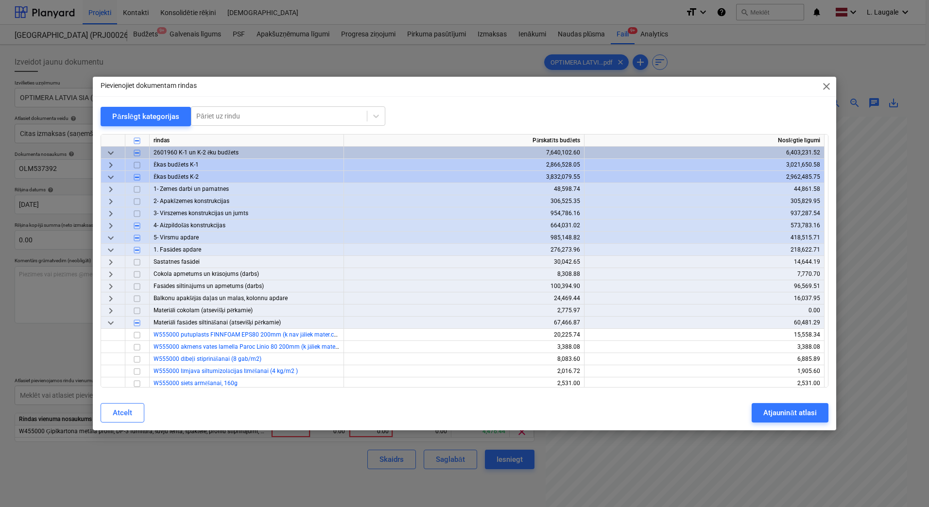
click at [111, 163] on span "keyboard_arrow_right" at bounding box center [111, 165] width 12 height 12
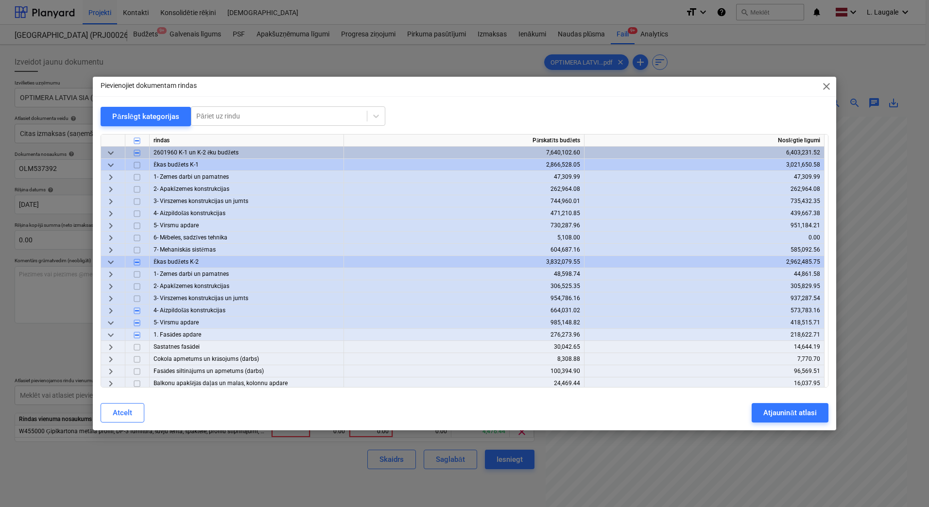
click at [114, 223] on span "keyboard_arrow_right" at bounding box center [111, 226] width 12 height 12
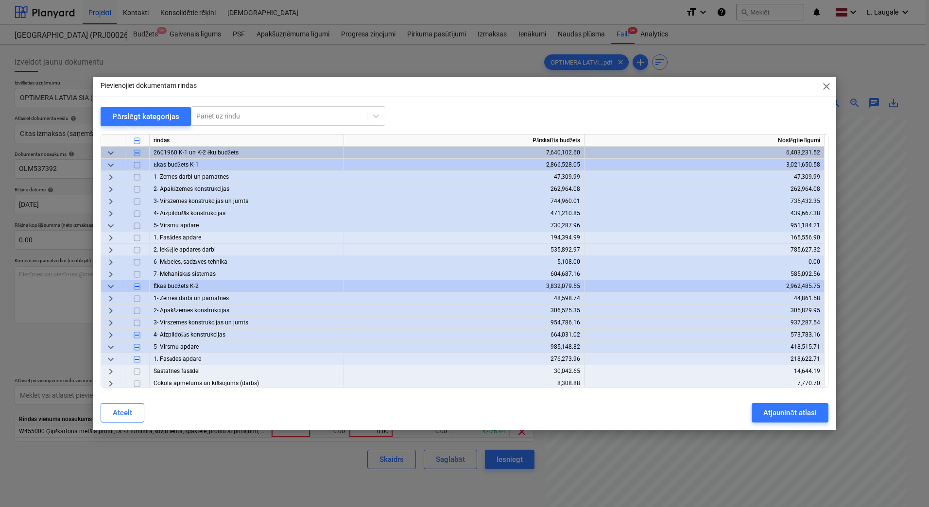
click at [118, 238] on div "keyboard_arrow_right" at bounding box center [113, 238] width 24 height 12
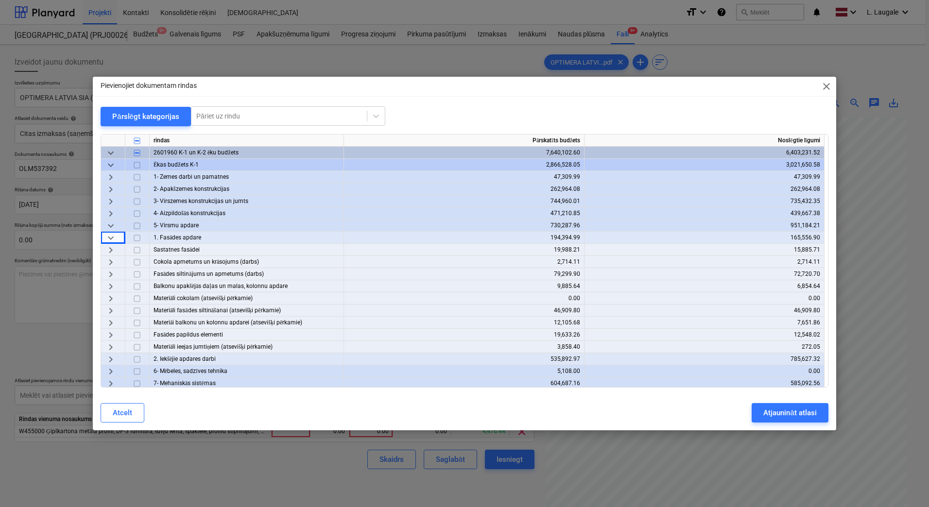
click at [111, 313] on span "keyboard_arrow_right" at bounding box center [111, 311] width 12 height 12
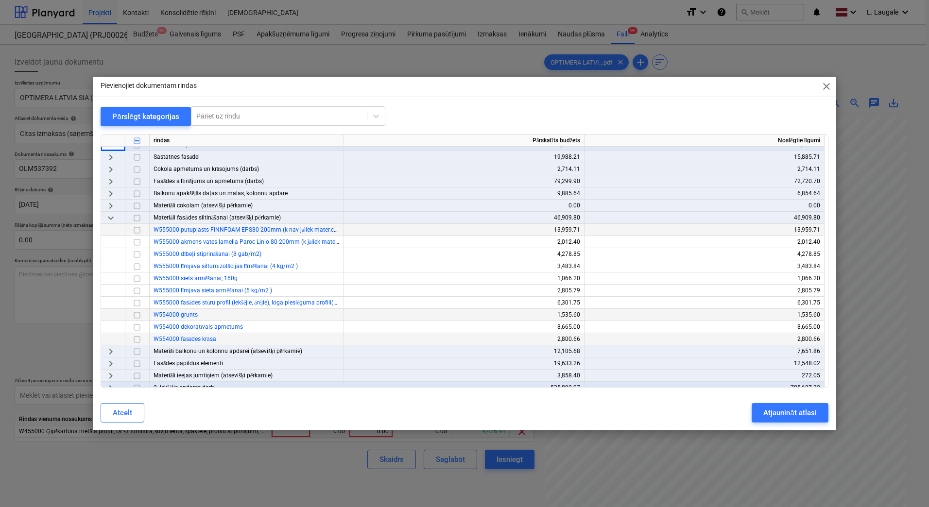
scroll to position [97, 0]
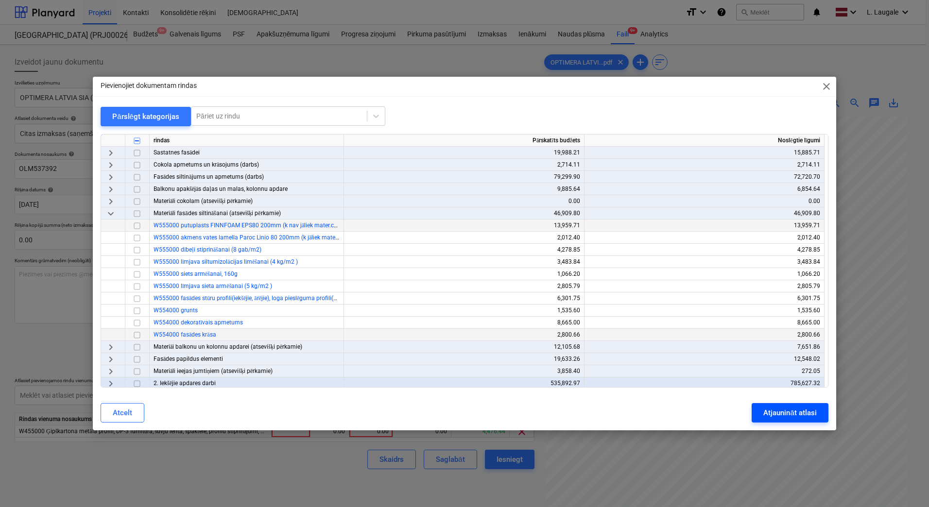
click at [771, 412] on div "Atjaunināt atlasi" at bounding box center [789, 413] width 53 height 13
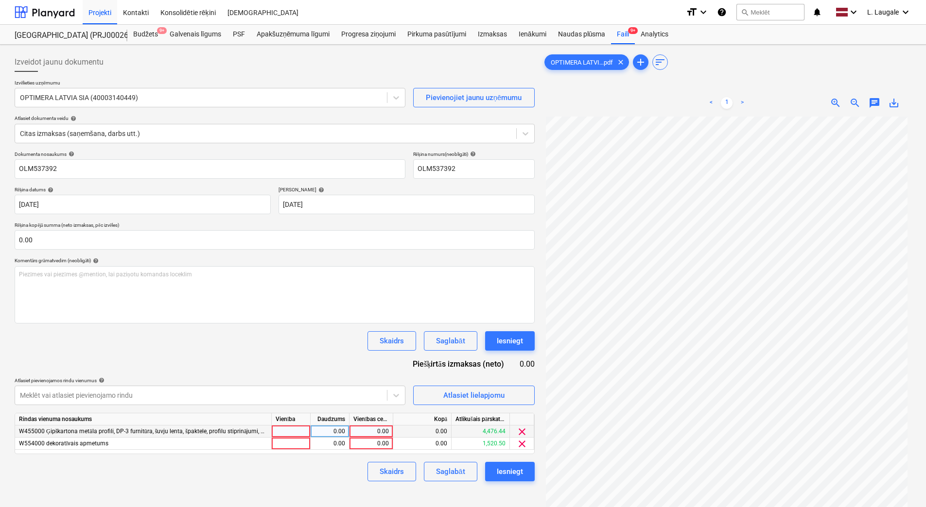
click at [299, 436] on div at bounding box center [291, 432] width 39 height 12
type input "1"
drag, startPoint x: 299, startPoint y: 445, endPoint x: 318, endPoint y: 437, distance: 20.9
click at [300, 445] on div at bounding box center [291, 444] width 39 height 12
type input "1"
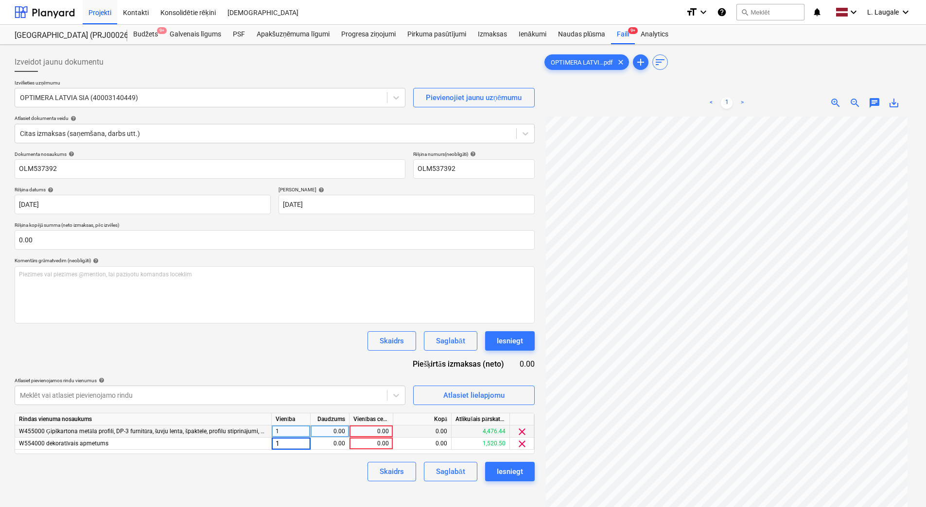
click at [334, 426] on div "0.00" at bounding box center [329, 432] width 31 height 12
type input "1"
click at [334, 439] on div "0.00" at bounding box center [329, 444] width 31 height 12
click at [369, 427] on div "0.00" at bounding box center [370, 432] width 35 height 12
click at [371, 441] on div "0.00" at bounding box center [370, 444] width 35 height 12
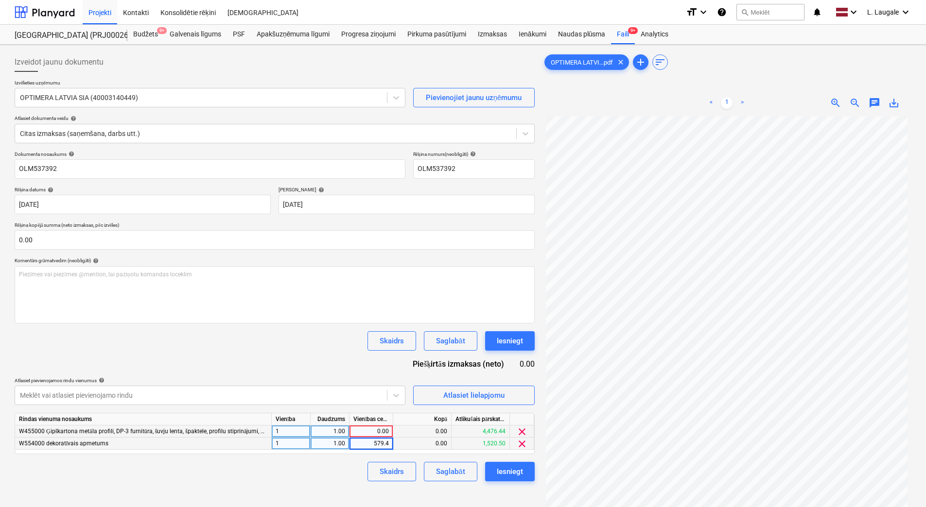
type input "579.41"
click at [372, 431] on div "0.00" at bounding box center [370, 432] width 35 height 12
type input "268.61"
click at [342, 477] on div "Skaidrs Saglabāt Iesniegt" at bounding box center [275, 471] width 520 height 19
click at [376, 431] on div "268.61" at bounding box center [370, 432] width 35 height 12
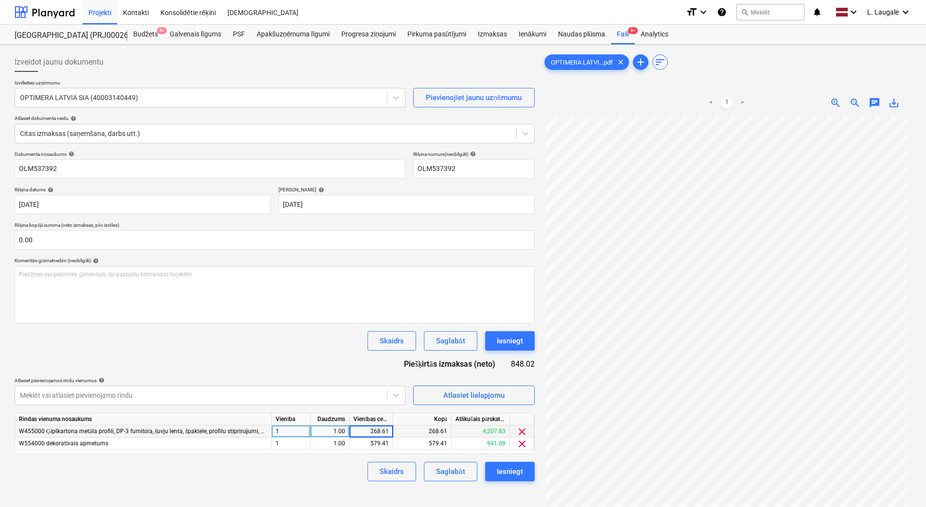
click at [379, 432] on input "268.61" at bounding box center [370, 432] width 43 height 12
click at [381, 431] on input "268.61" at bounding box center [370, 432] width 43 height 12
click at [382, 431] on input "268.61" at bounding box center [370, 432] width 43 height 12
click at [379, 431] on input "268.61" at bounding box center [370, 432] width 43 height 12
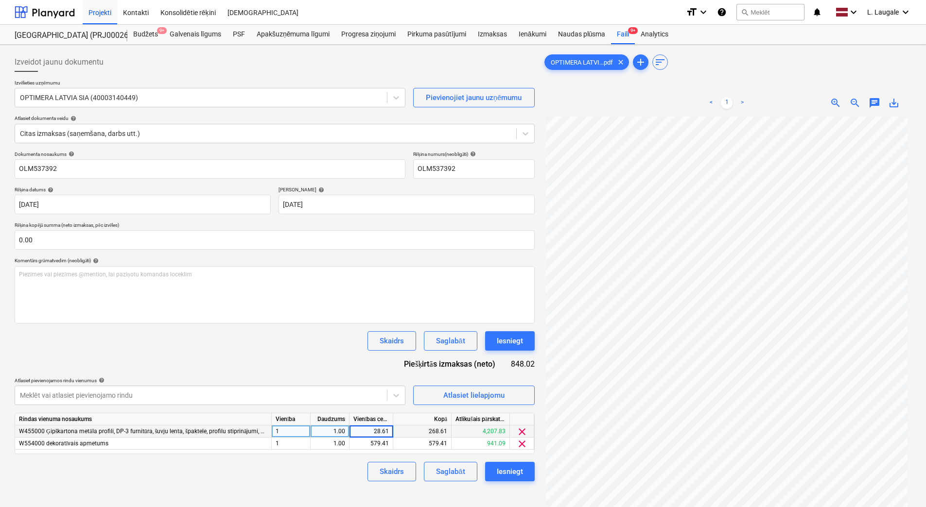
type input "258.61"
click at [337, 467] on div "Skaidrs Saglabāt Iesniegt" at bounding box center [275, 471] width 520 height 19
click at [435, 470] on button "Saglabāt" at bounding box center [450, 471] width 53 height 19
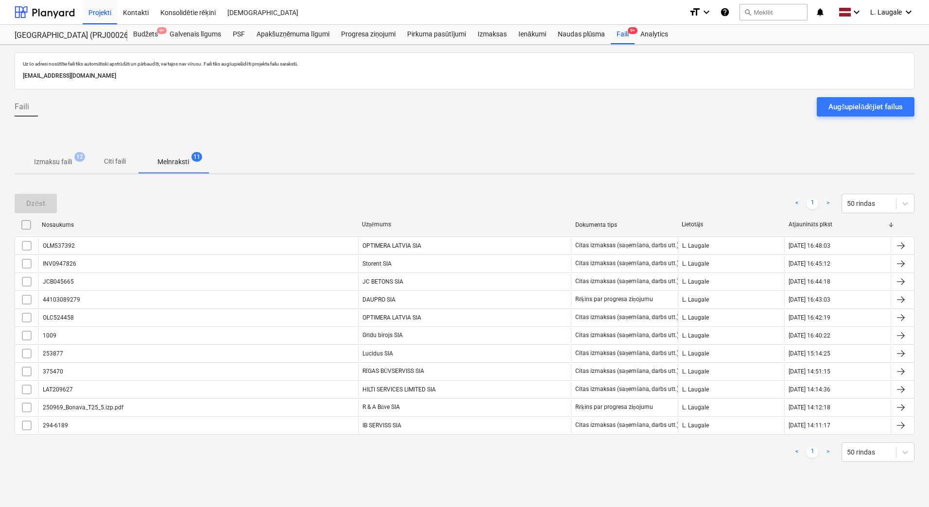
click at [76, 167] on span "Izmaksu faili 12" at bounding box center [52, 162] width 53 height 10
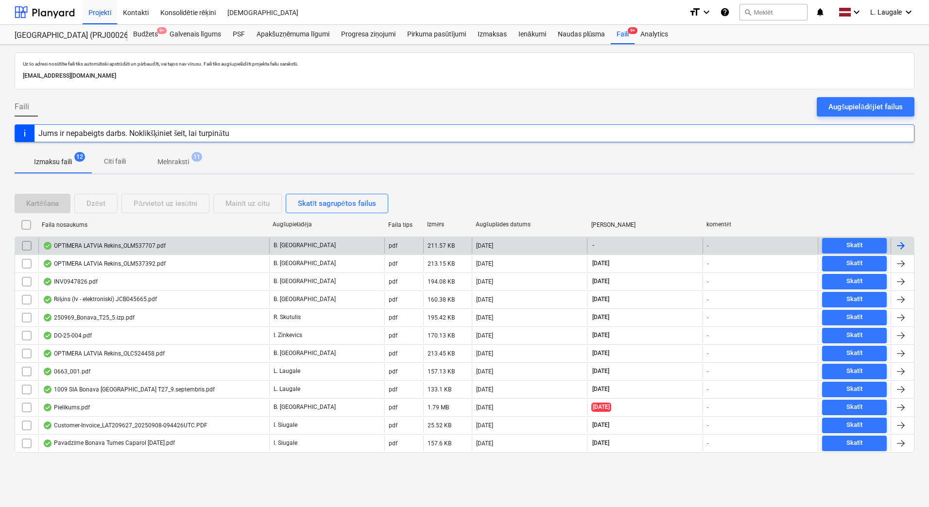
click at [174, 242] on div "OPTIMERA LATVIA Rekins_OLM537707.pdf" at bounding box center [153, 246] width 231 height 16
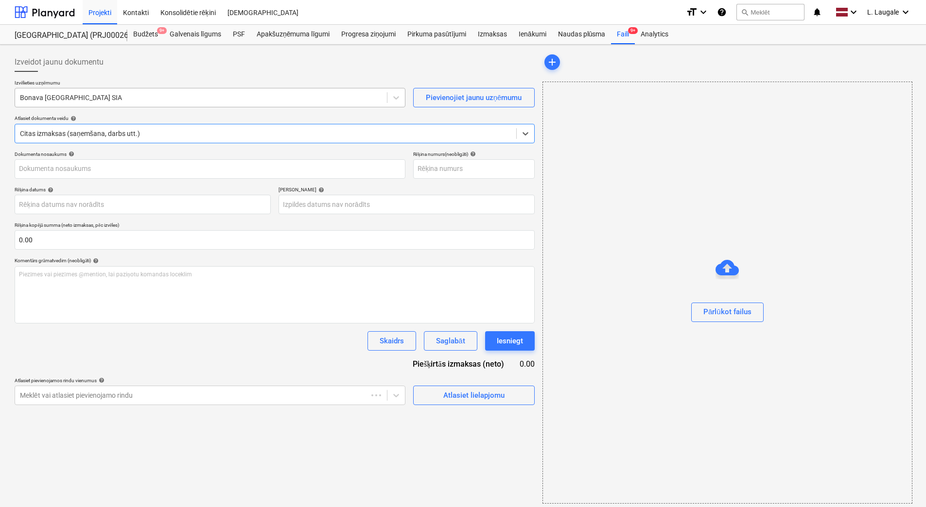
type input "OLM537707"
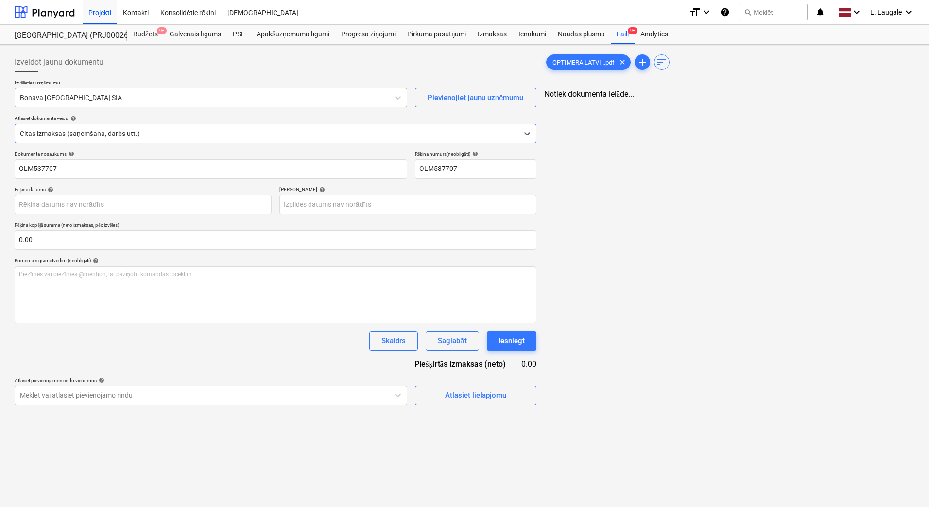
click at [192, 92] on div "Bonava [GEOGRAPHIC_DATA] SIA" at bounding box center [202, 98] width 374 height 14
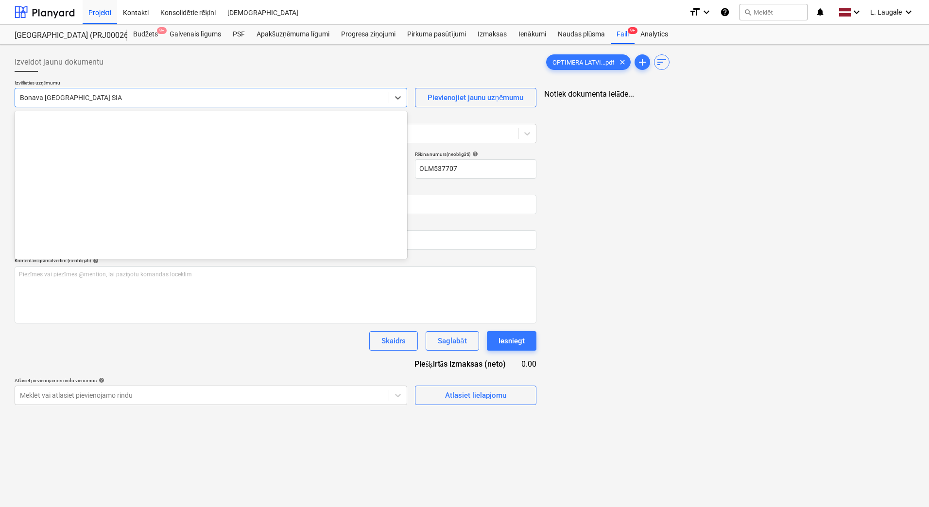
scroll to position [1820, 0]
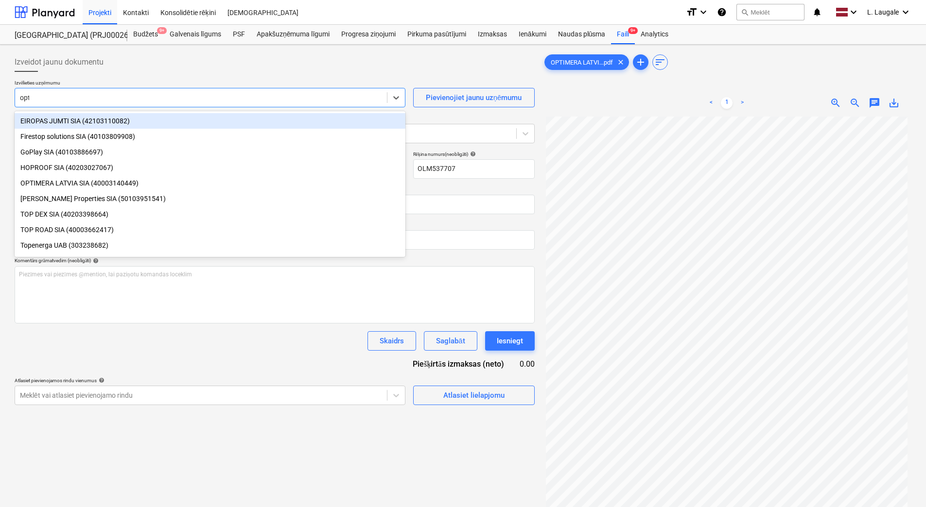
type input "opti"
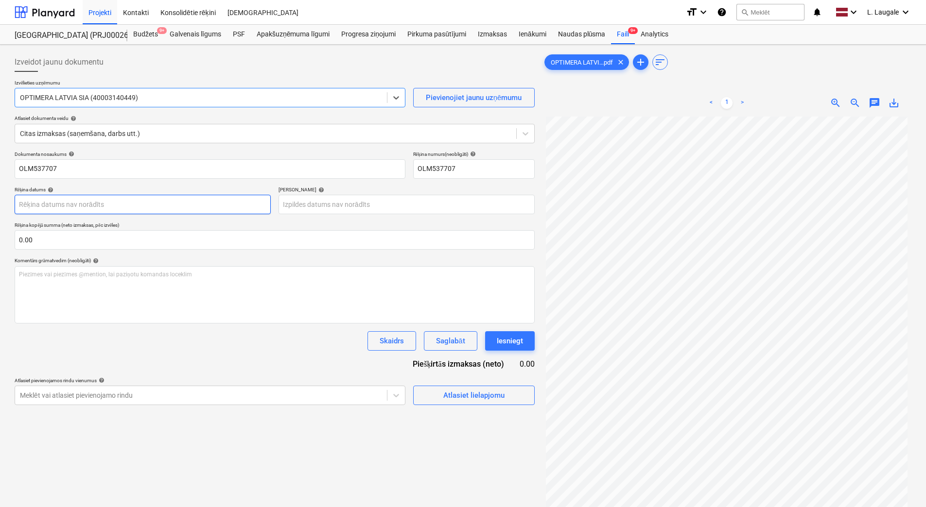
click at [175, 203] on body "Projekti Kontakti Konsolidētie rēķini Iesūtne format_size keyboard_arrow_down h…" at bounding box center [463, 253] width 926 height 507
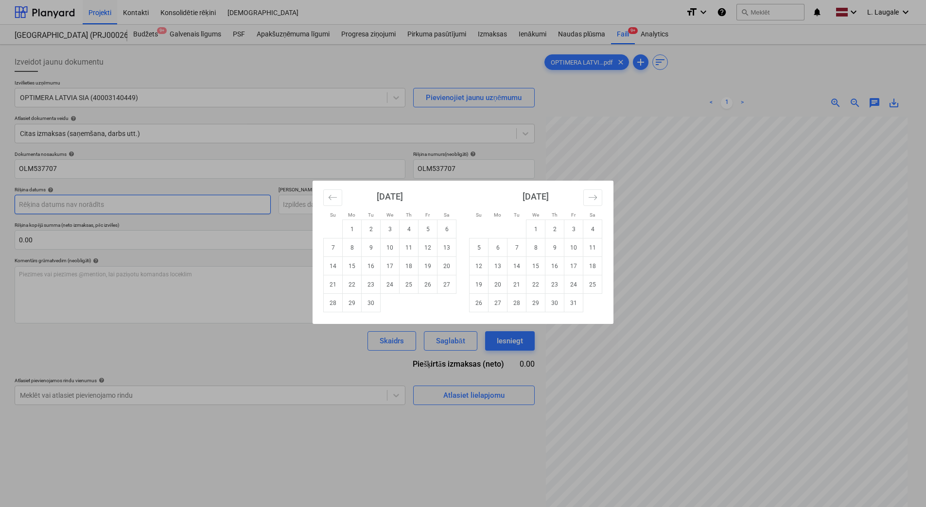
click at [175, 203] on div "Su Mo Tu We Th Fr Sa Su Mo Tu We Th Fr Sa [DATE] 1 2 3 4 5 6 7 8 9 10 11 12 13 …" at bounding box center [463, 253] width 926 height 507
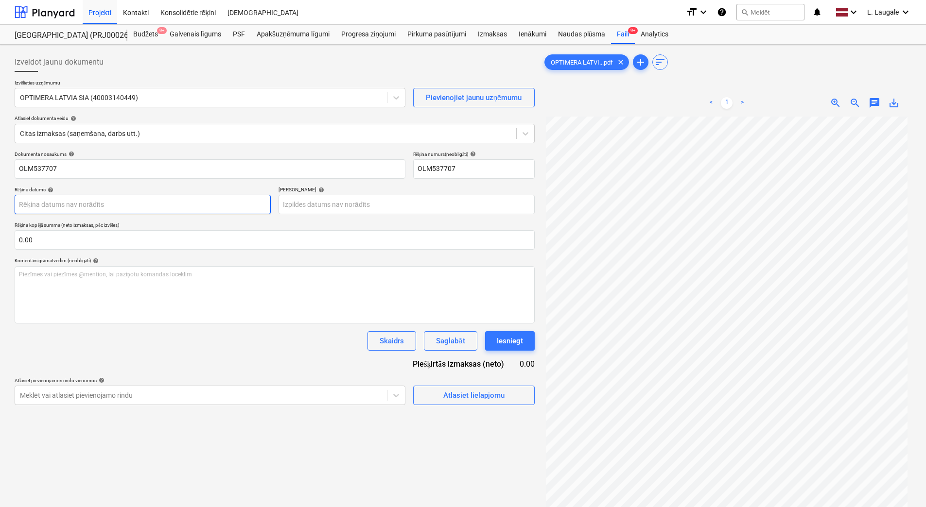
click at [174, 199] on body "Projekti Kontakti Konsolidētie rēķini Iesūtne format_size keyboard_arrow_down h…" at bounding box center [463, 253] width 926 height 507
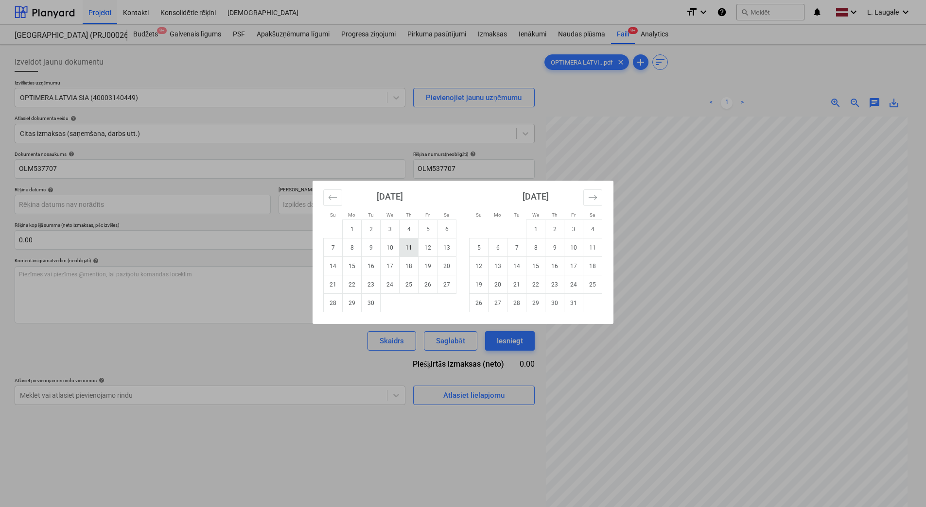
click at [403, 246] on td "11" at bounding box center [408, 248] width 19 height 18
type input "[DATE]"
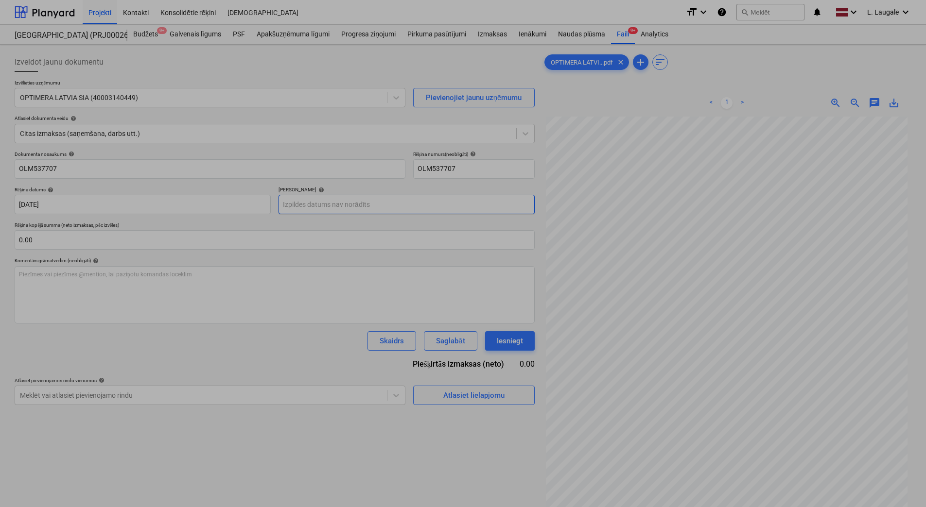
click at [353, 204] on body "Projekti Kontakti Konsolidētie rēķini Iesūtne format_size keyboard_arrow_down h…" at bounding box center [463, 253] width 926 height 507
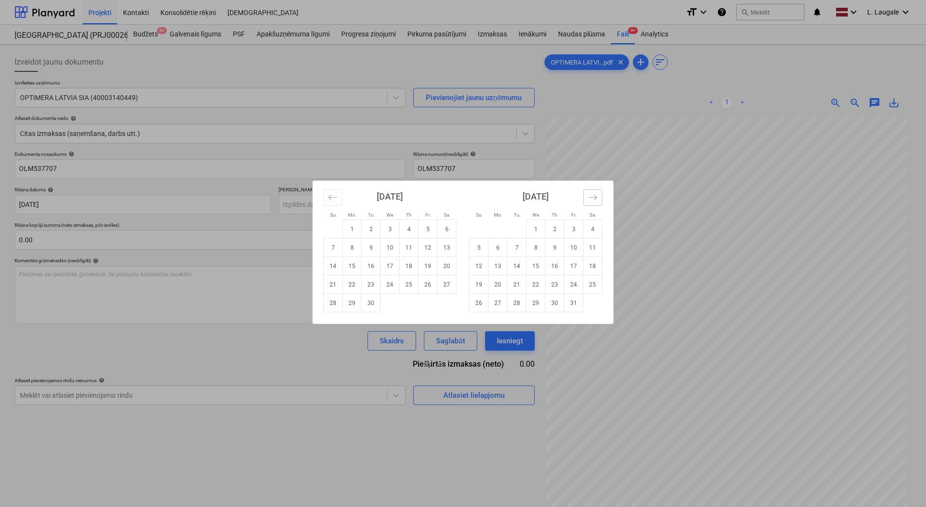
click at [592, 198] on icon "Move forward to switch to the next month." at bounding box center [592, 197] width 9 height 9
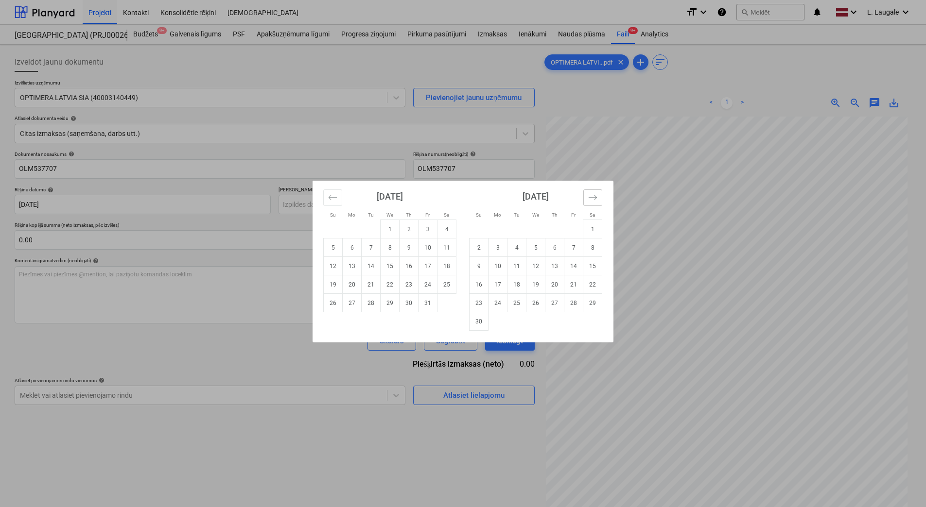
click at [592, 198] on icon "Move forward to switch to the next month." at bounding box center [592, 197] width 9 height 9
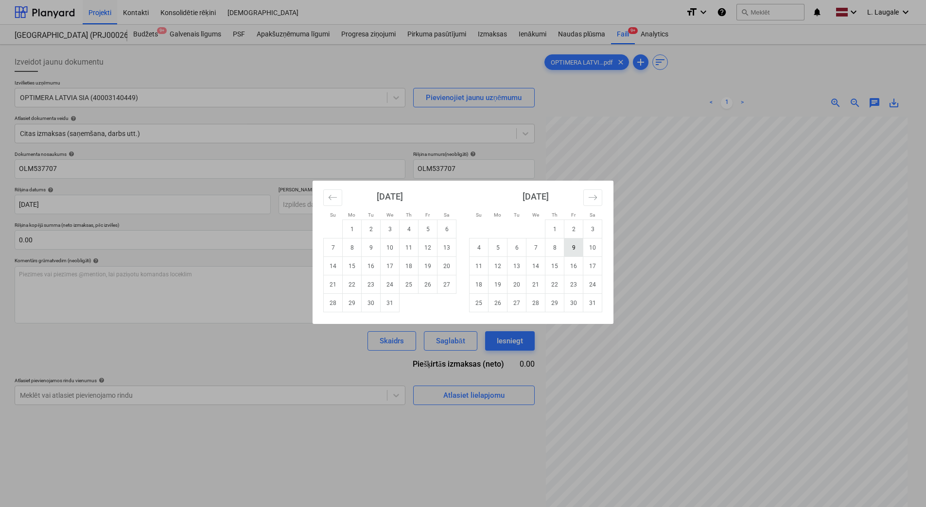
click at [570, 244] on td "9" at bounding box center [573, 248] width 19 height 18
type input "[DATE]"
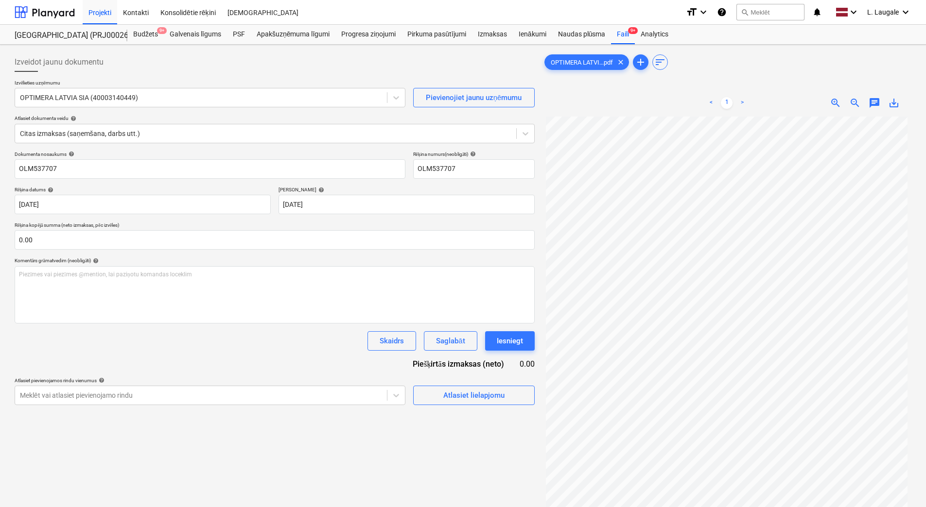
click at [451, 385] on div "Atlasiet lielapjomu" at bounding box center [473, 392] width 121 height 28
click at [453, 389] on div "Atlasiet lielapjomu" at bounding box center [473, 395] width 61 height 13
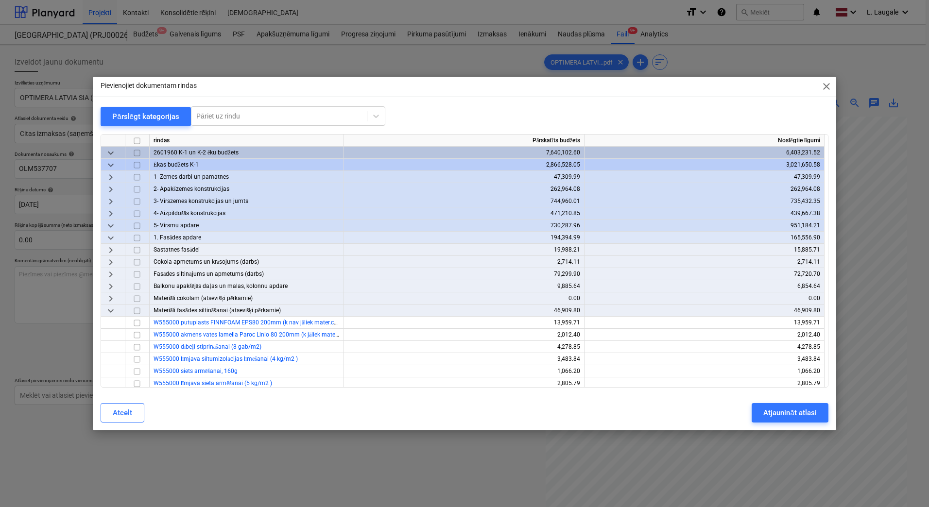
click at [111, 210] on span "keyboard_arrow_right" at bounding box center [111, 214] width 12 height 12
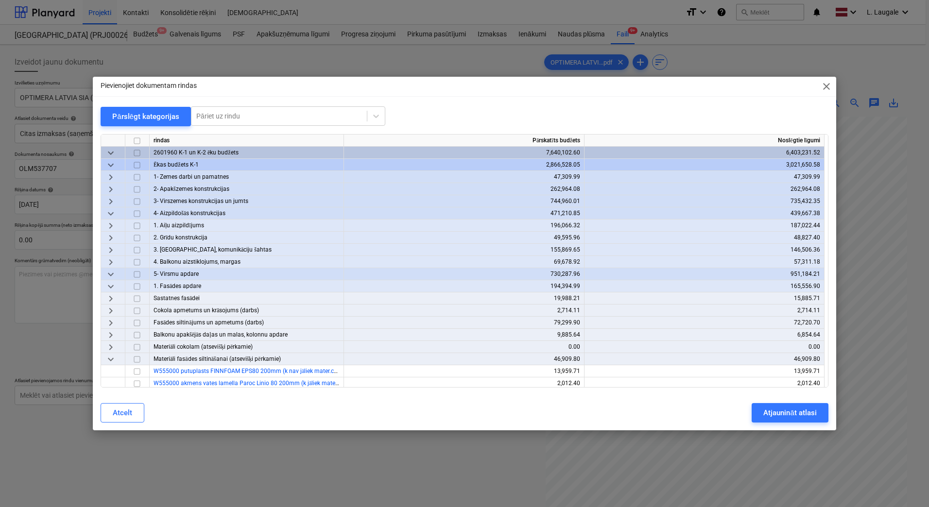
click at [105, 247] on span "keyboard_arrow_right" at bounding box center [111, 250] width 12 height 12
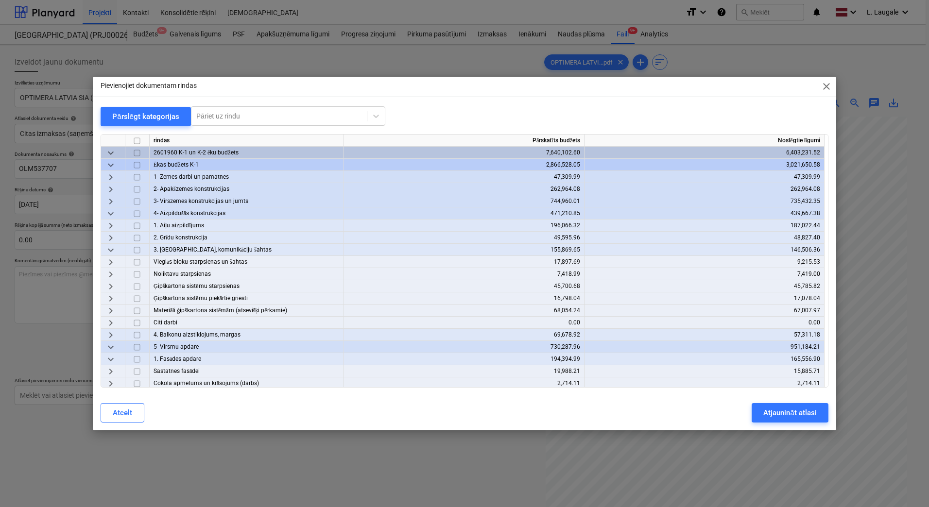
click at [114, 308] on span "keyboard_arrow_right" at bounding box center [111, 311] width 12 height 12
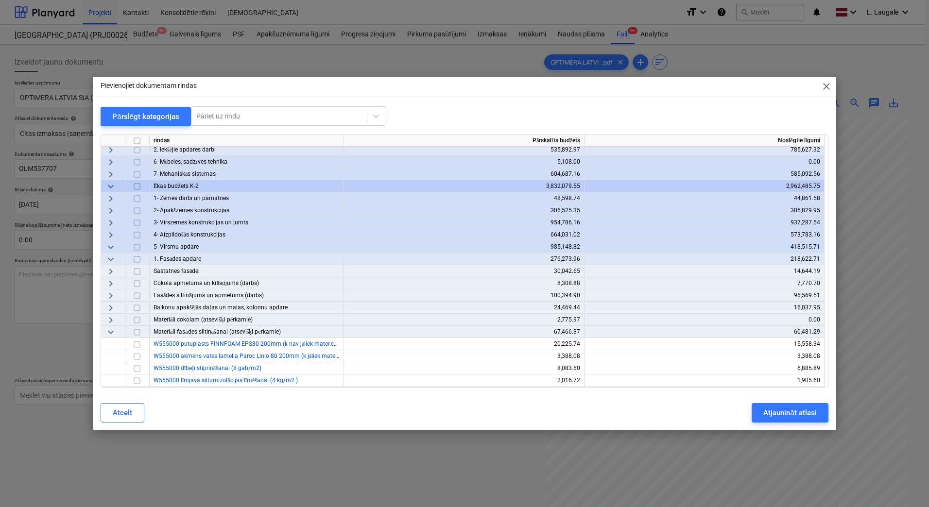
scroll to position [586, 0]
click at [112, 231] on span "keyboard_arrow_right" at bounding box center [111, 236] width 12 height 12
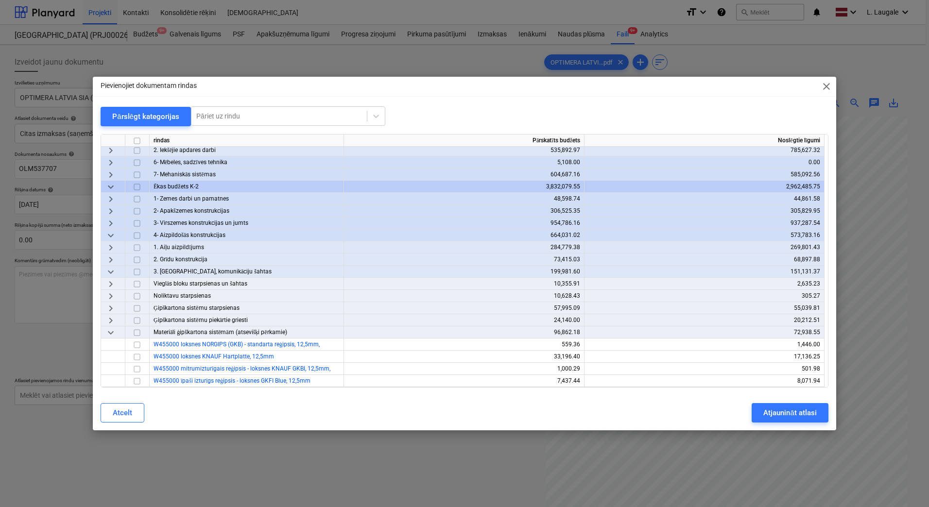
click at [108, 274] on span "keyboard_arrow_down" at bounding box center [111, 272] width 12 height 12
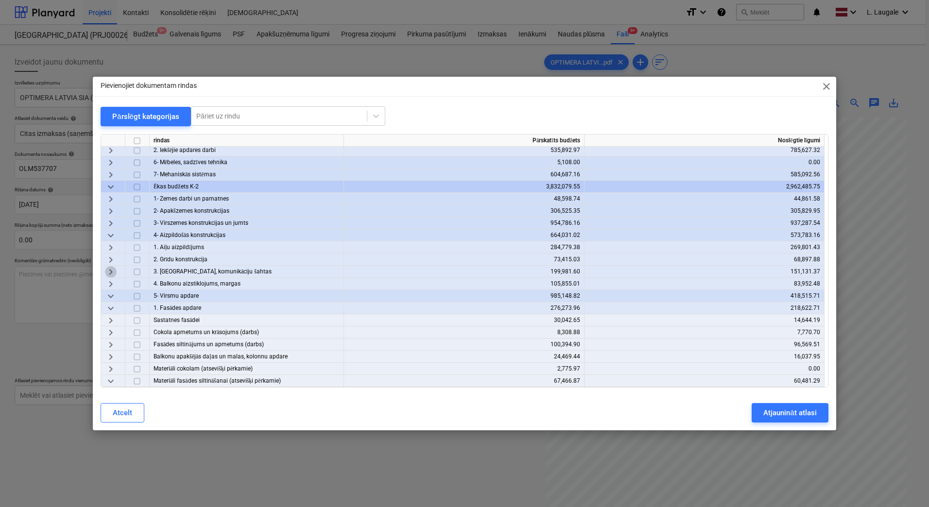
click at [108, 271] on span "keyboard_arrow_right" at bounding box center [111, 272] width 12 height 12
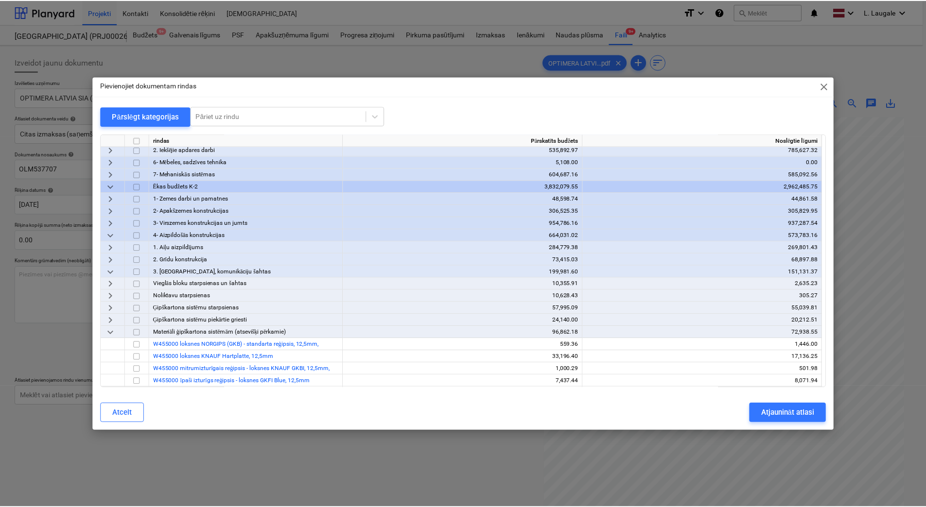
scroll to position [747, 0]
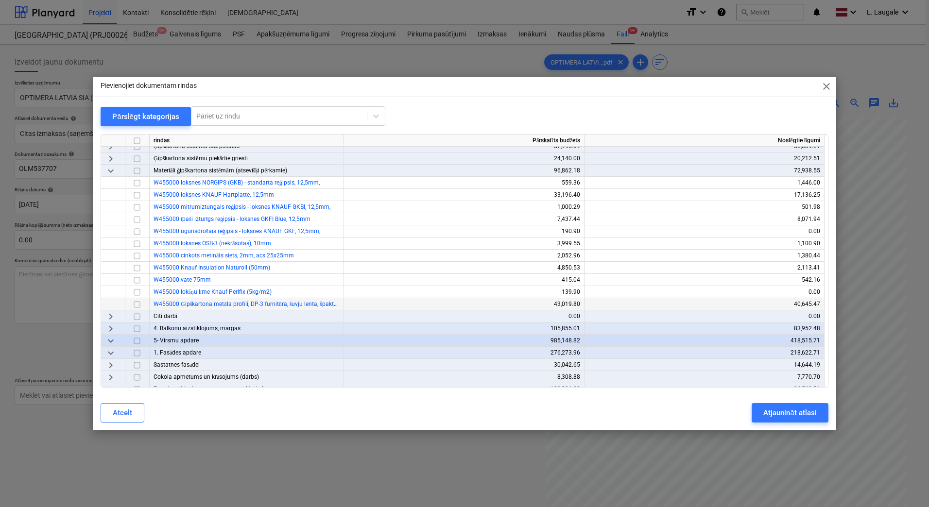
click at [135, 304] on input "checkbox" at bounding box center [137, 305] width 12 height 12
click at [770, 420] on button "Atjaunināt atlasi" at bounding box center [790, 412] width 76 height 19
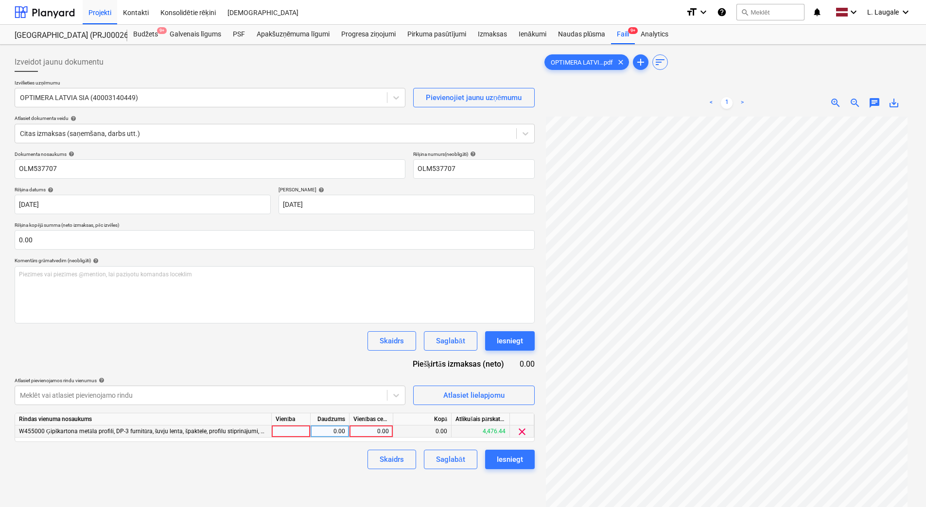
click at [289, 428] on div at bounding box center [291, 432] width 39 height 12
click at [321, 428] on div "0.00" at bounding box center [329, 432] width 31 height 12
click at [368, 430] on div "0.00" at bounding box center [370, 432] width 35 height 12
type input "523.56"
click at [329, 449] on div "Dokumenta nosaukums help OLM537707 Rēķina numurs (neobligāti) help OLM537707 Rē…" at bounding box center [275, 310] width 520 height 318
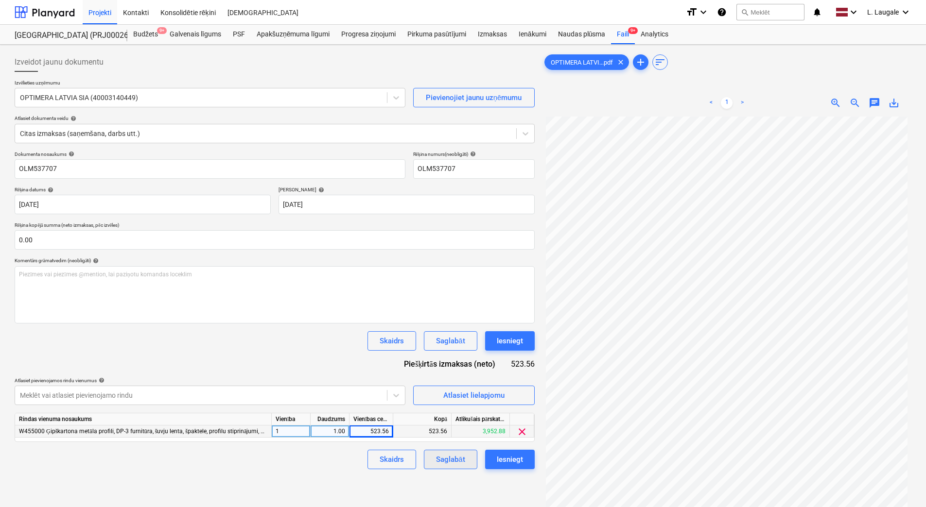
click at [438, 462] on div "Saglabāt" at bounding box center [450, 459] width 29 height 13
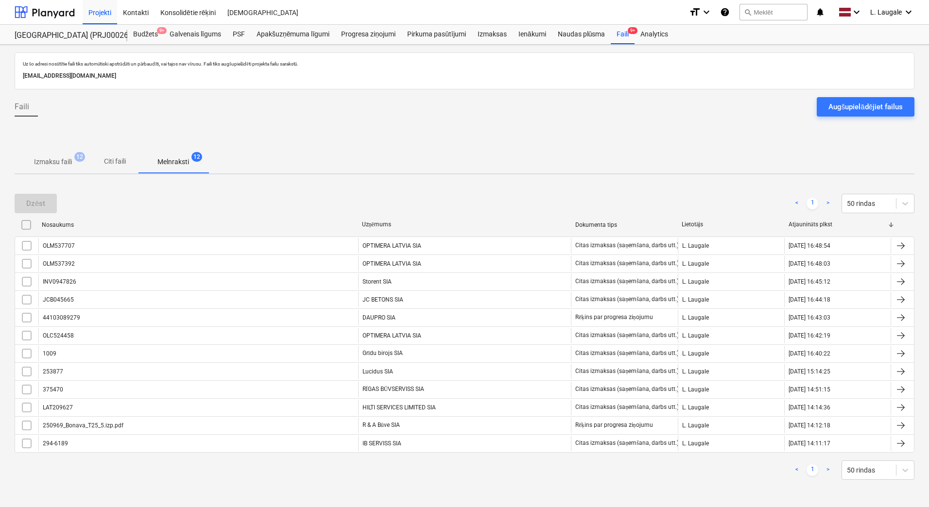
click at [69, 158] on p "Izmaksu faili" at bounding box center [53, 162] width 38 height 10
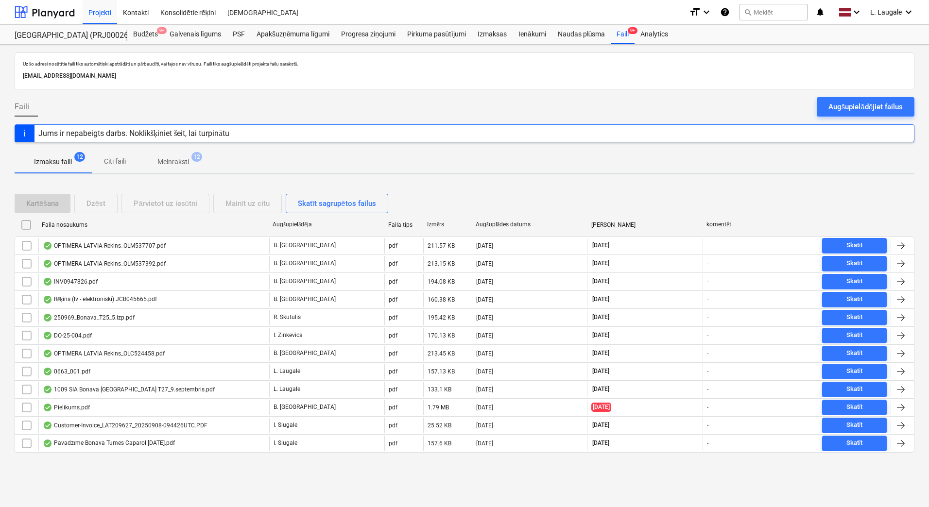
drag, startPoint x: 883, startPoint y: 108, endPoint x: 902, endPoint y: 107, distance: 18.5
click at [883, 108] on div "Augšupielādējiet failus" at bounding box center [866, 107] width 74 height 13
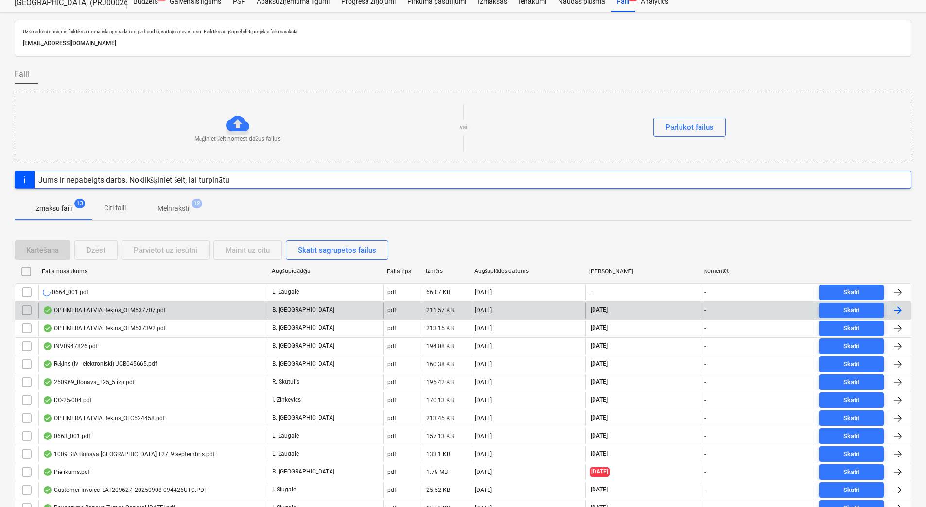
scroll to position [78, 0]
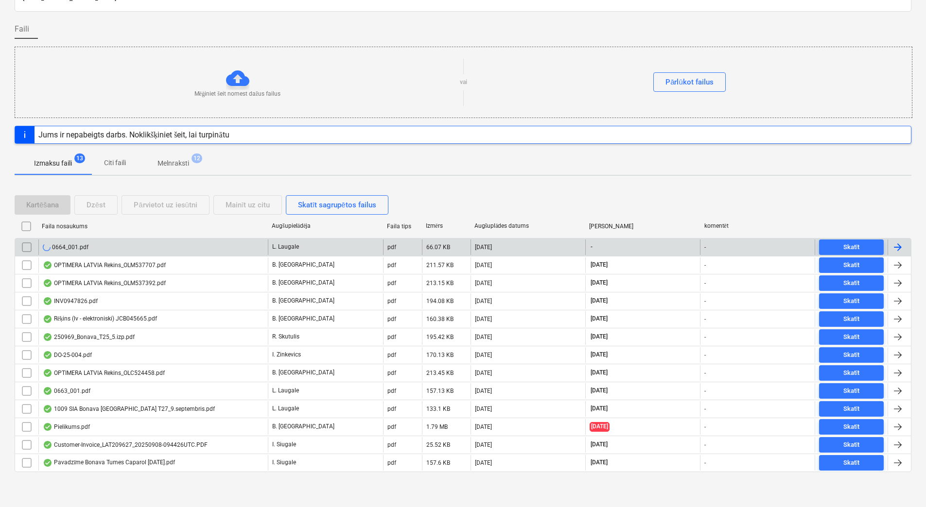
click at [170, 244] on div "0664_001.pdf" at bounding box center [152, 248] width 229 height 16
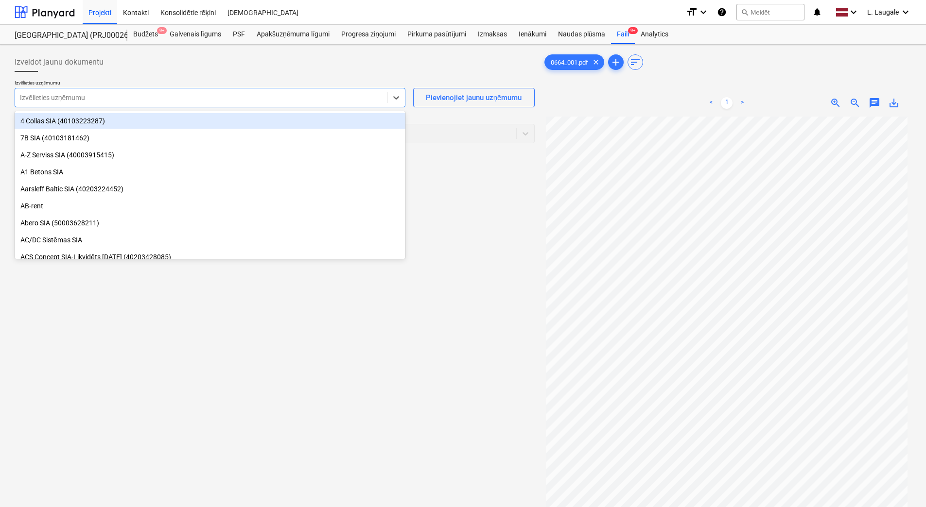
click at [225, 99] on div at bounding box center [201, 98] width 362 height 10
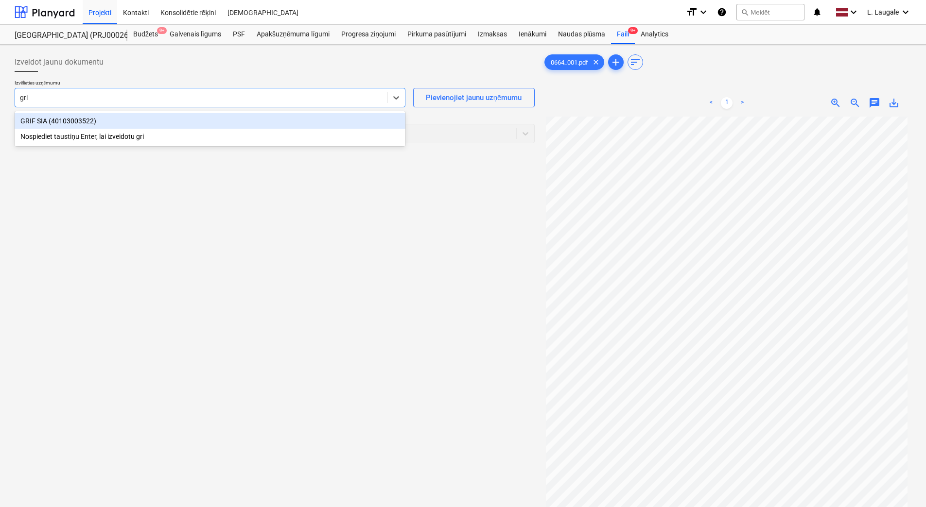
type input "grif"
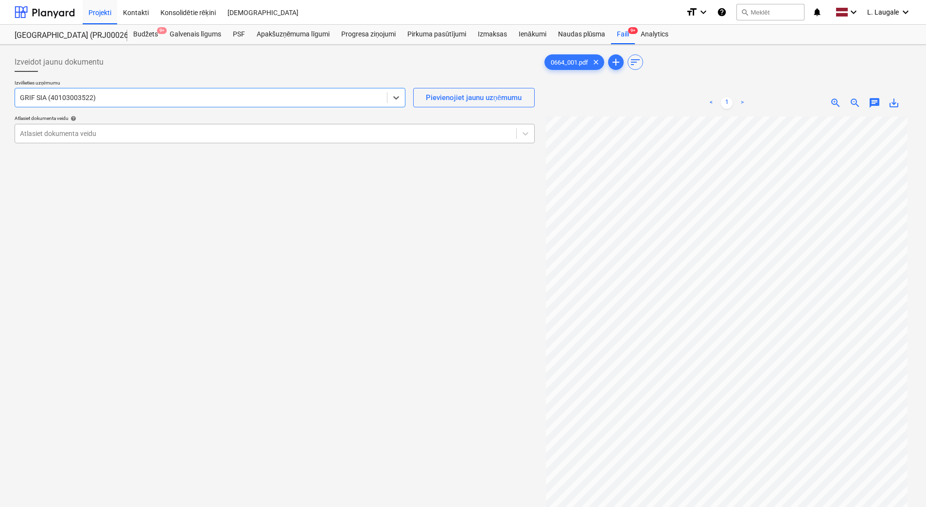
click at [230, 124] on div "Atlasiet dokumenta veidu" at bounding box center [275, 133] width 520 height 19
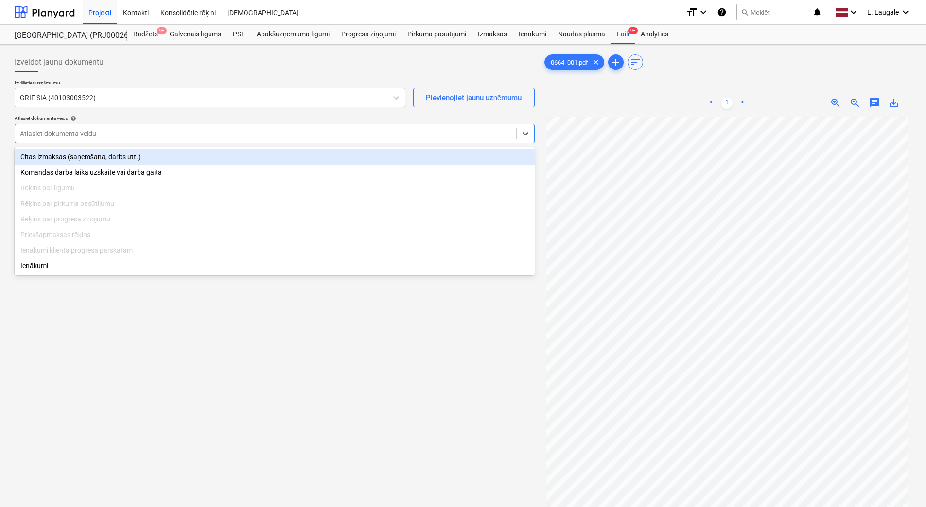
click at [225, 163] on div "Citas izmaksas (saņemšana, darbs utt.)" at bounding box center [275, 157] width 520 height 16
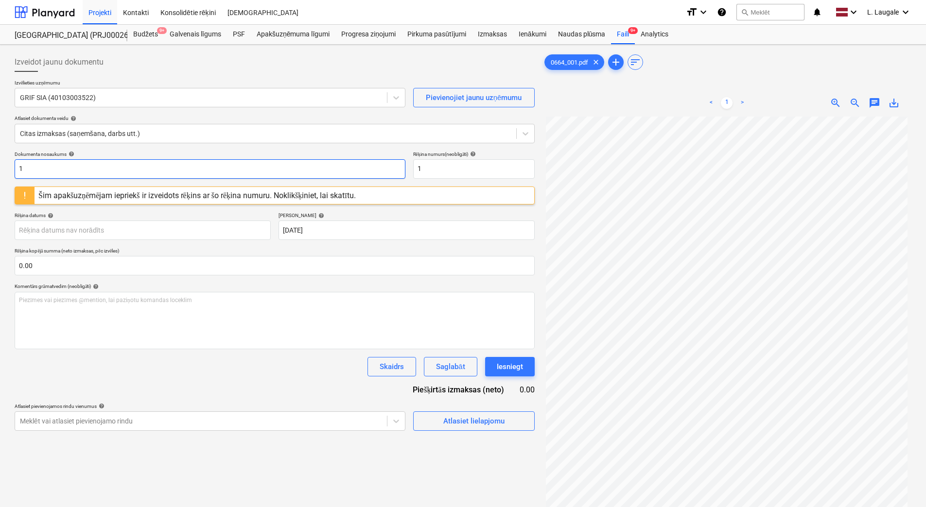
drag, startPoint x: 151, startPoint y: 168, endPoint x: -2, endPoint y: 186, distance: 153.6
click at [0, 186] on html "Projekti Kontakti Konsolidētie rēķini Iesūtne format_size keyboard_arrow_down h…" at bounding box center [463, 253] width 926 height 507
drag, startPoint x: 74, startPoint y: 171, endPoint x: -2, endPoint y: 171, distance: 75.8
click at [0, 171] on html "Projekti Kontakti Konsolidētie rēķini Iesūtne format_size keyboard_arrow_down h…" at bounding box center [463, 253] width 926 height 507
type input "2515600"
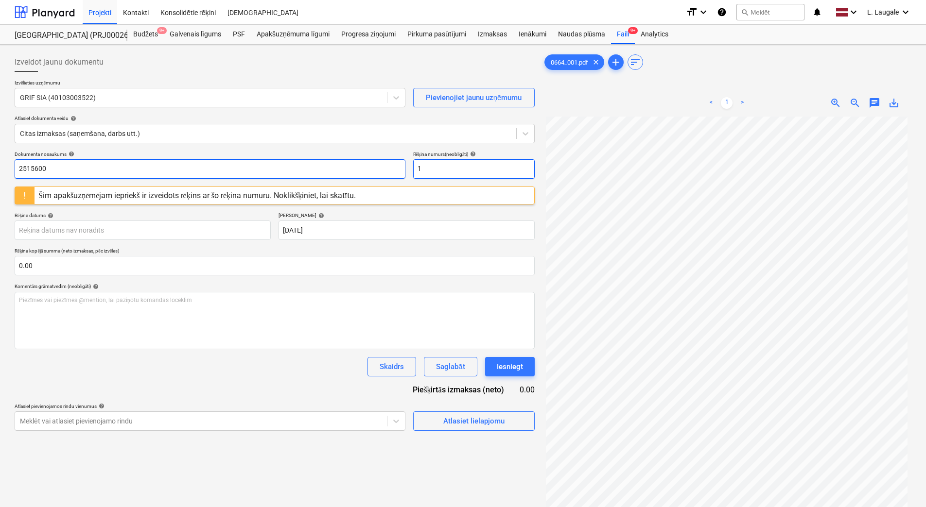
drag, startPoint x: 431, startPoint y: 165, endPoint x: 355, endPoint y: 161, distance: 76.4
click at [373, 165] on div "Dokumenta nosaukums help 2515600 Rēķina numurs (neobligāti) help 1" at bounding box center [275, 165] width 520 height 28
paste input "2515600"
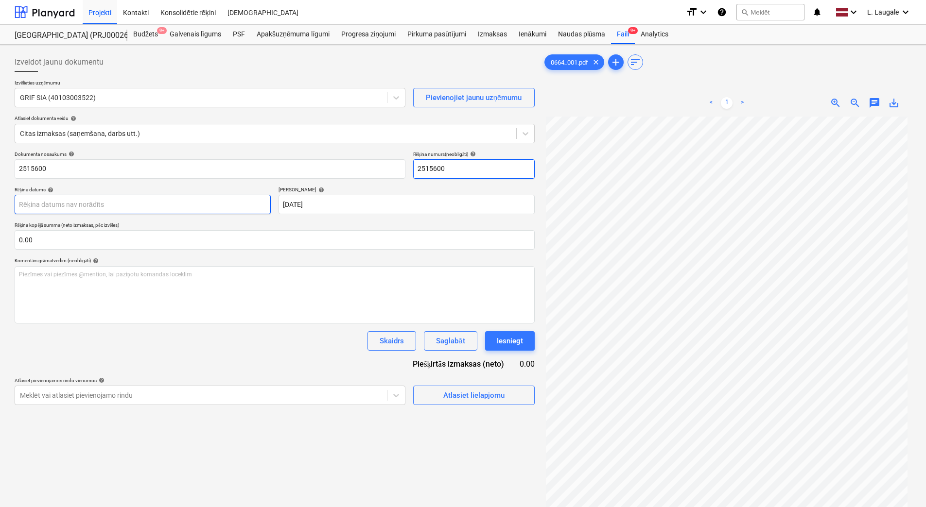
type input "2515600"
click at [245, 197] on body "Projekti Kontakti Konsolidētie rēķini Iesūtne format_size keyboard_arrow_down h…" at bounding box center [463, 253] width 926 height 507
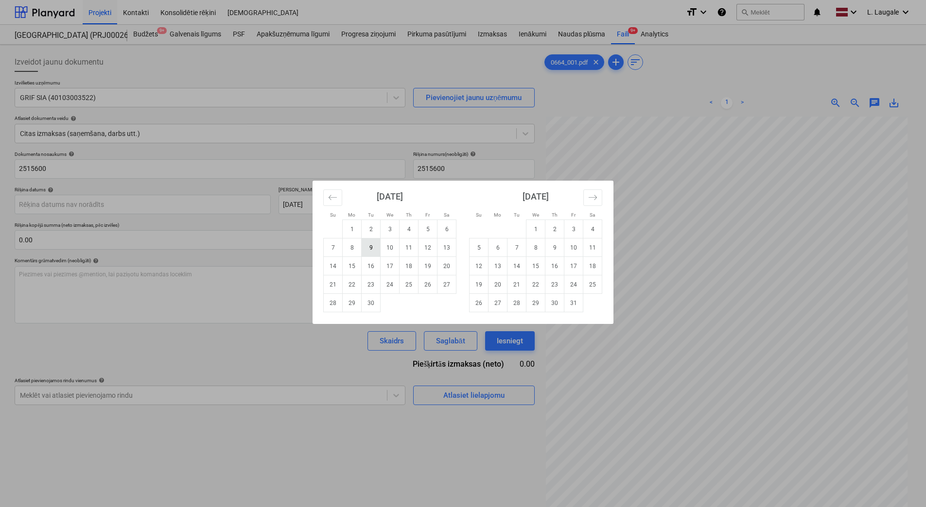
click at [367, 248] on td "9" at bounding box center [371, 248] width 19 height 18
type input "[DATE]"
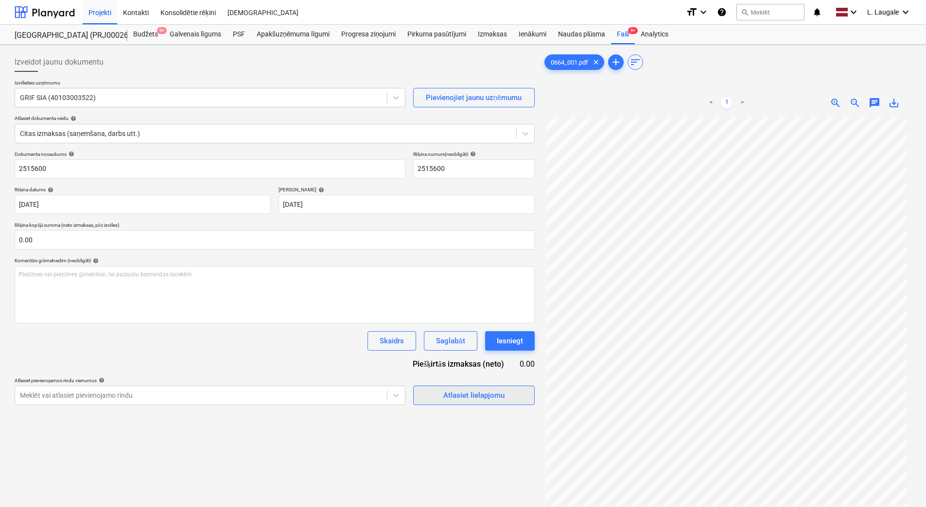
click at [442, 394] on span "Atlasiet lielapjomu" at bounding box center [473, 395] width 97 height 13
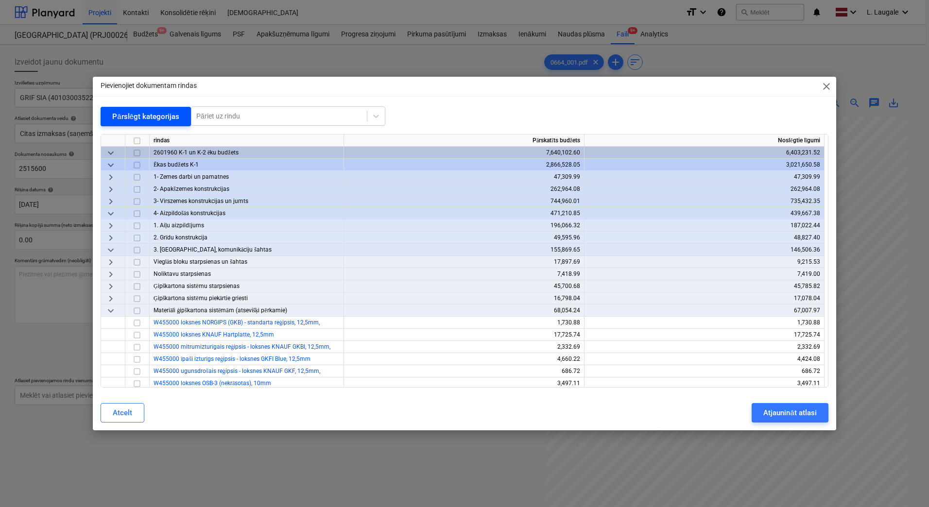
click at [151, 113] on div "Pārslēgt kategorijas" at bounding box center [145, 116] width 67 height 13
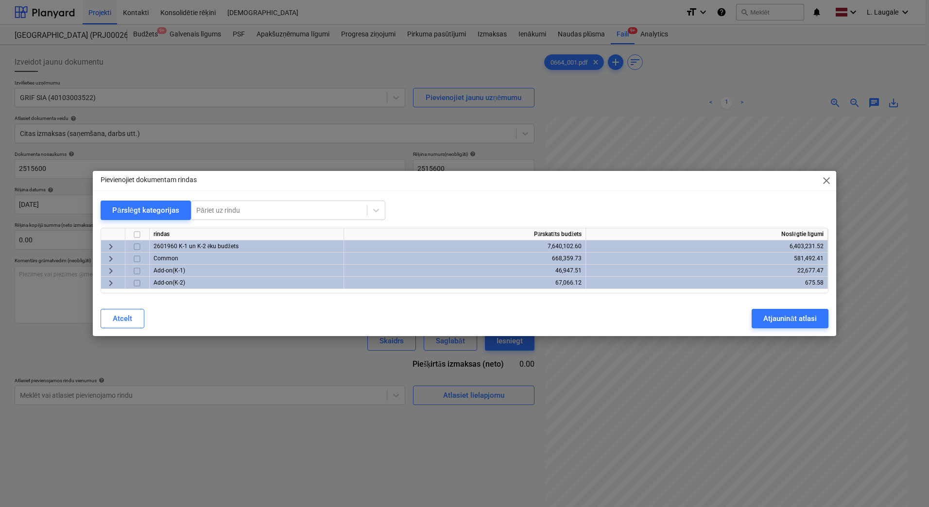
click at [112, 247] on span "keyboard_arrow_right" at bounding box center [111, 247] width 12 height 12
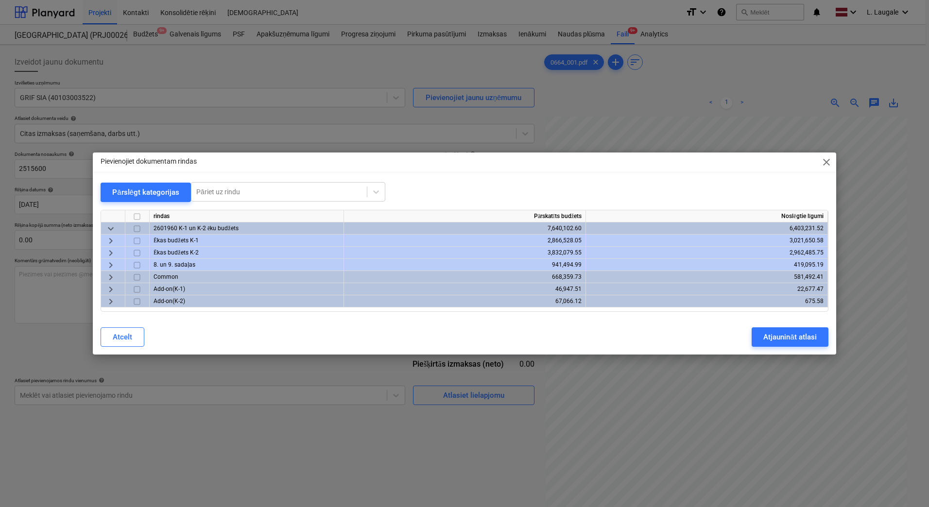
click at [114, 265] on span "keyboard_arrow_right" at bounding box center [111, 266] width 12 height 12
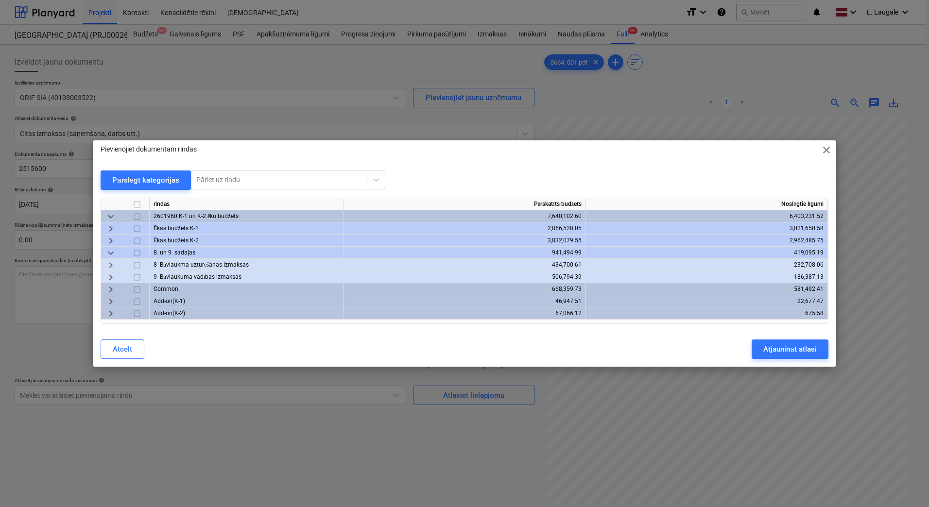
click at [111, 266] on span "keyboard_arrow_right" at bounding box center [111, 266] width 12 height 12
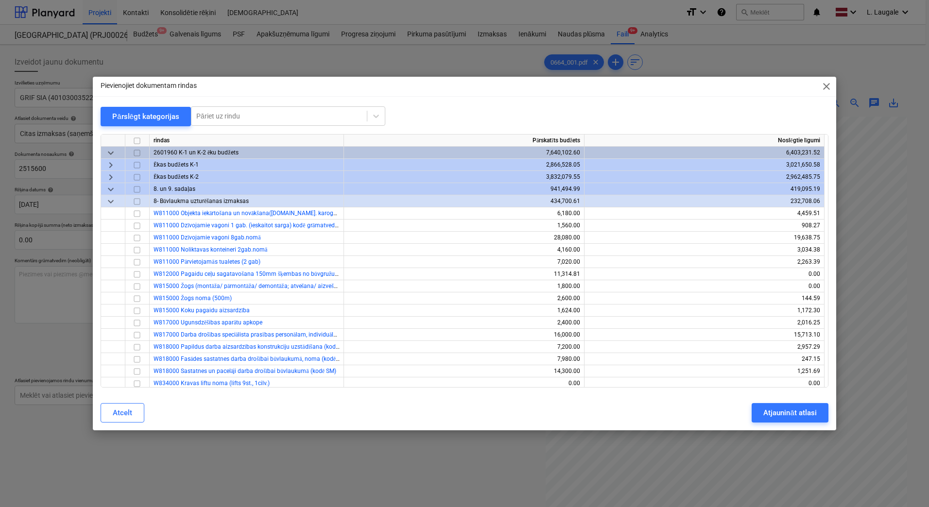
click at [110, 202] on span "keyboard_arrow_down" at bounding box center [111, 202] width 12 height 12
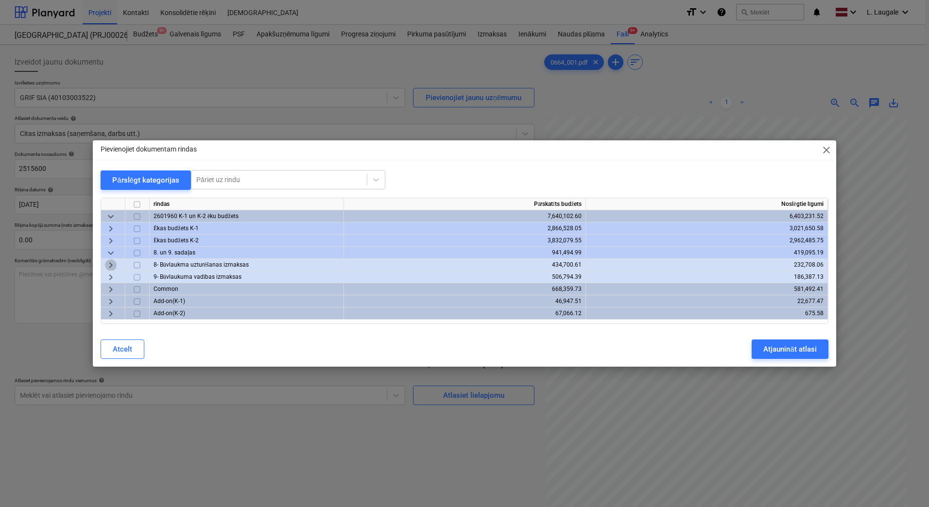
click at [108, 266] on span "keyboard_arrow_right" at bounding box center [111, 266] width 12 height 12
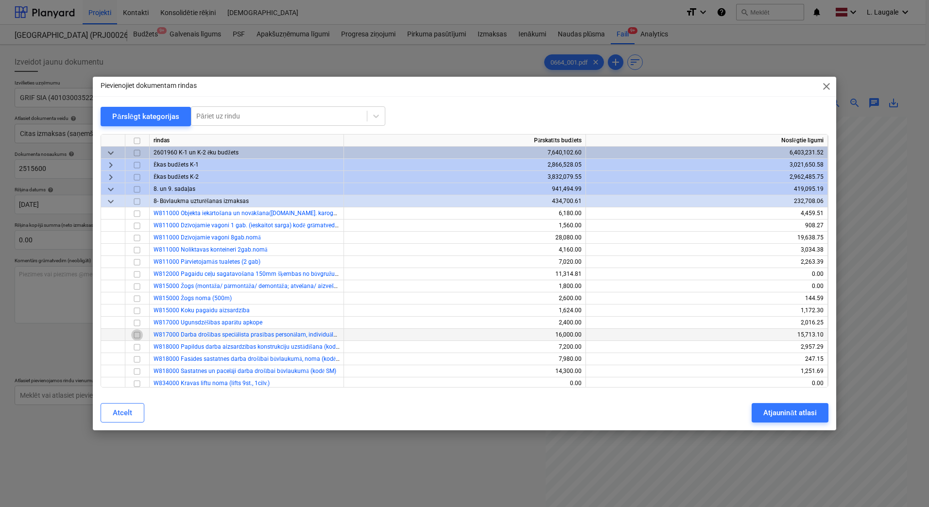
click at [141, 334] on input "checkbox" at bounding box center [137, 335] width 12 height 12
click at [779, 415] on div "Atjaunināt atlasi" at bounding box center [789, 413] width 53 height 13
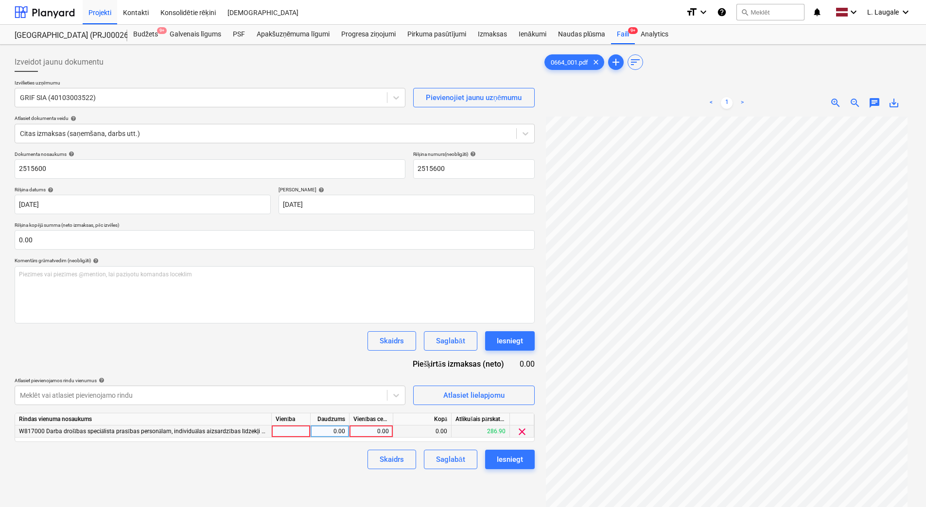
click at [302, 433] on div at bounding box center [291, 432] width 39 height 12
click at [321, 432] on div "0.00" at bounding box center [329, 432] width 31 height 12
click at [372, 433] on div "0.00" at bounding box center [370, 432] width 35 height 12
type input "55.6"
click at [304, 473] on div "Izveidot jaunu dokumentu Izvēlieties uzņēmumu GRIF SIA (40103003522) Pievienoji…" at bounding box center [275, 325] width 528 height 552
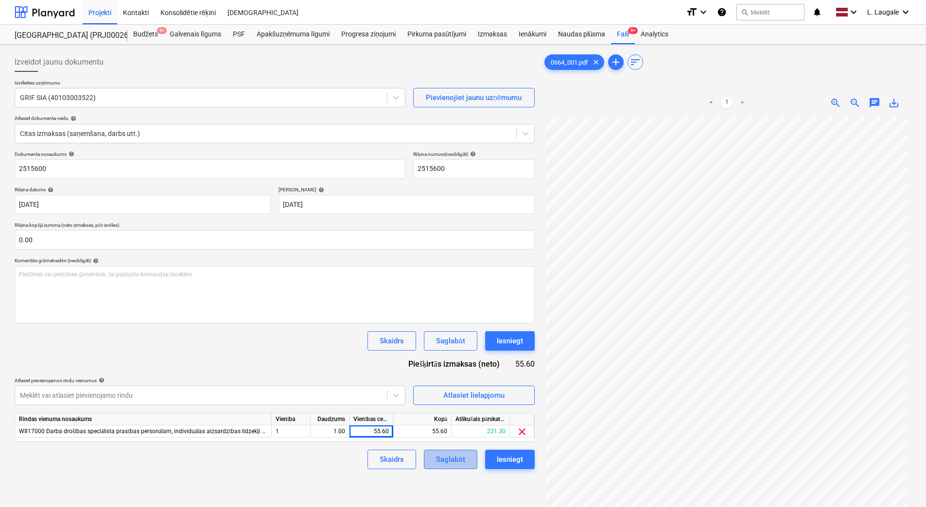
click at [452, 460] on div "Saglabāt" at bounding box center [450, 459] width 29 height 13
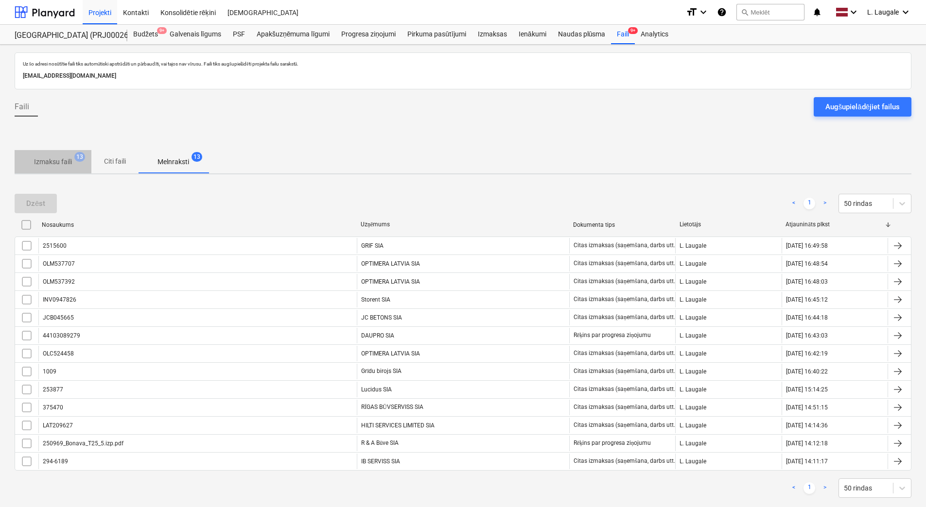
click at [74, 166] on span "Izmaksu faili 13" at bounding box center [52, 162] width 53 height 10
